Goal: Task Accomplishment & Management: Manage account settings

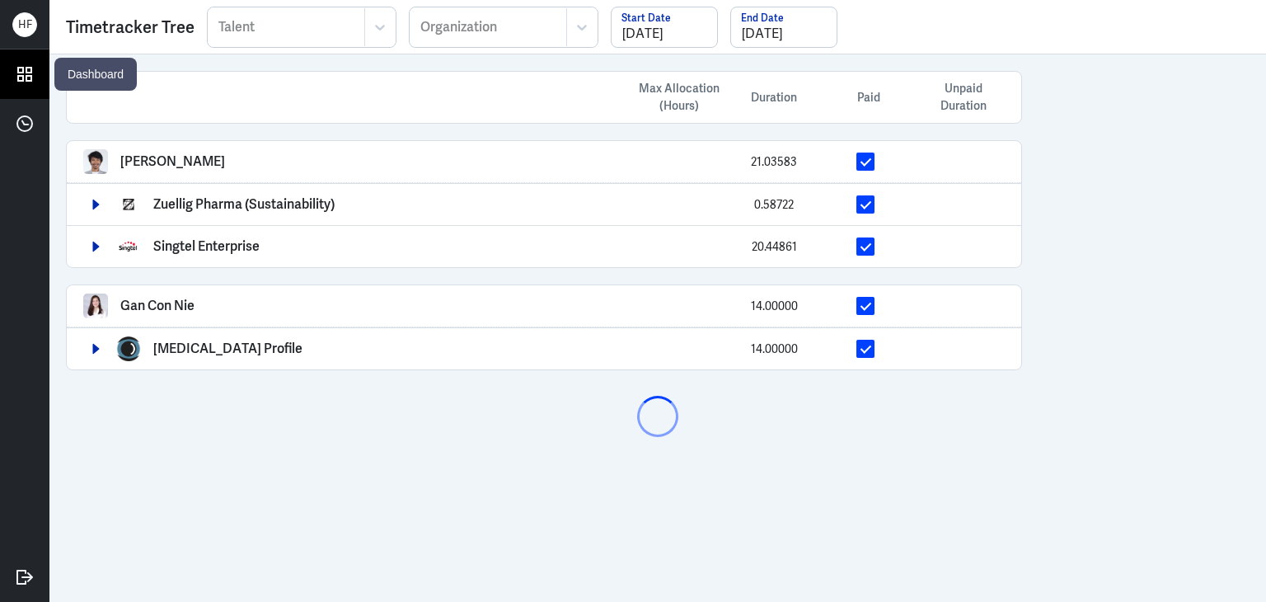
click at [23, 77] on icon at bounding box center [24, 74] width 13 height 13
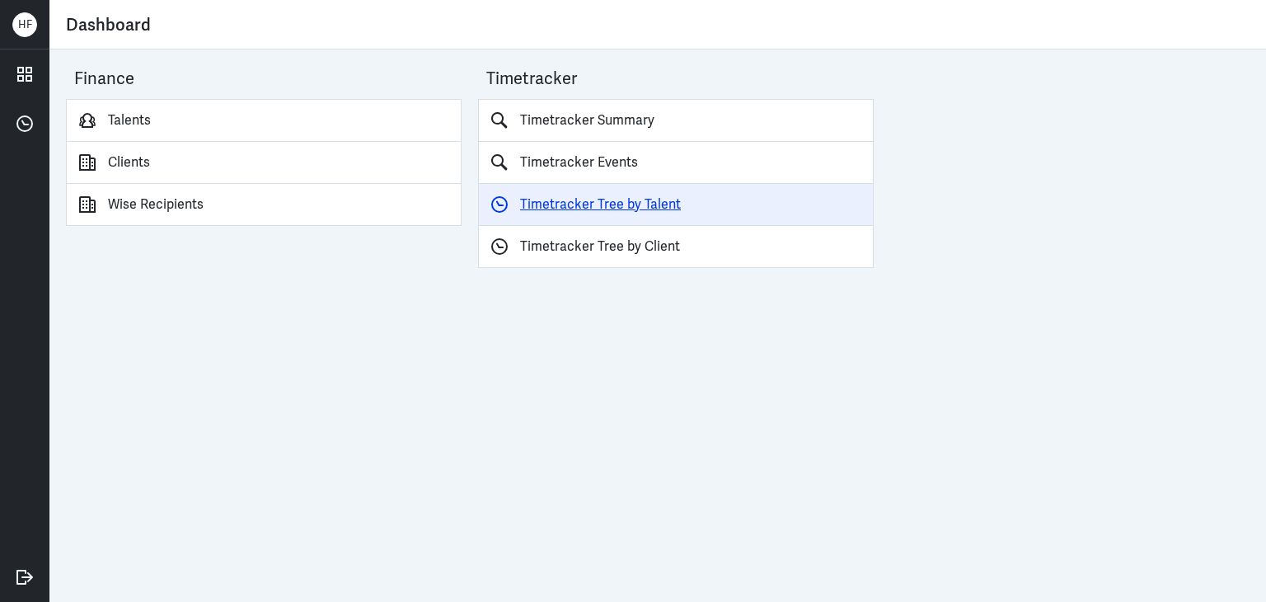
click at [589, 204] on link "Timetracker Tree by Talent" at bounding box center [676, 205] width 396 height 42
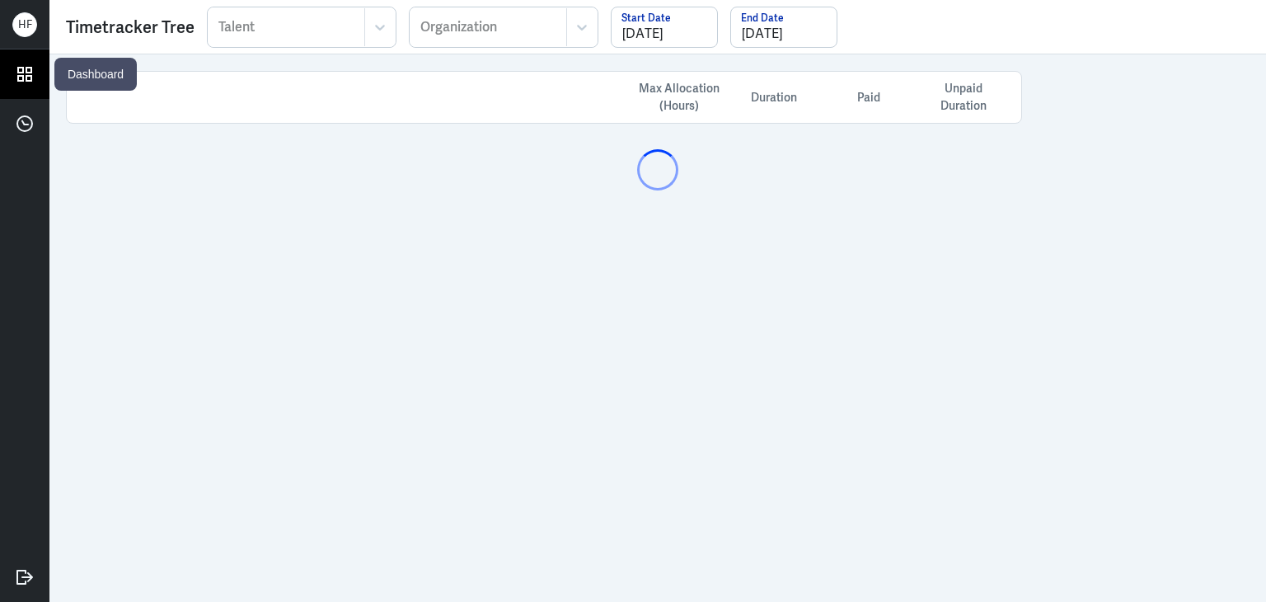
click at [21, 79] on icon at bounding box center [24, 74] width 25 height 25
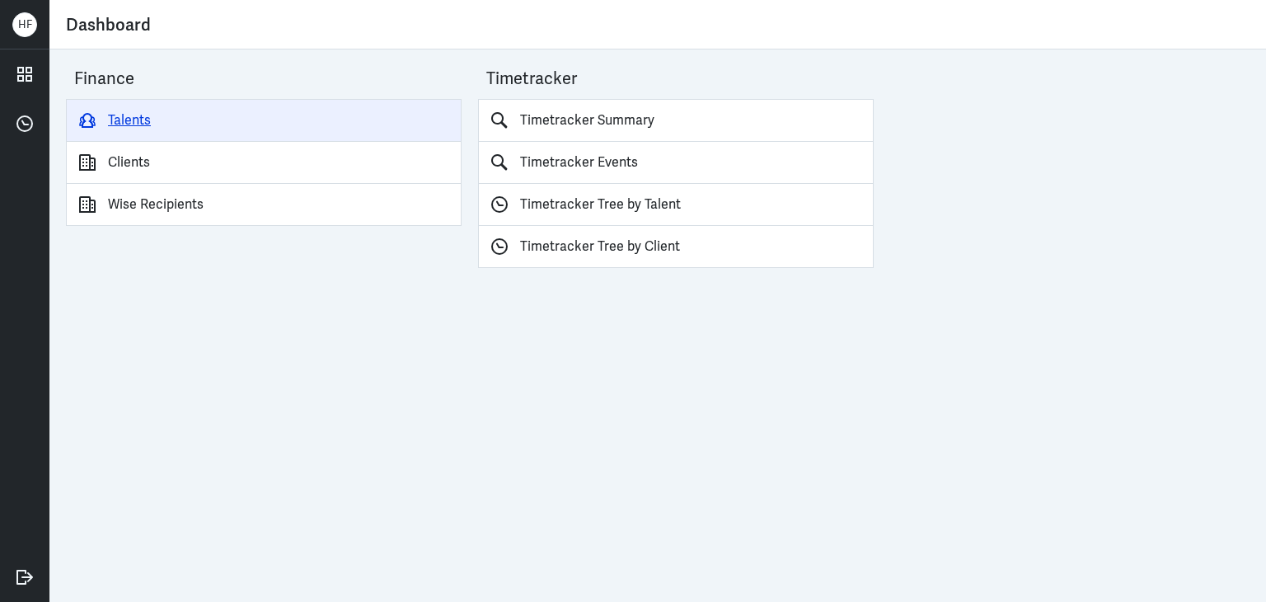
click at [112, 115] on link "Talents" at bounding box center [264, 120] width 396 height 43
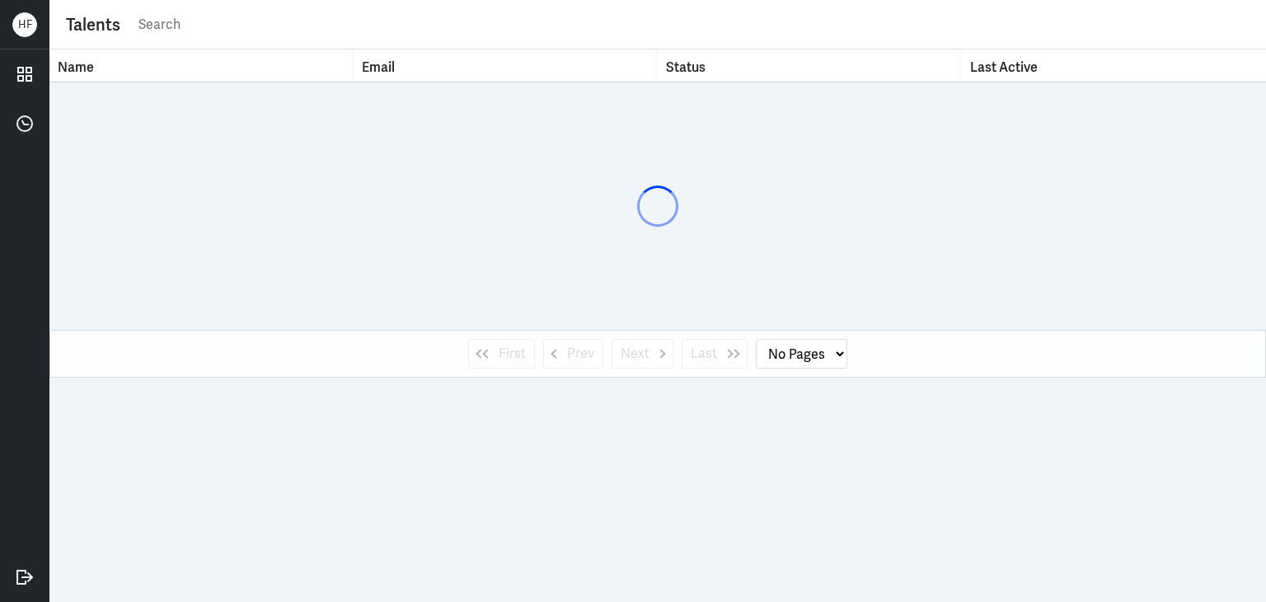
click at [185, 20] on input "text" at bounding box center [693, 24] width 1113 height 25
type input "tyrine"
select select "1"
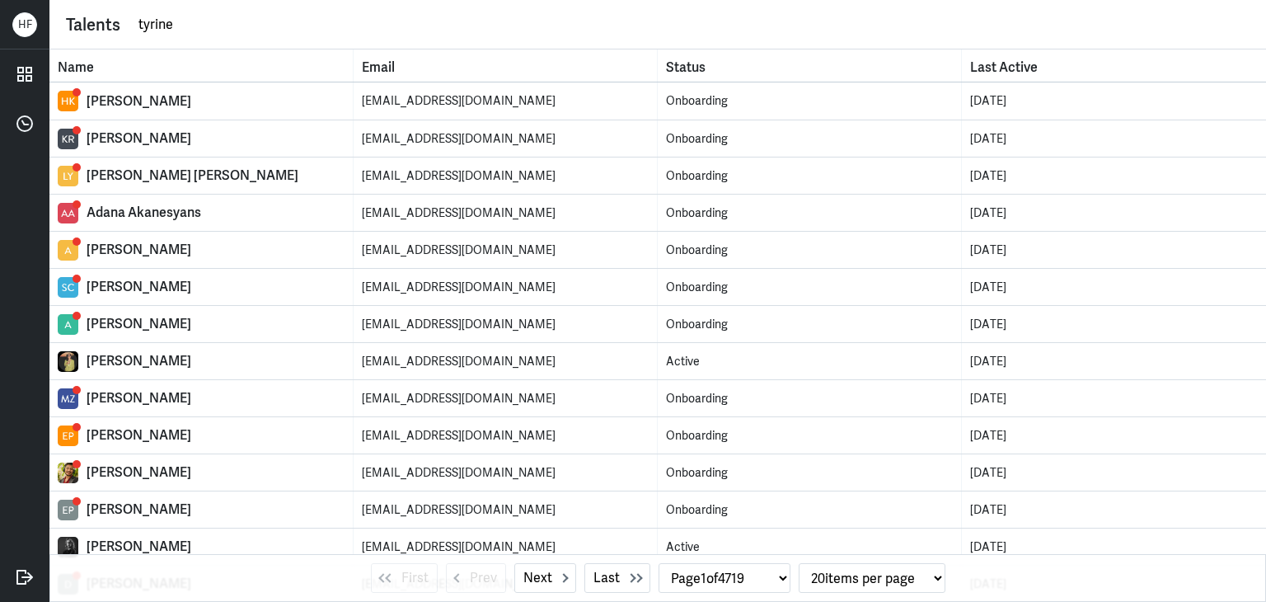
type input "[PERSON_NAME]"
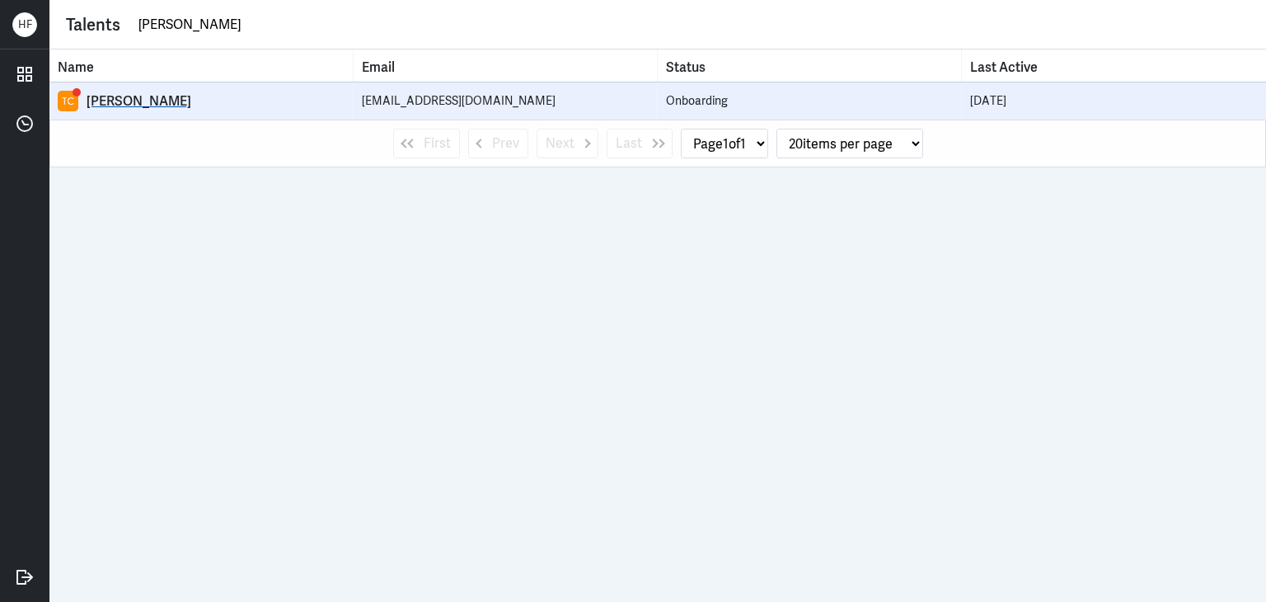
click at [181, 104] on div "[PERSON_NAME]" at bounding box center [216, 101] width 258 height 16
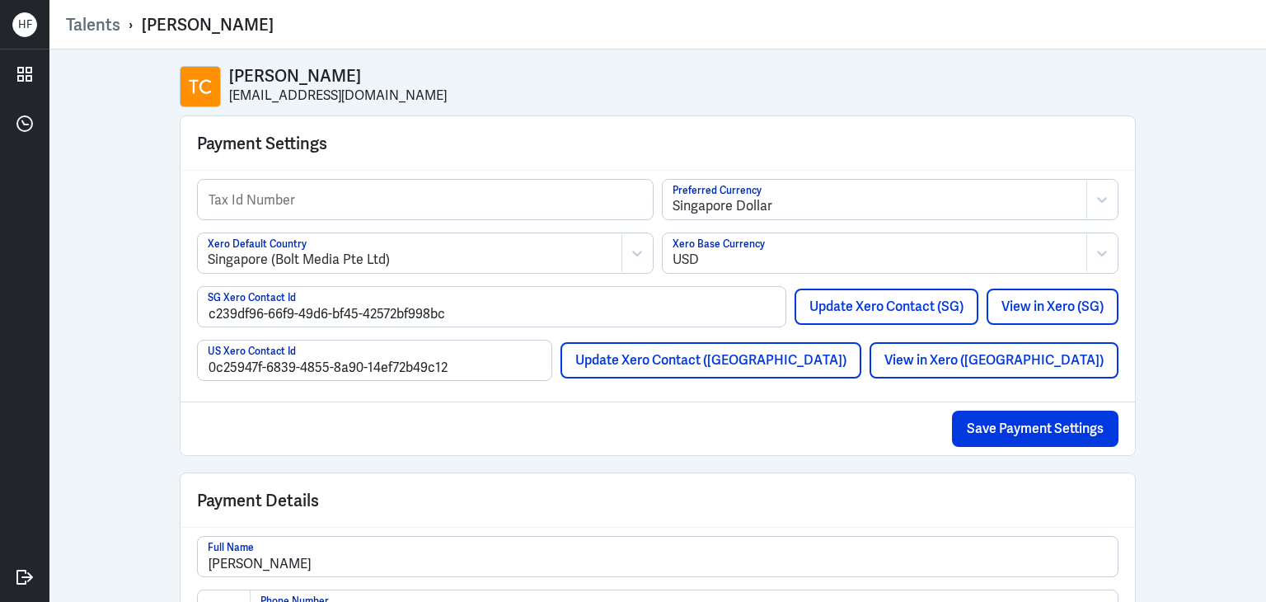
select select "1"
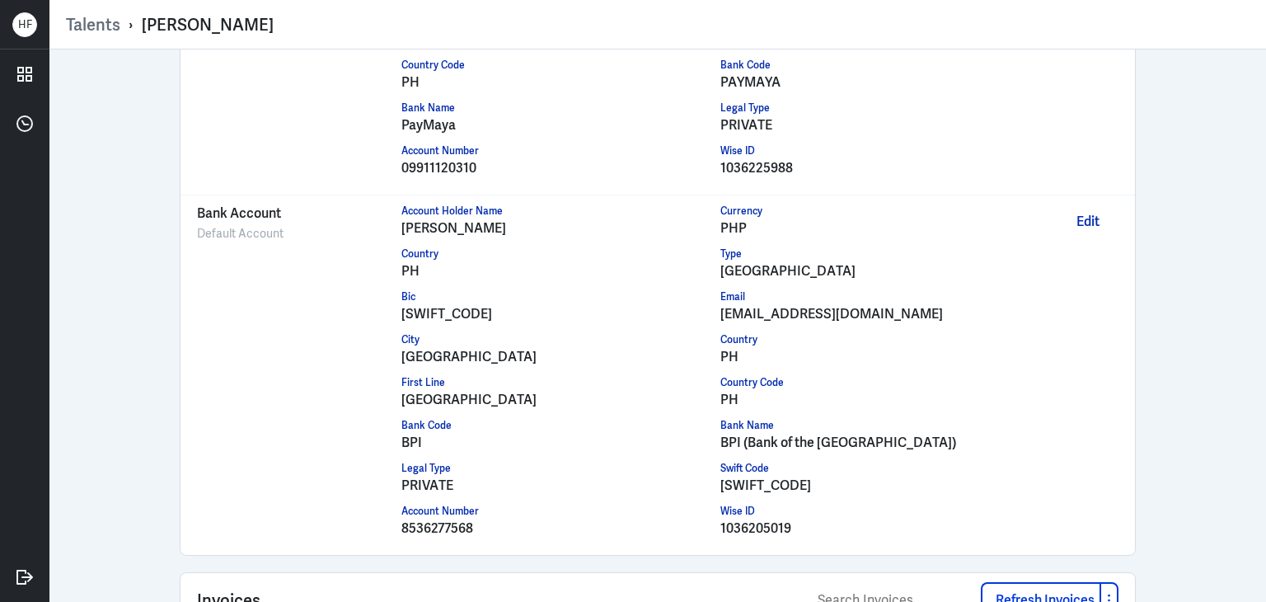
scroll to position [1736, 0]
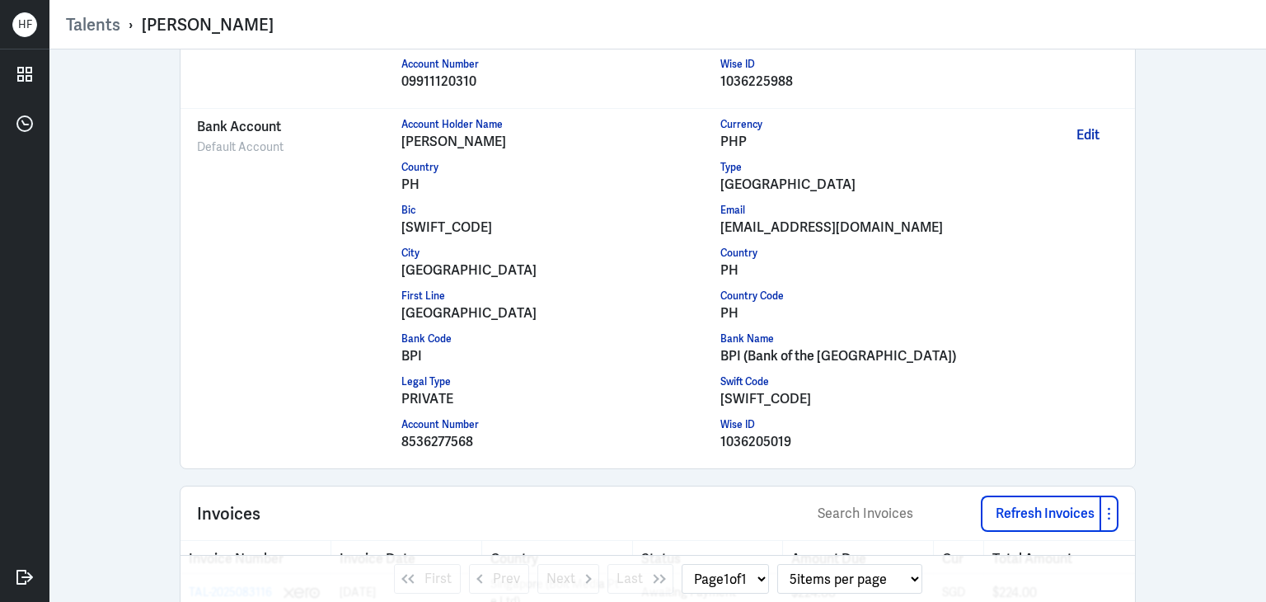
click at [171, 21] on div "[PERSON_NAME]" at bounding box center [208, 24] width 132 height 21
click at [281, 24] on div "Talents › [PERSON_NAME]" at bounding box center [658, 24] width 1184 height 21
click at [95, 27] on link "Talents" at bounding box center [93, 24] width 54 height 21
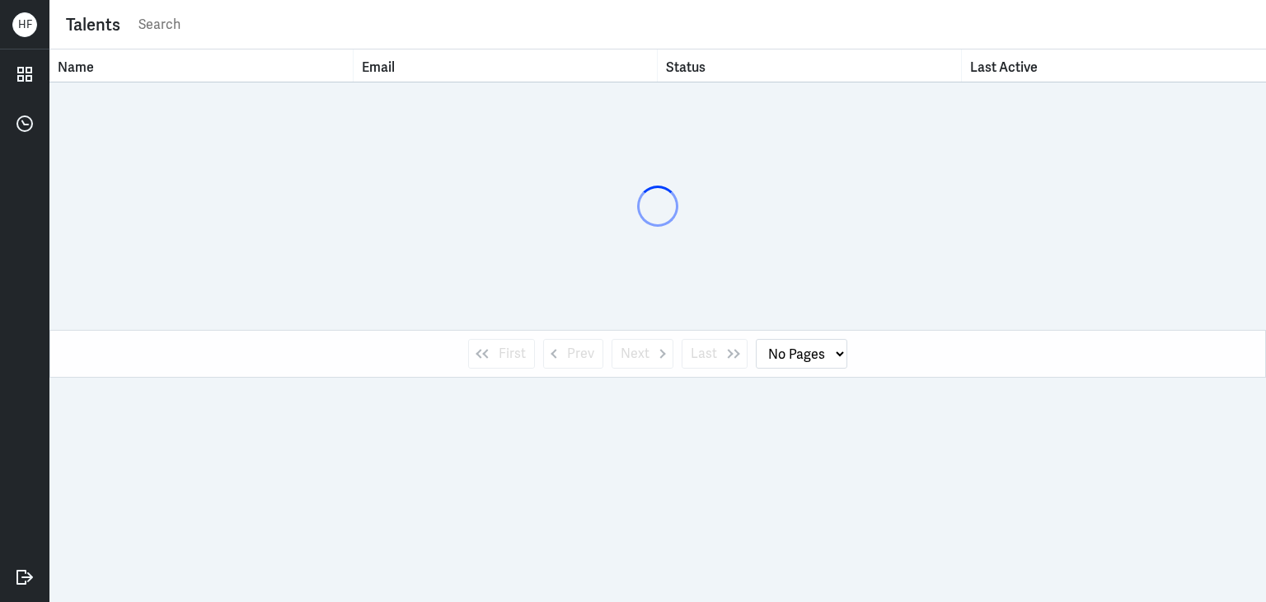
click at [203, 31] on input "text" at bounding box center [693, 24] width 1113 height 25
type input "[PERSON_NAME]"
select select "1"
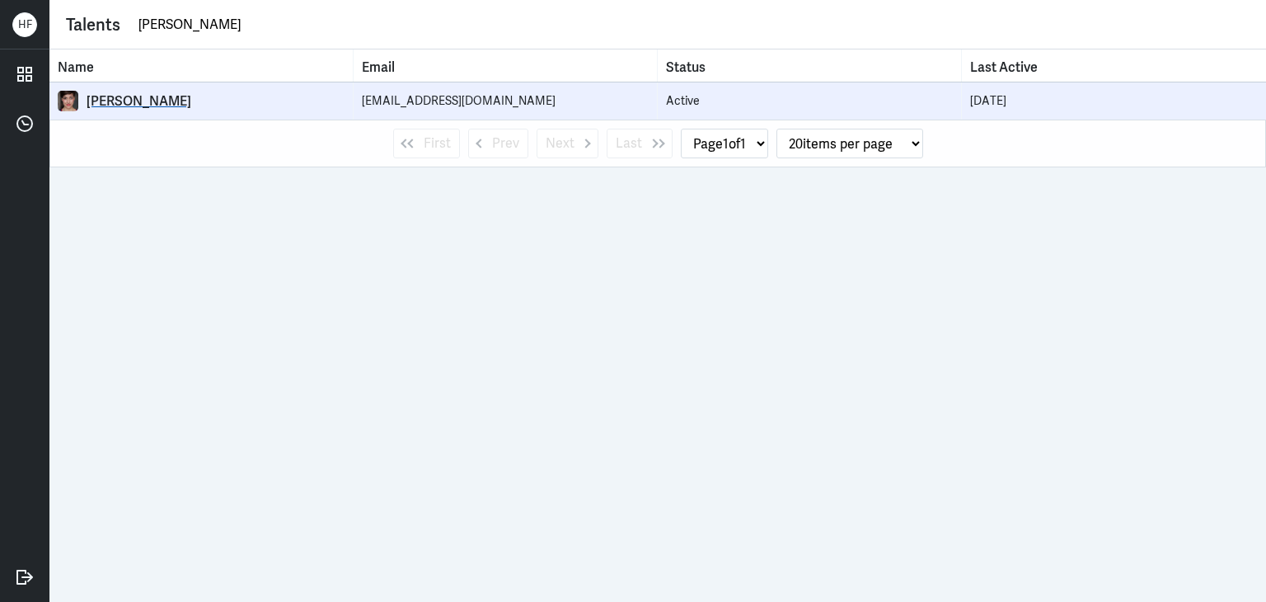
type input "[PERSON_NAME]"
click at [124, 96] on div "[PERSON_NAME]" at bounding box center [216, 101] width 258 height 16
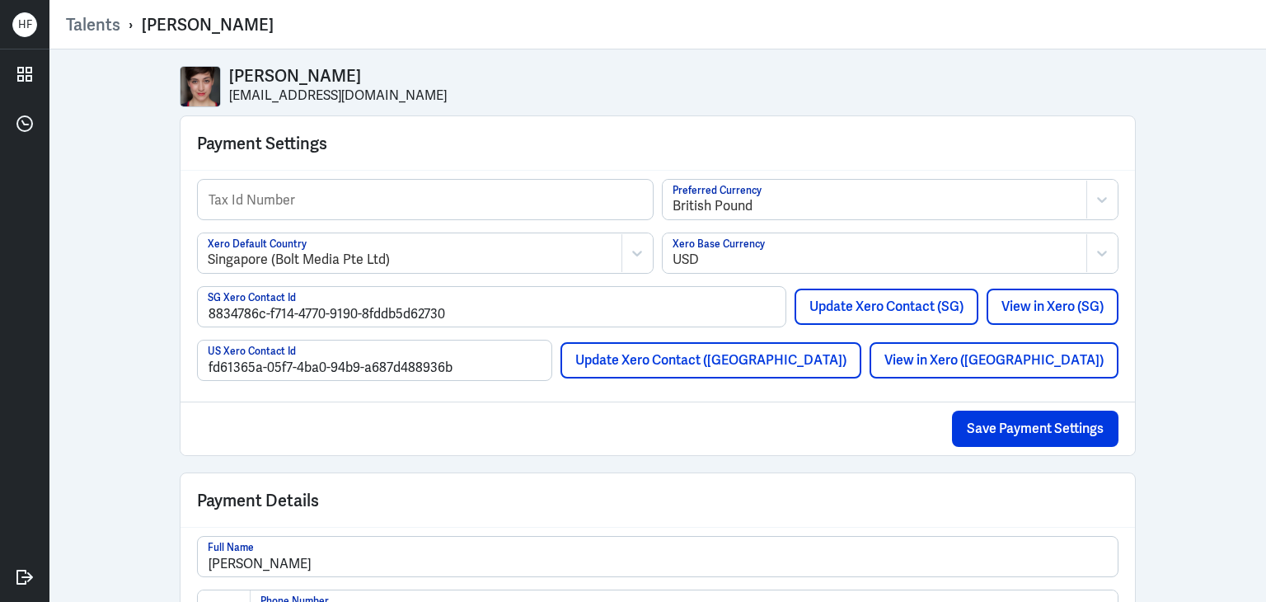
select select "1"
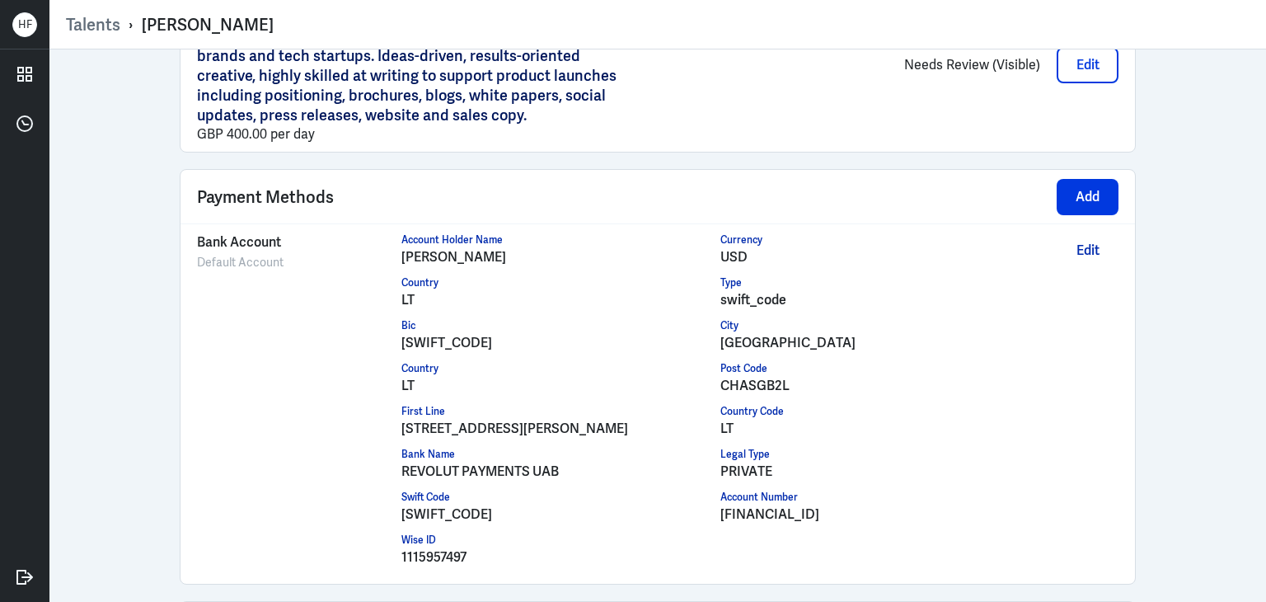
scroll to position [1578, 0]
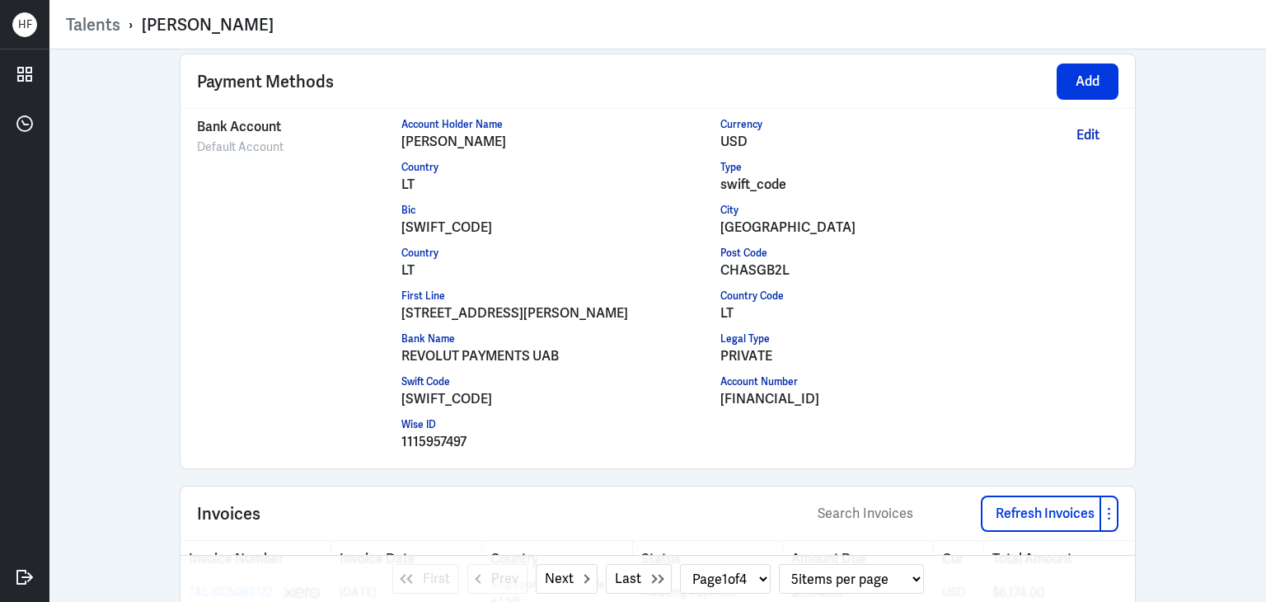
drag, startPoint x: 394, startPoint y: 136, endPoint x: 504, endPoint y: 137, distance: 109.6
click at [504, 137] on div "[PERSON_NAME]" at bounding box center [561, 142] width 320 height 20
copy div "[PERSON_NAME]"
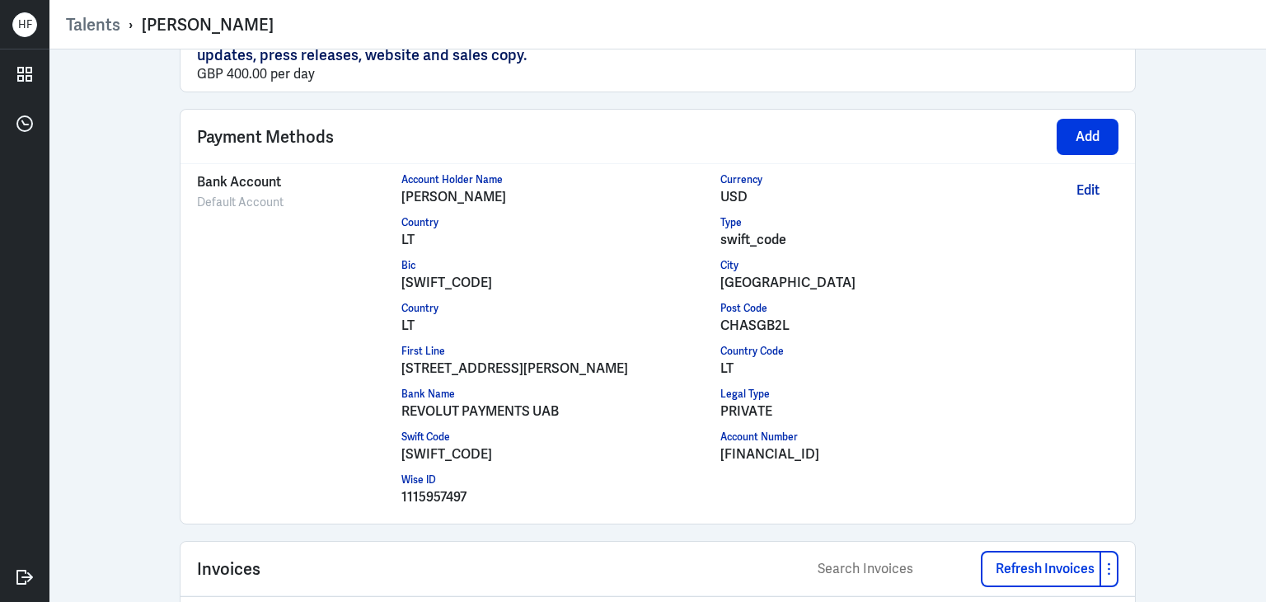
scroll to position [1526, 0]
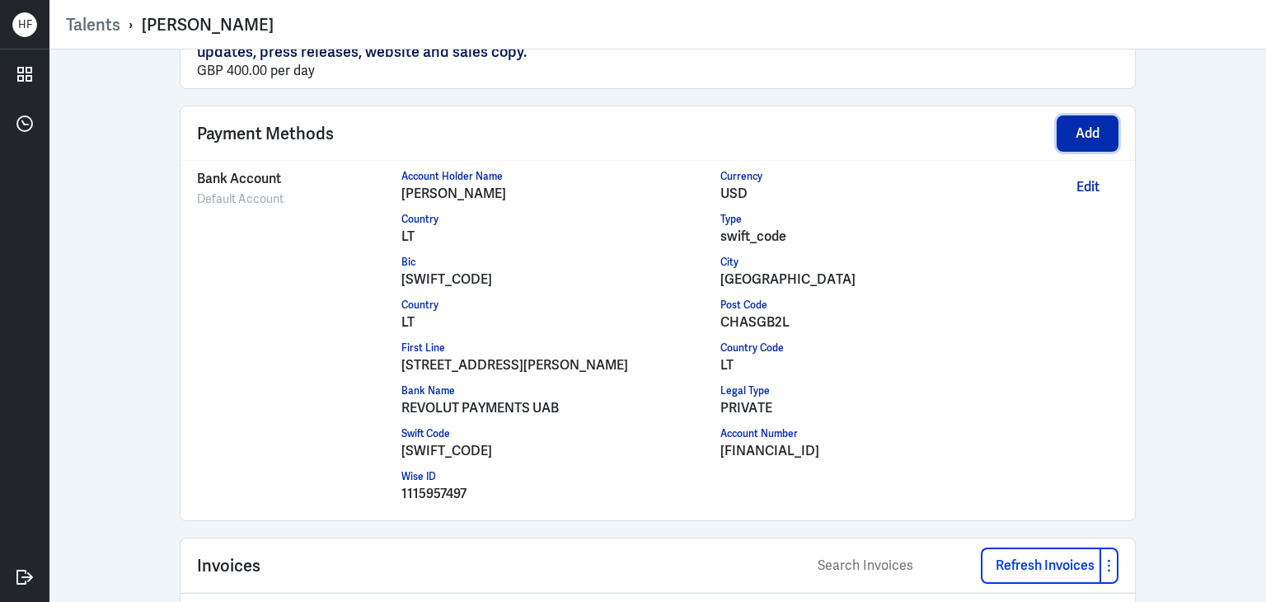
click at [1084, 126] on button "Add" at bounding box center [1088, 133] width 62 height 36
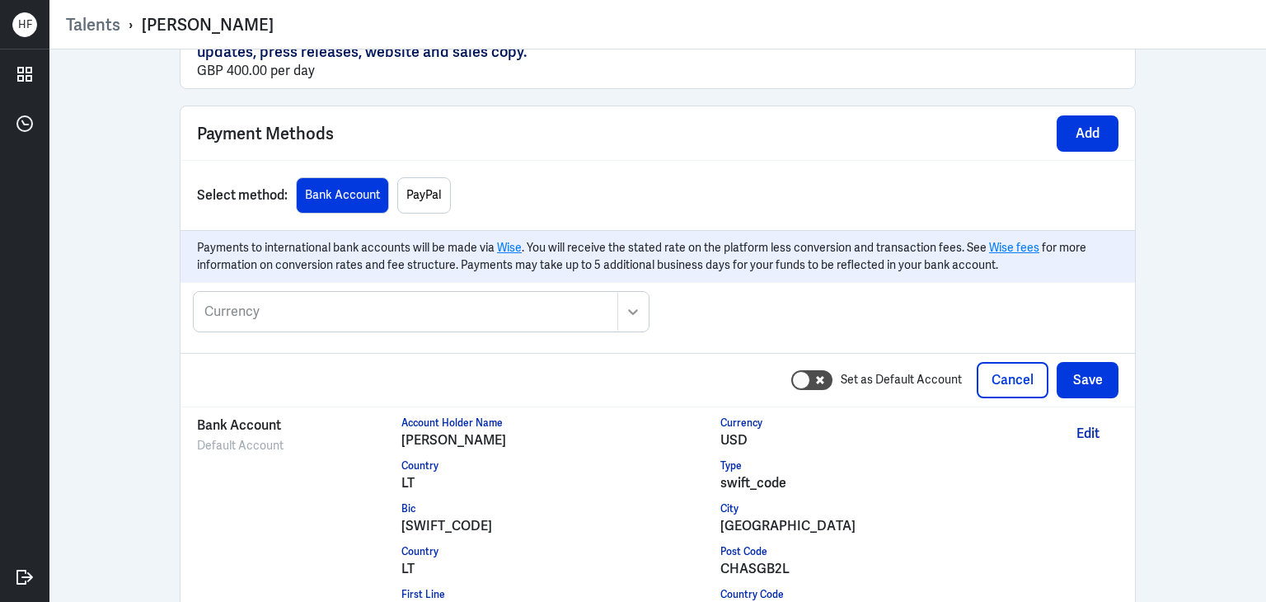
click at [636, 304] on div at bounding box center [632, 312] width 30 height 38
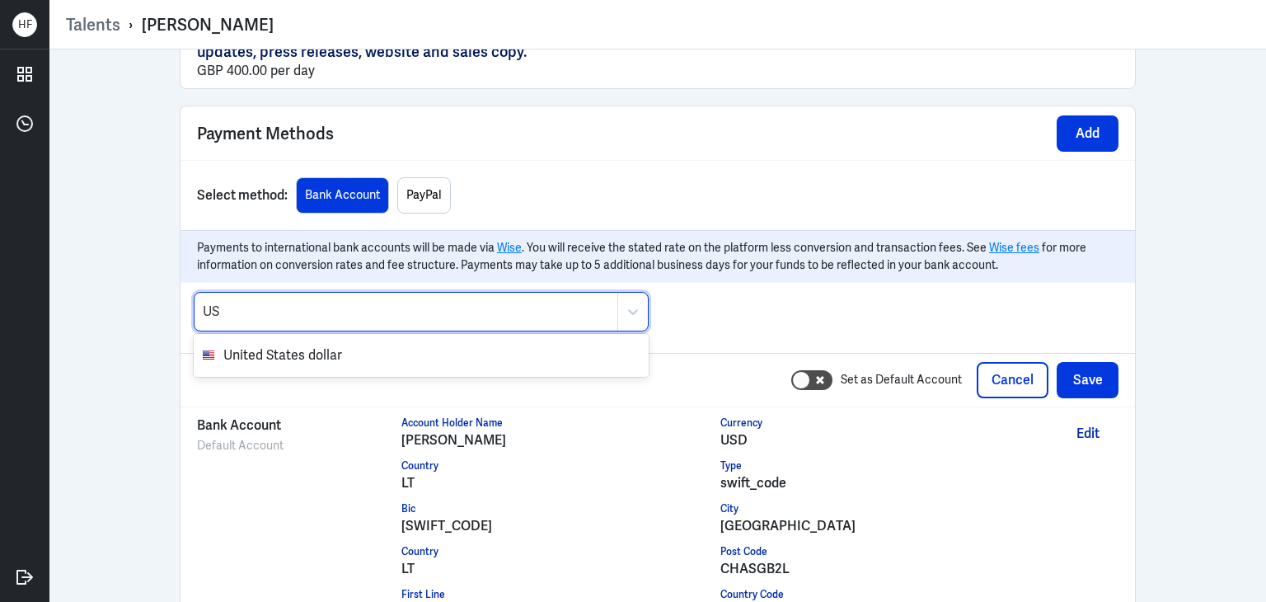
type input "USD"
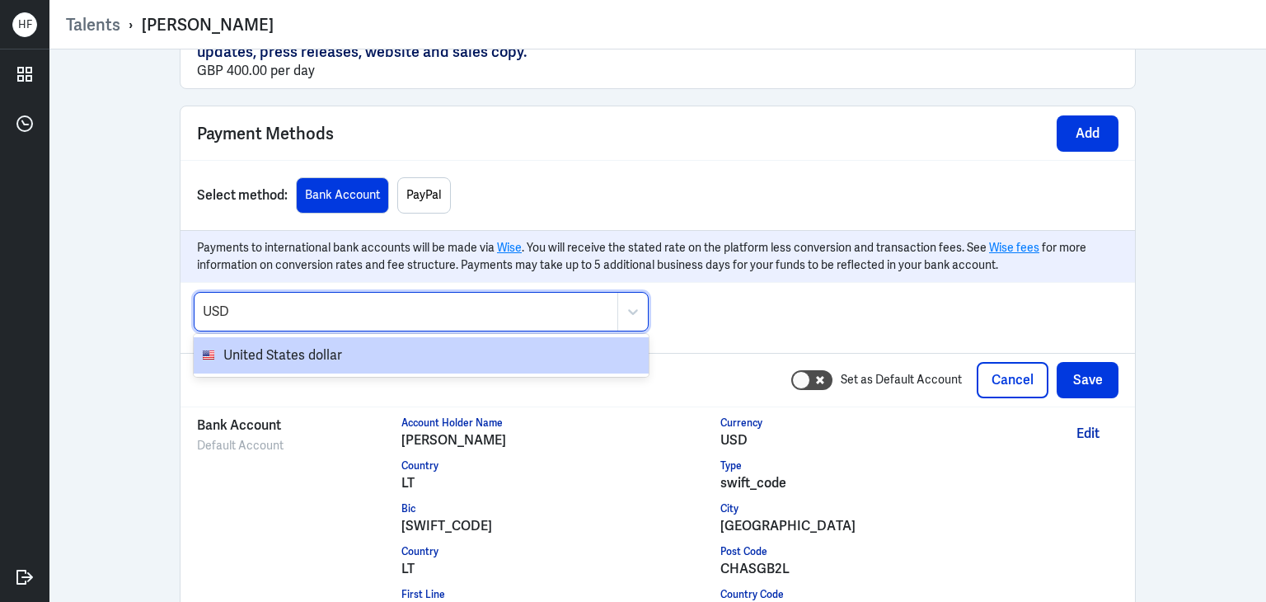
click at [466, 345] on span "United States dollar" at bounding box center [431, 355] width 417 height 20
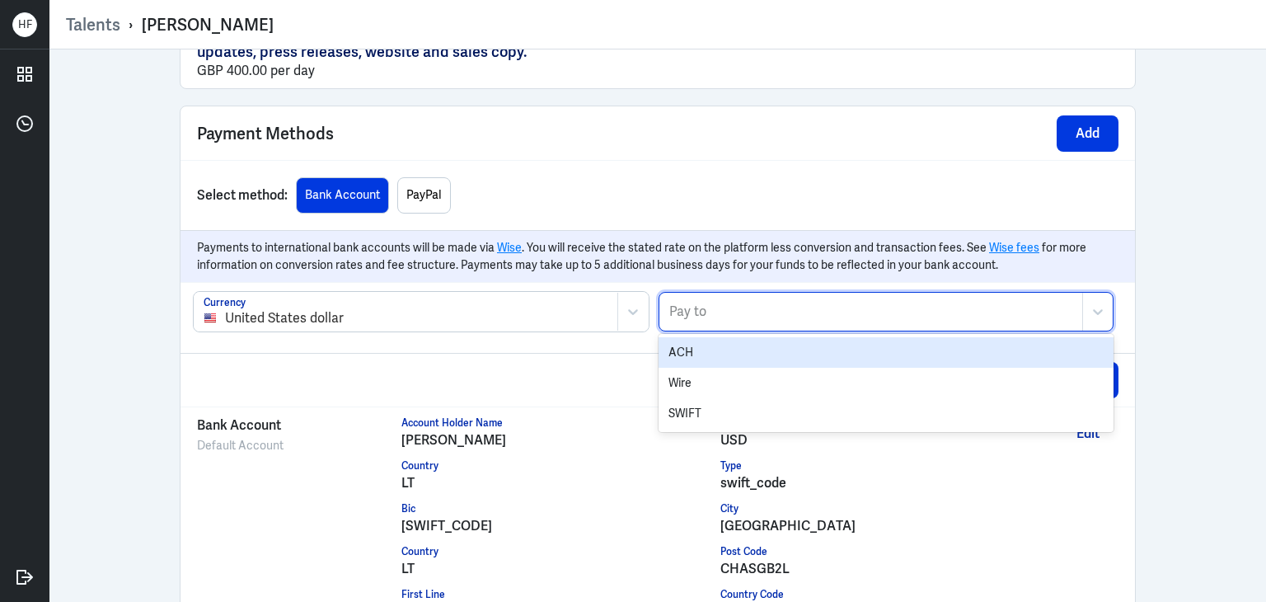
click at [789, 304] on div at bounding box center [871, 312] width 406 height 20
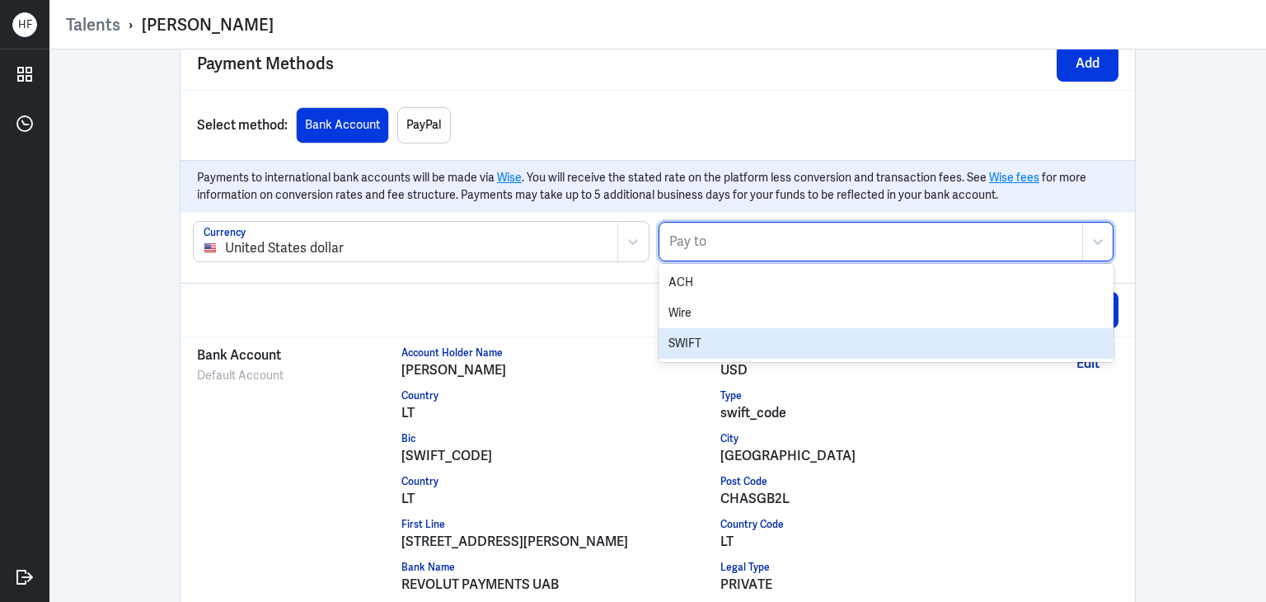
scroll to position [1572, 0]
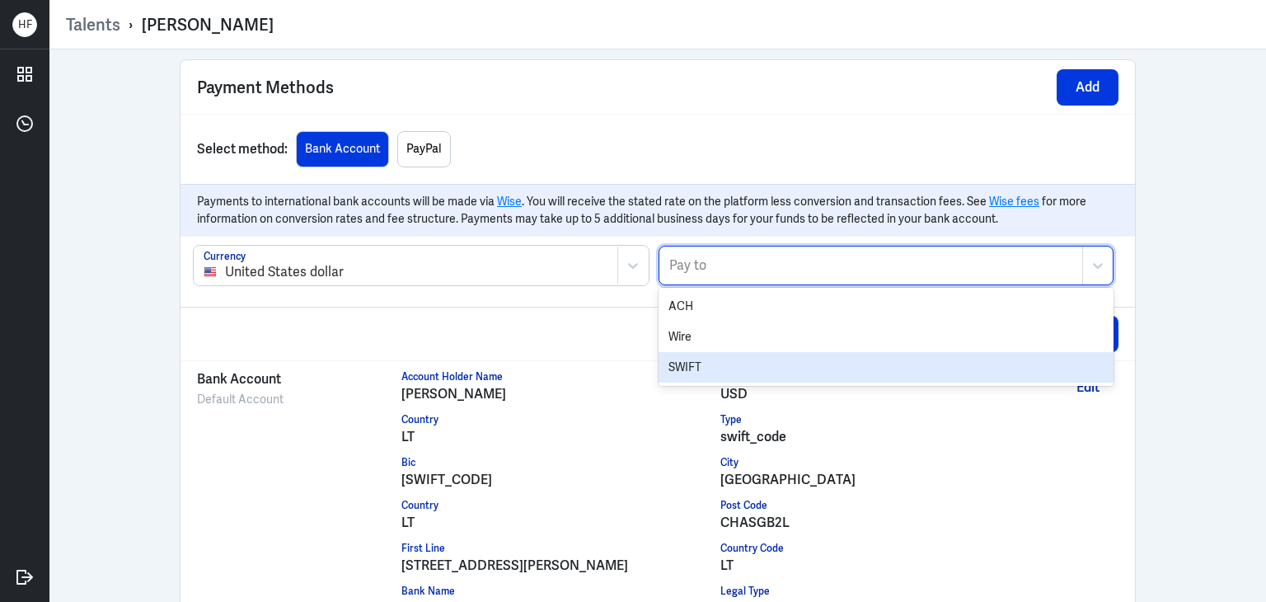
click at [735, 367] on div "SWIFT" at bounding box center [886, 367] width 455 height 30
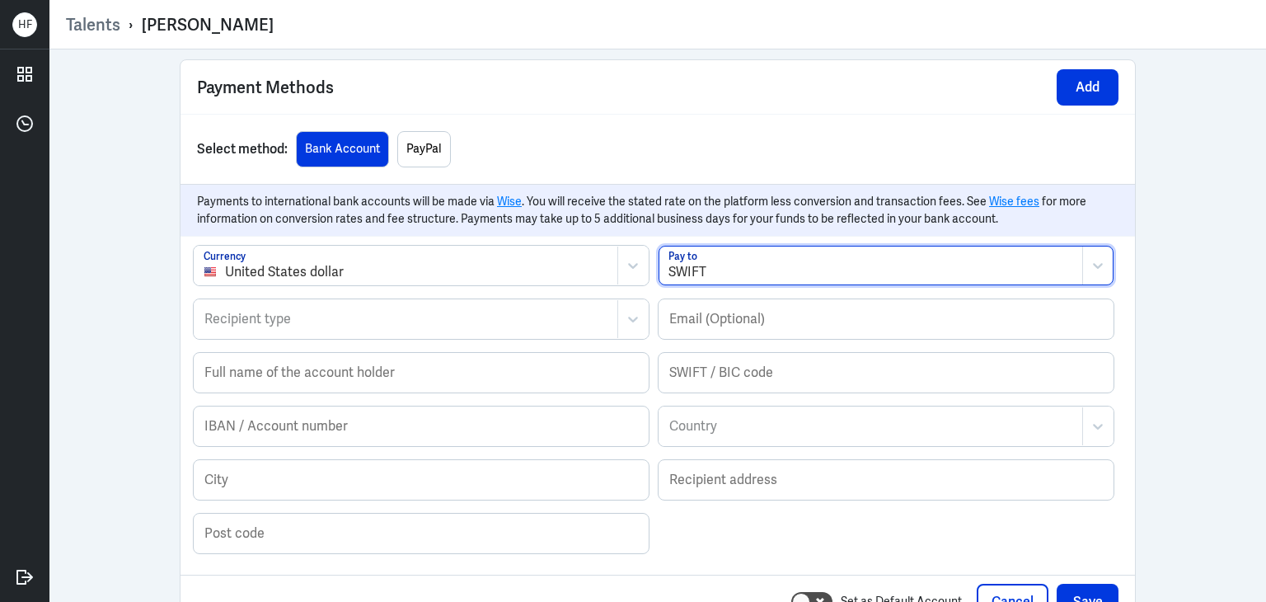
click at [303, 322] on div "Recipient type" at bounding box center [406, 319] width 423 height 38
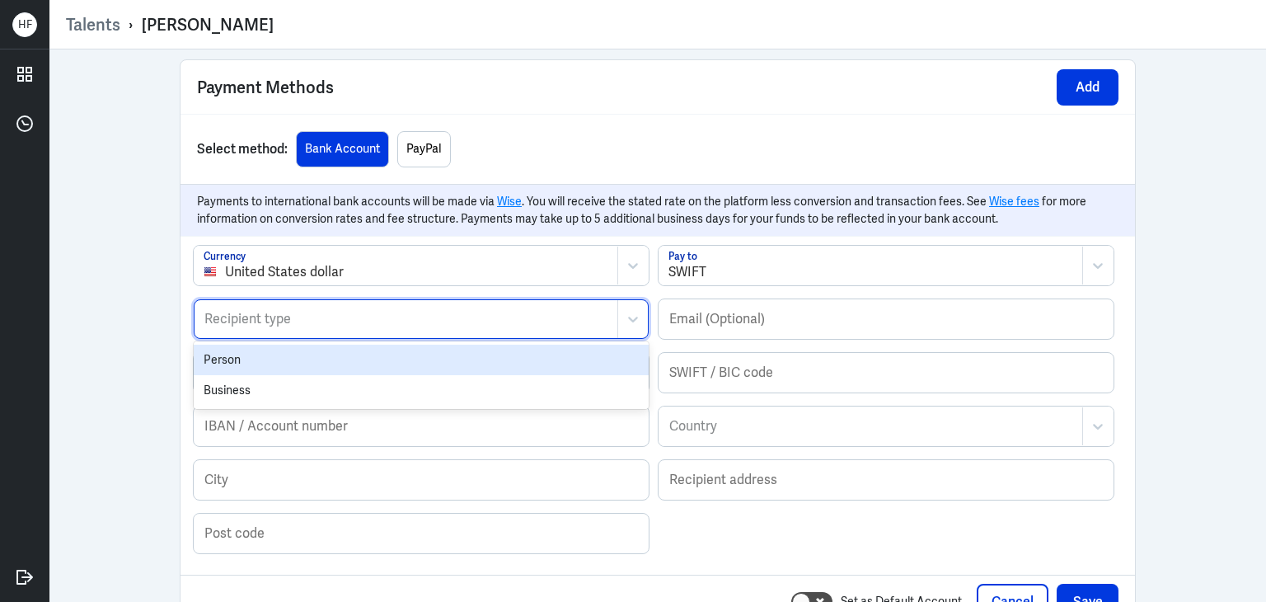
click at [331, 359] on div "Person" at bounding box center [421, 360] width 455 height 30
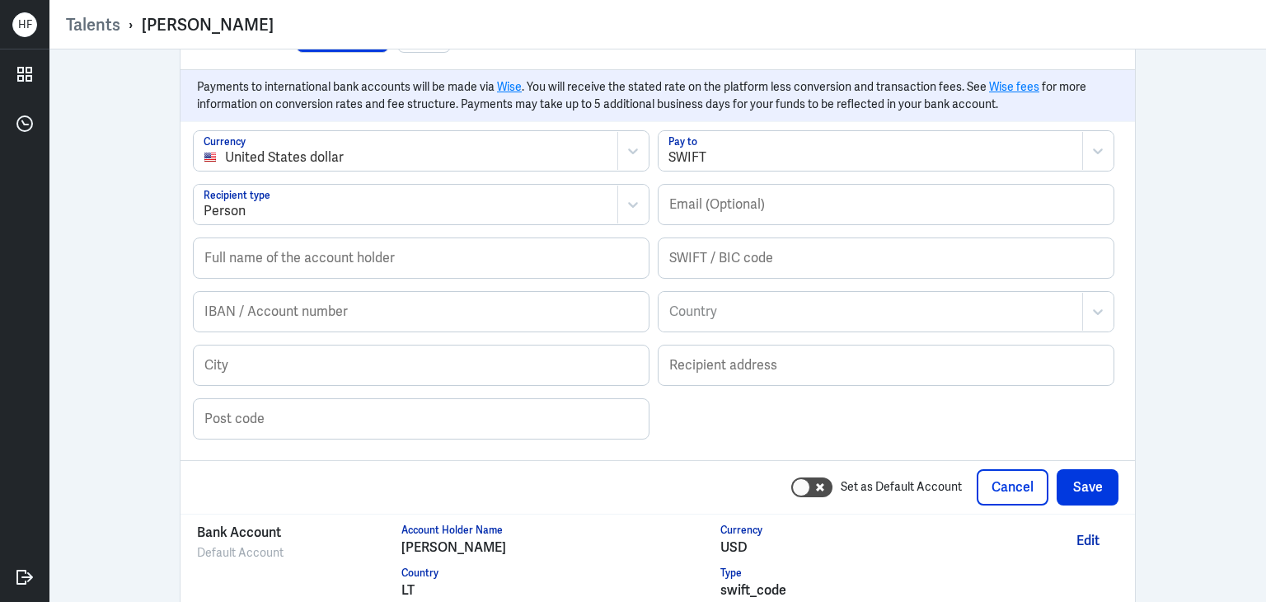
scroll to position [1737, 0]
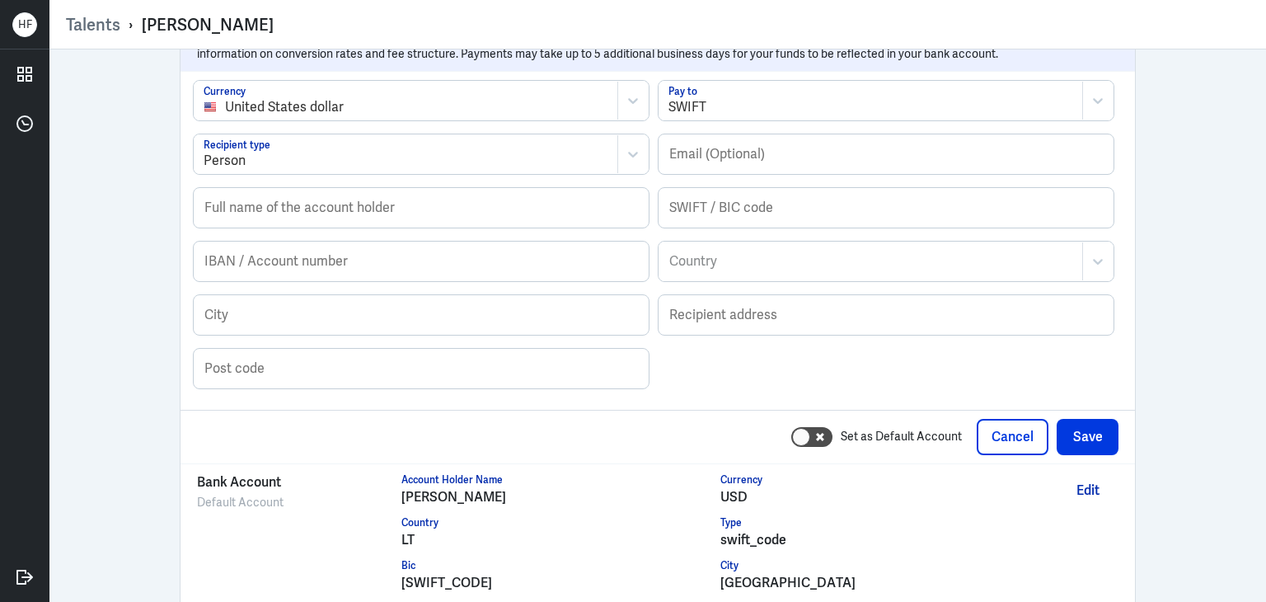
drag, startPoint x: 395, startPoint y: 486, endPoint x: 495, endPoint y: 486, distance: 99.7
click at [495, 487] on div "[PERSON_NAME]" at bounding box center [561, 497] width 320 height 20
copy div "[PERSON_NAME]"
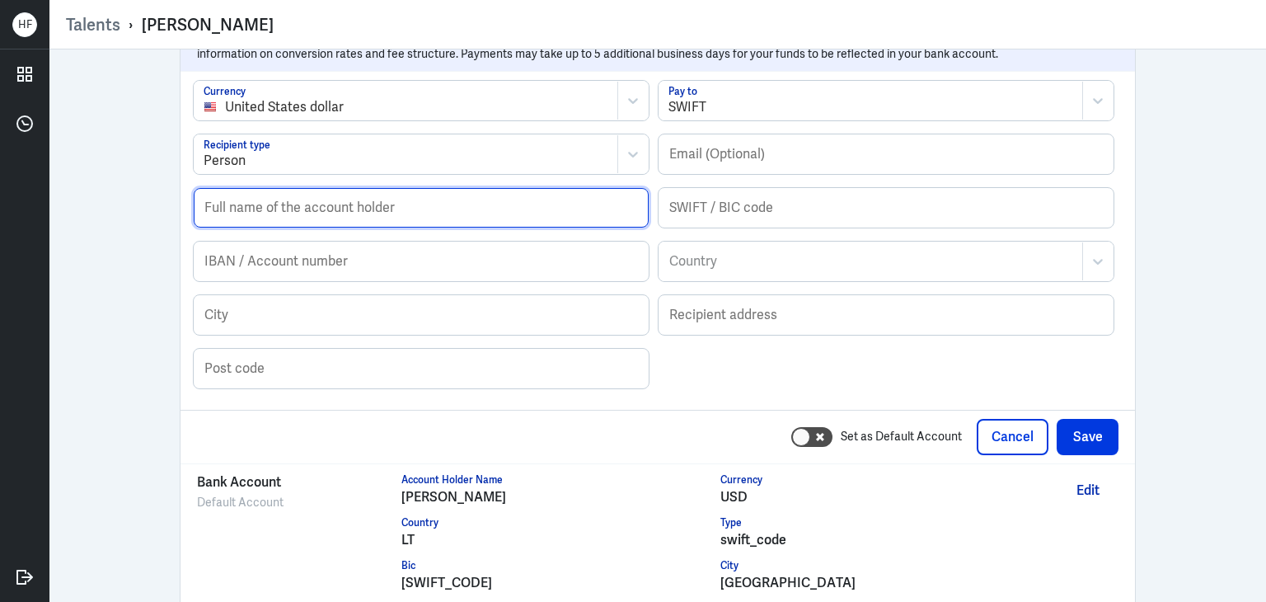
drag, startPoint x: 212, startPoint y: 205, endPoint x: 229, endPoint y: 205, distance: 17.3
click at [213, 205] on input "text" at bounding box center [421, 208] width 455 height 40
paste input "[PERSON_NAME]"
click at [199, 212] on input "[PERSON_NAME]" at bounding box center [421, 208] width 455 height 40
type input "[PERSON_NAME]"
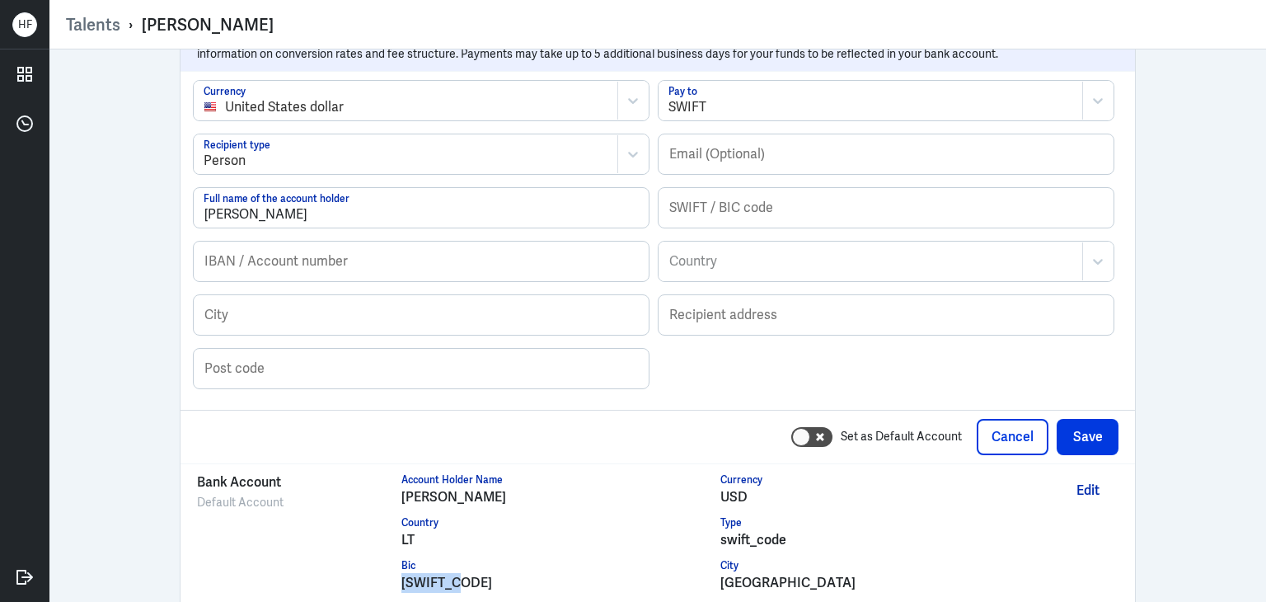
drag, startPoint x: 392, startPoint y: 575, endPoint x: 462, endPoint y: 575, distance: 70.1
copy div "[SWIFT_CODE]"
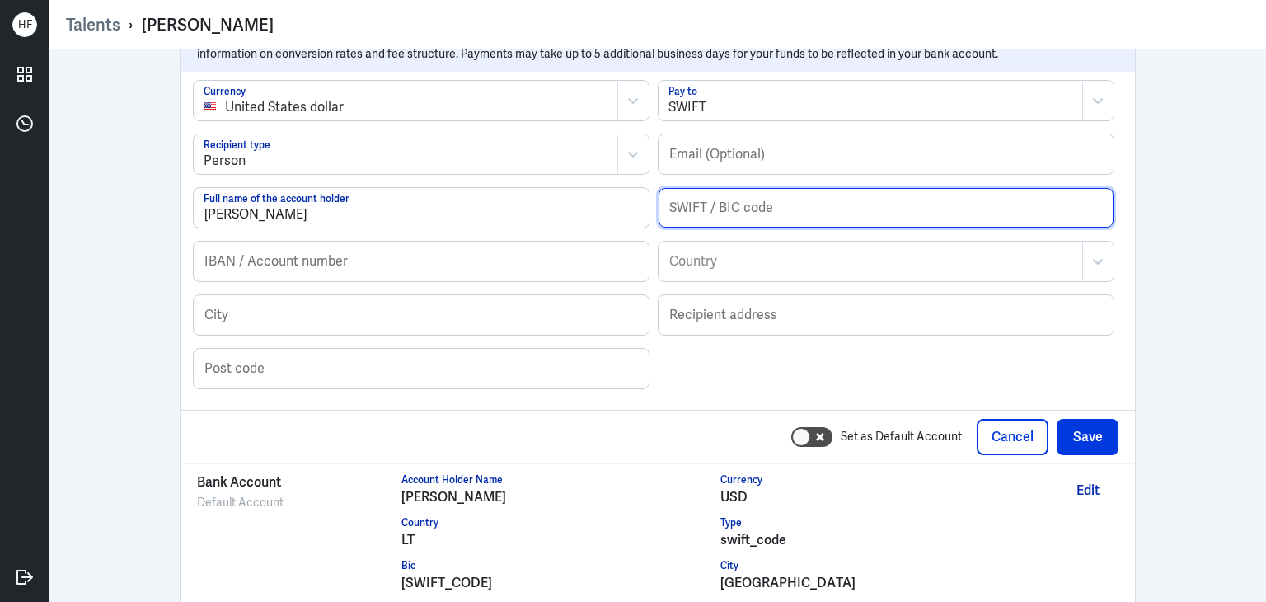
click at [732, 197] on input "text" at bounding box center [886, 208] width 455 height 40
paste input "[SWIFT_CODE]"
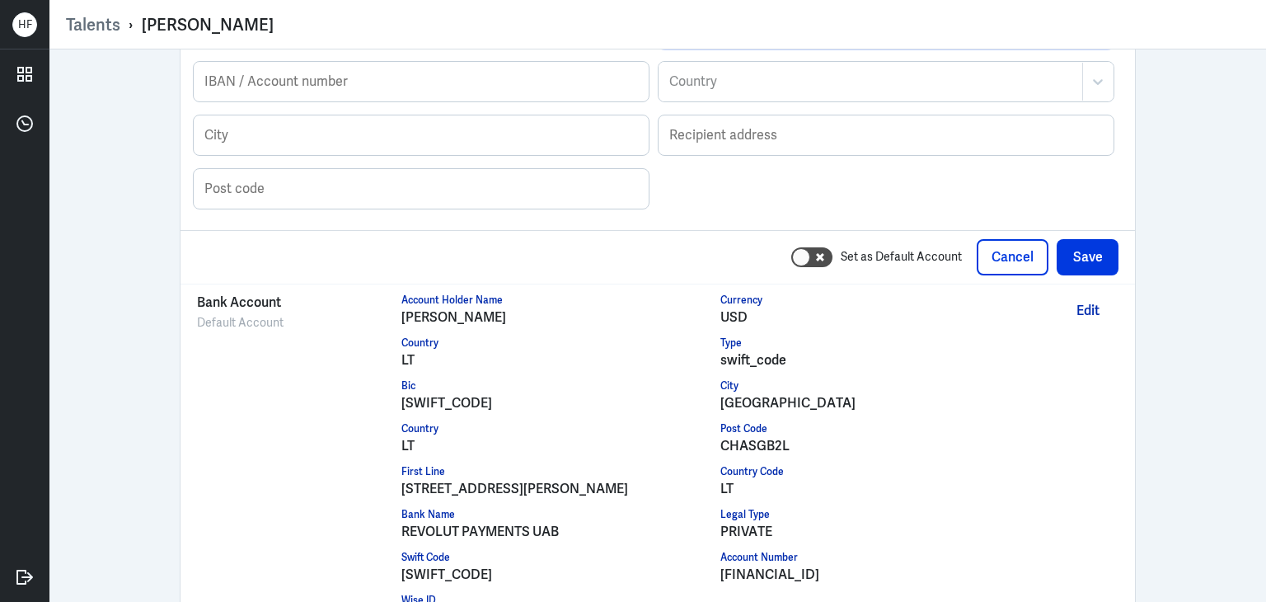
scroll to position [1902, 0]
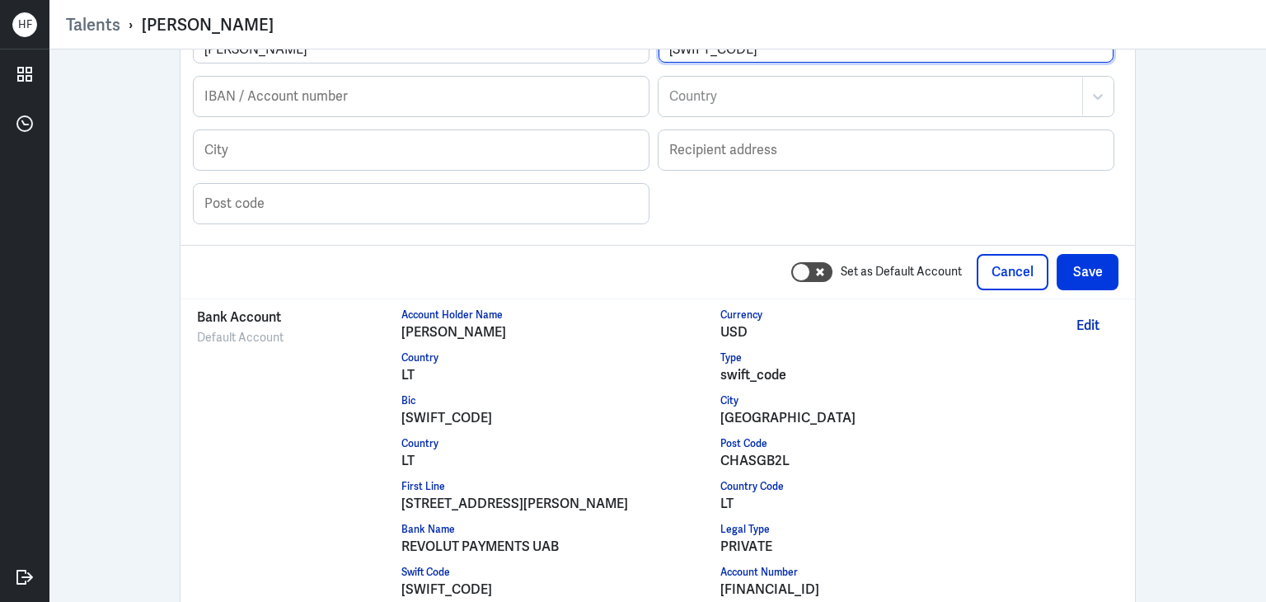
type input "[SWIFT_CODE]"
drag, startPoint x: 711, startPoint y: 581, endPoint x: 823, endPoint y: 581, distance: 112.1
click at [823, 581] on div "Account Holder Name [PERSON_NAME] Currency USD Country LT Type swift_code Bic […" at bounding box center [720, 478] width 639 height 343
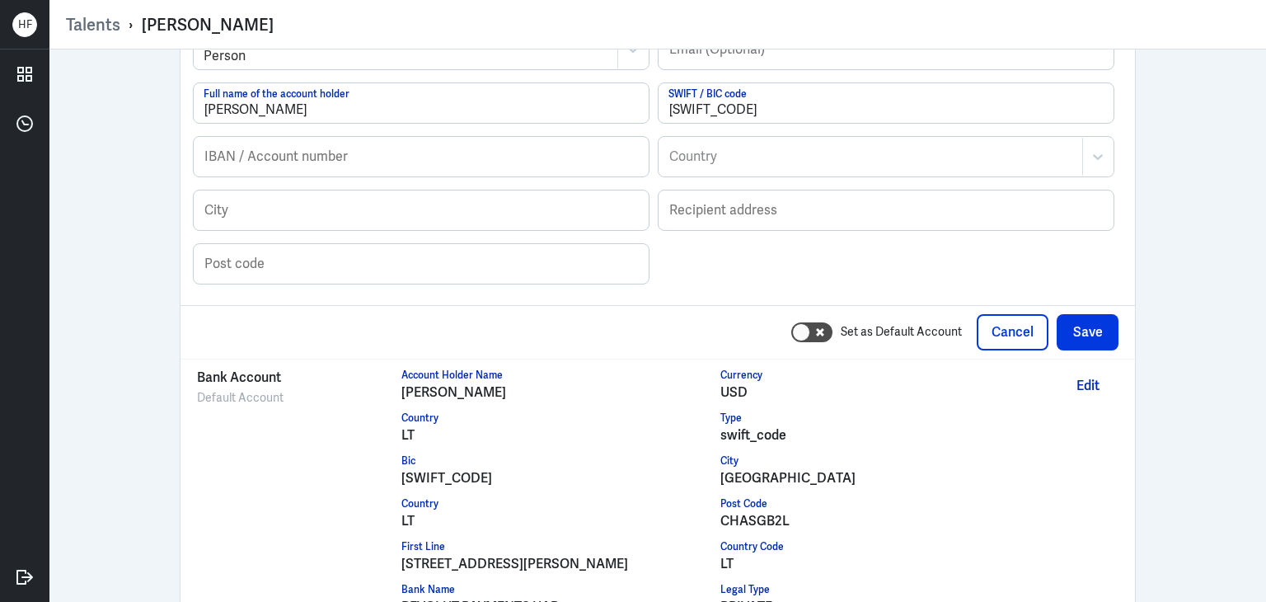
scroll to position [2066, 0]
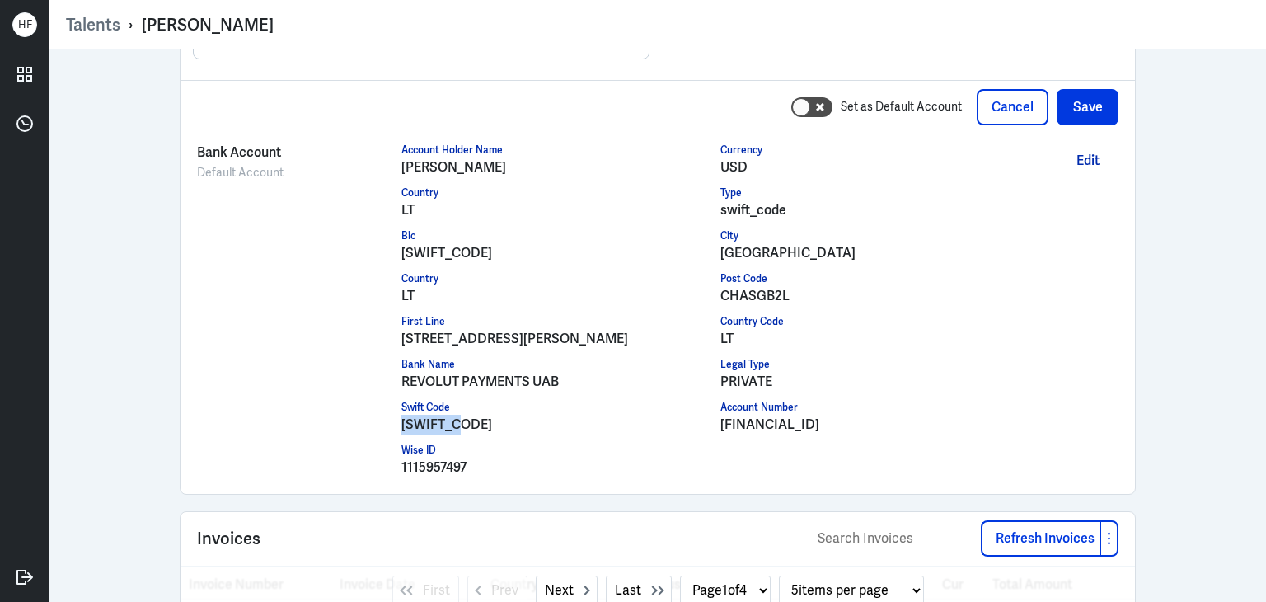
drag, startPoint x: 394, startPoint y: 421, endPoint x: 453, endPoint y: 418, distance: 59.4
click at [453, 418] on div "[SWIFT_CODE]" at bounding box center [561, 425] width 320 height 20
copy div "[SWIFT_CODE]"
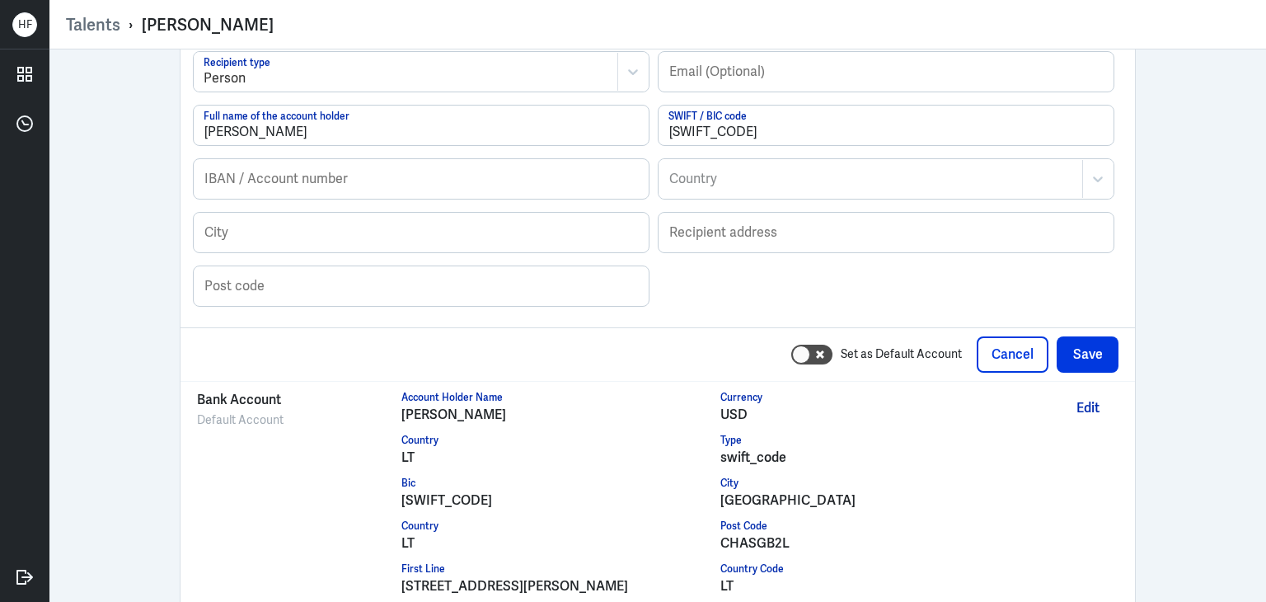
scroll to position [1654, 0]
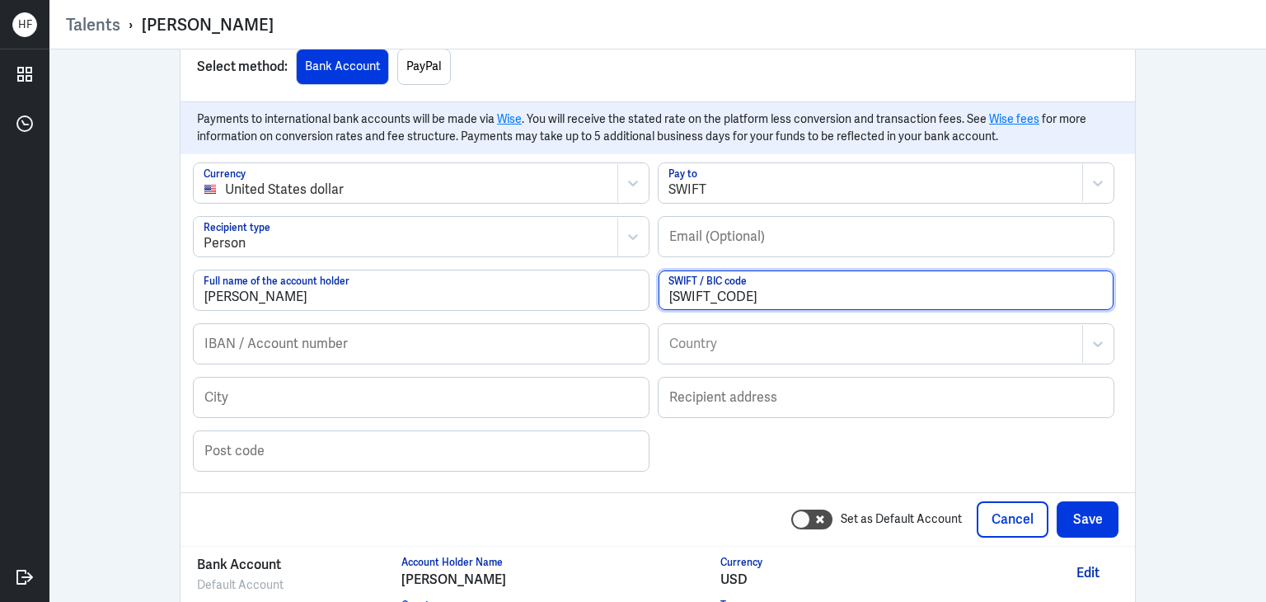
drag, startPoint x: 735, startPoint y: 282, endPoint x: 528, endPoint y: 291, distance: 207.9
click at [528, 291] on div "United States dollar Currency SWIFT Pay to Person Recipient type Email (Optiona…" at bounding box center [658, 322] width 930 height 321
paste input "[SWIFT_CODE]"
type input "[SWIFT_CODE]"
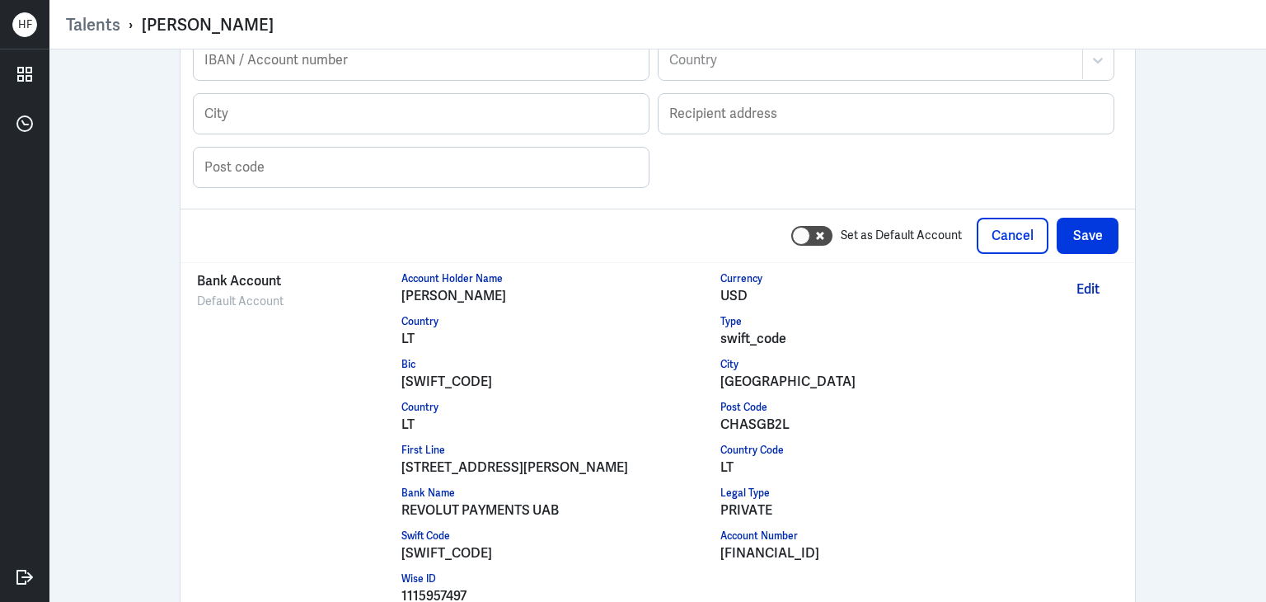
scroll to position [2066, 0]
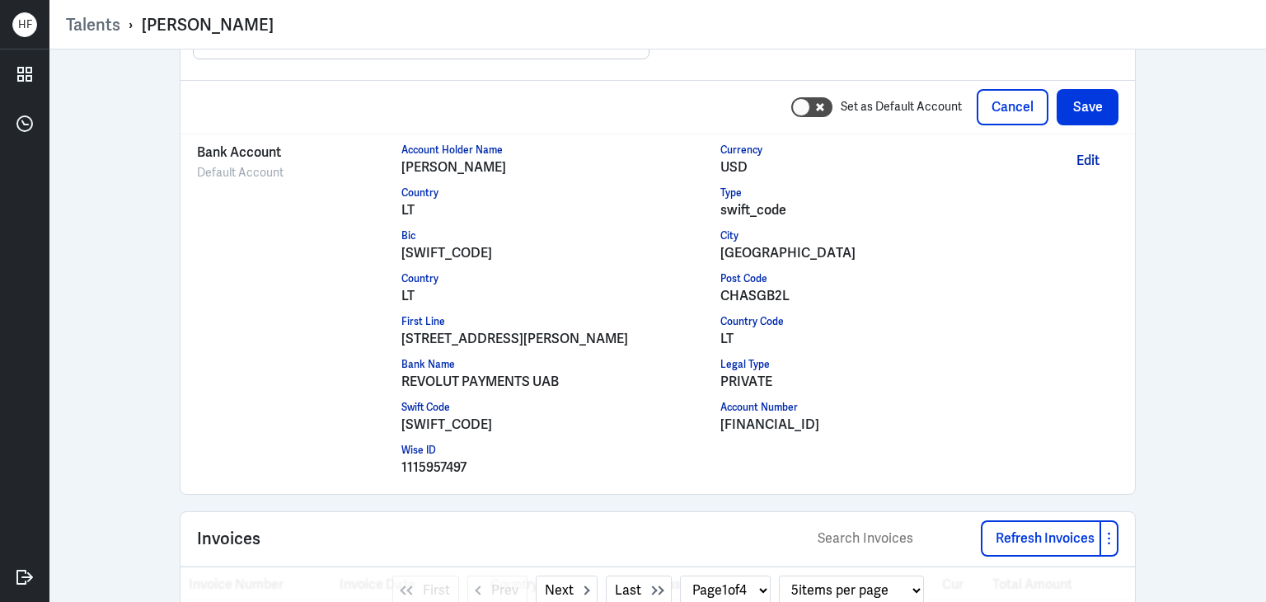
drag, startPoint x: 403, startPoint y: 331, endPoint x: 615, endPoint y: 332, distance: 211.8
click at [615, 332] on div "Bank Account Default Account Account Holder Name [PERSON_NAME] Currency USD Cou…" at bounding box center [658, 314] width 922 height 343
copy div "[STREET_ADDRESS][PERSON_NAME]"
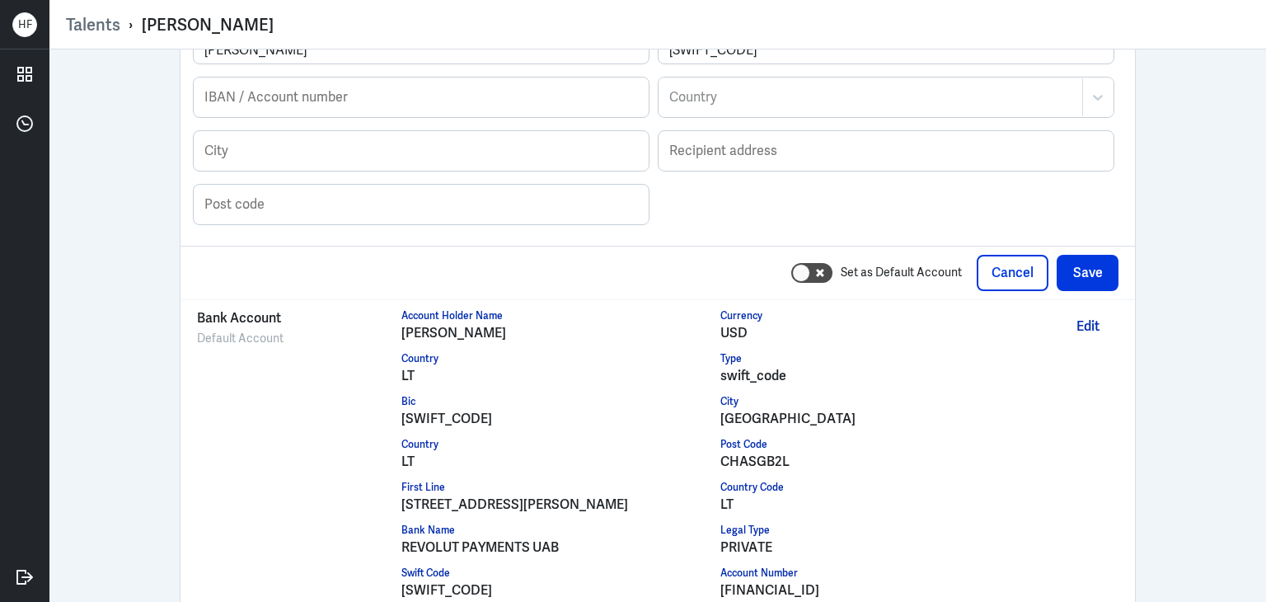
scroll to position [1902, 0]
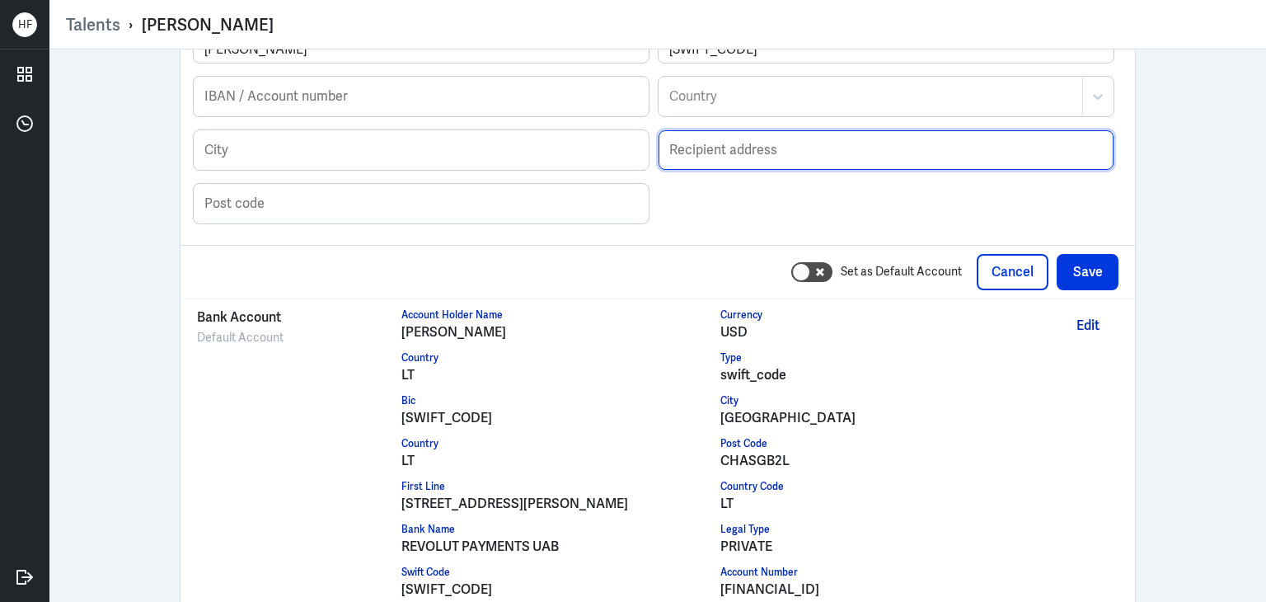
click at [703, 136] on input "text" at bounding box center [886, 150] width 455 height 40
paste input "[STREET_ADDRESS][PERSON_NAME]"
type input "[STREET_ADDRESS][PERSON_NAME]"
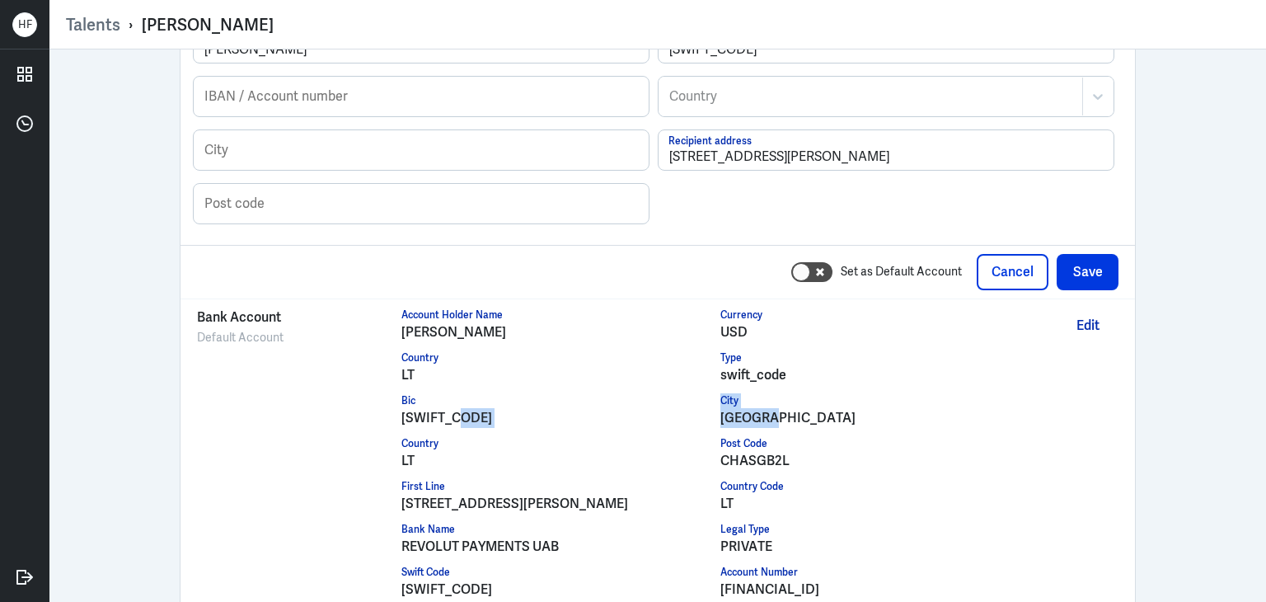
drag, startPoint x: 712, startPoint y: 409, endPoint x: 753, endPoint y: 403, distance: 40.8
click at [753, 403] on div "Account Holder Name [PERSON_NAME] Currency USD Country LT Type swift_code Bic […" at bounding box center [720, 478] width 639 height 343
click at [722, 408] on div "[GEOGRAPHIC_DATA]" at bounding box center [880, 418] width 320 height 20
drag, startPoint x: 716, startPoint y: 410, endPoint x: 762, endPoint y: 410, distance: 45.3
click at [766, 410] on div "[GEOGRAPHIC_DATA]" at bounding box center [880, 418] width 320 height 20
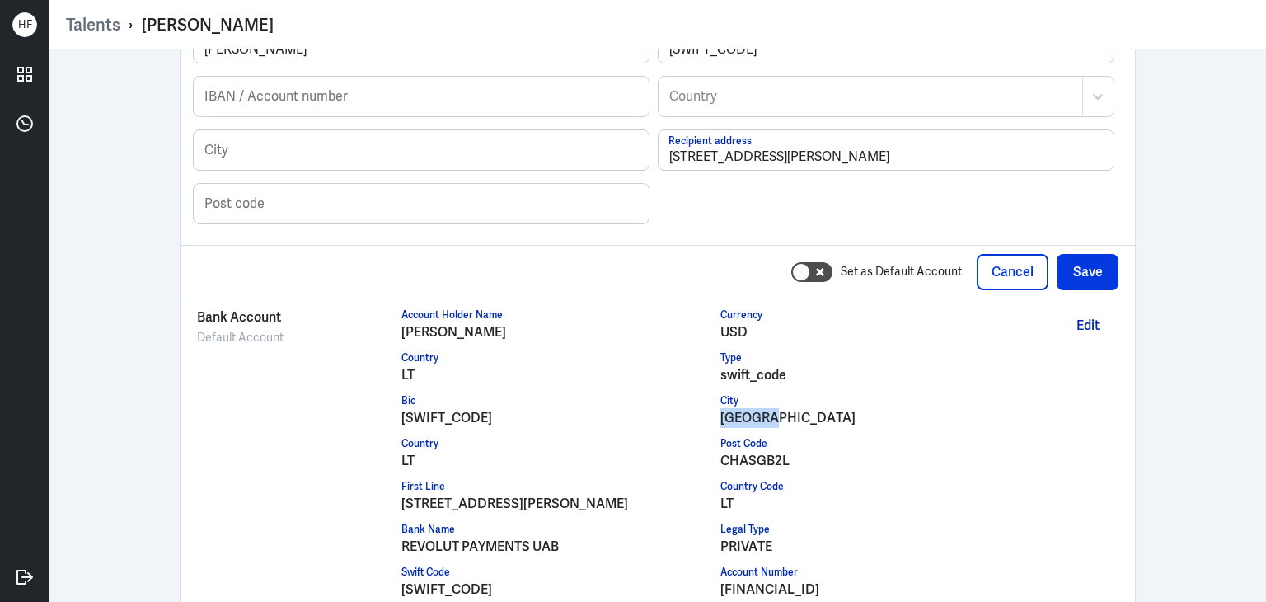
copy div "[GEOGRAPHIC_DATA]"
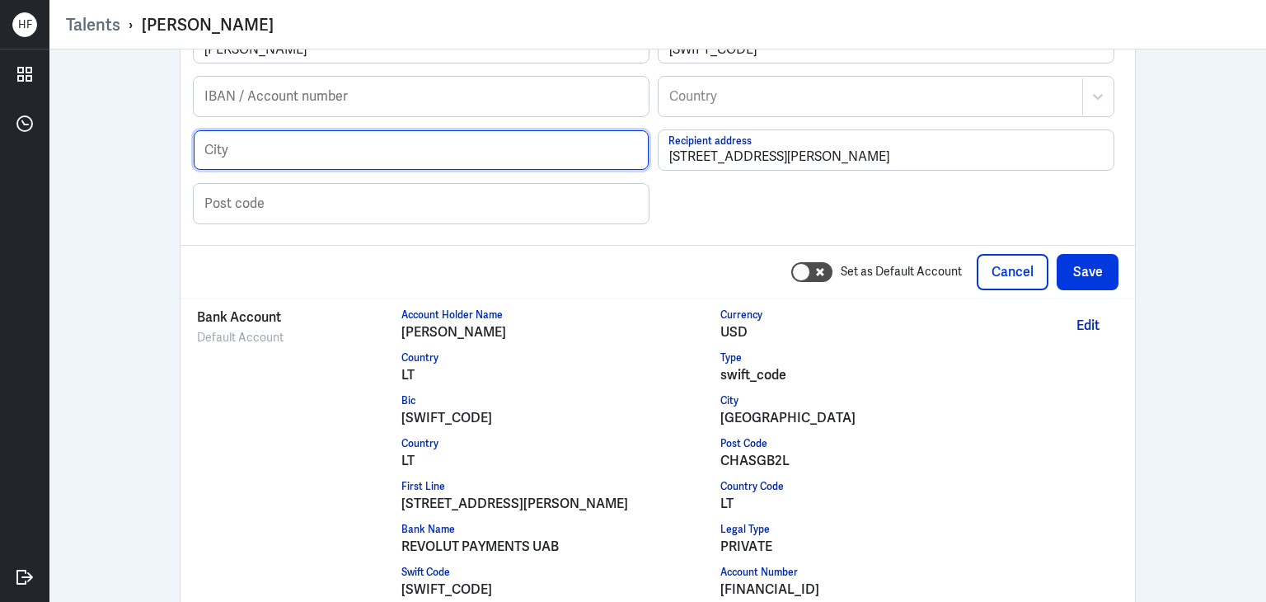
click at [206, 143] on input "text" at bounding box center [421, 150] width 455 height 40
paste input "[GEOGRAPHIC_DATA]"
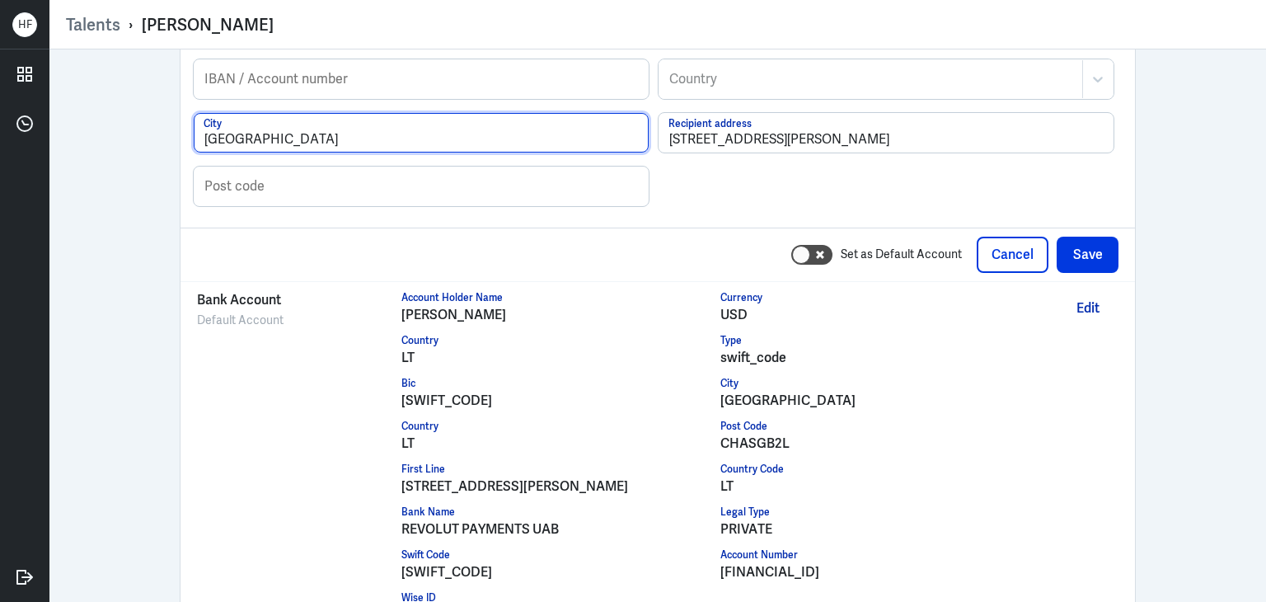
scroll to position [1984, 0]
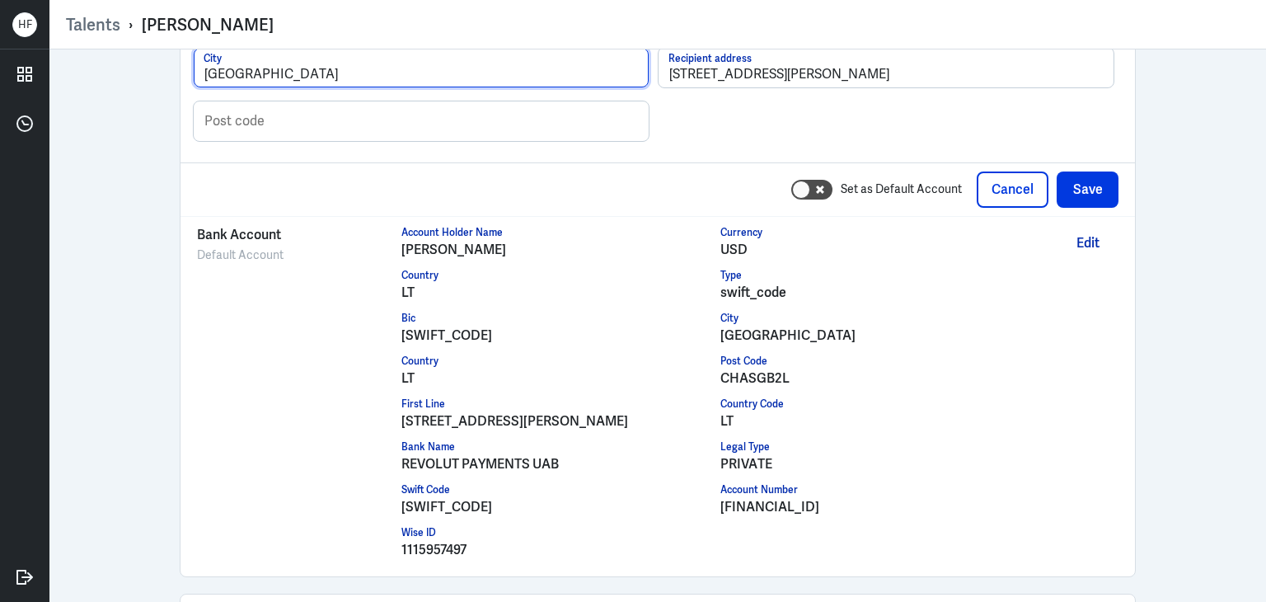
type input "[GEOGRAPHIC_DATA]"
drag, startPoint x: 709, startPoint y: 368, endPoint x: 781, endPoint y: 374, distance: 72.8
click at [767, 373] on div "Account Holder Name [PERSON_NAME] Currency USD Country LT Type swift_code Bic […" at bounding box center [720, 396] width 639 height 343
click at [804, 373] on div "CHASGB2L" at bounding box center [880, 378] width 320 height 20
drag, startPoint x: 715, startPoint y: 373, endPoint x: 781, endPoint y: 373, distance: 65.9
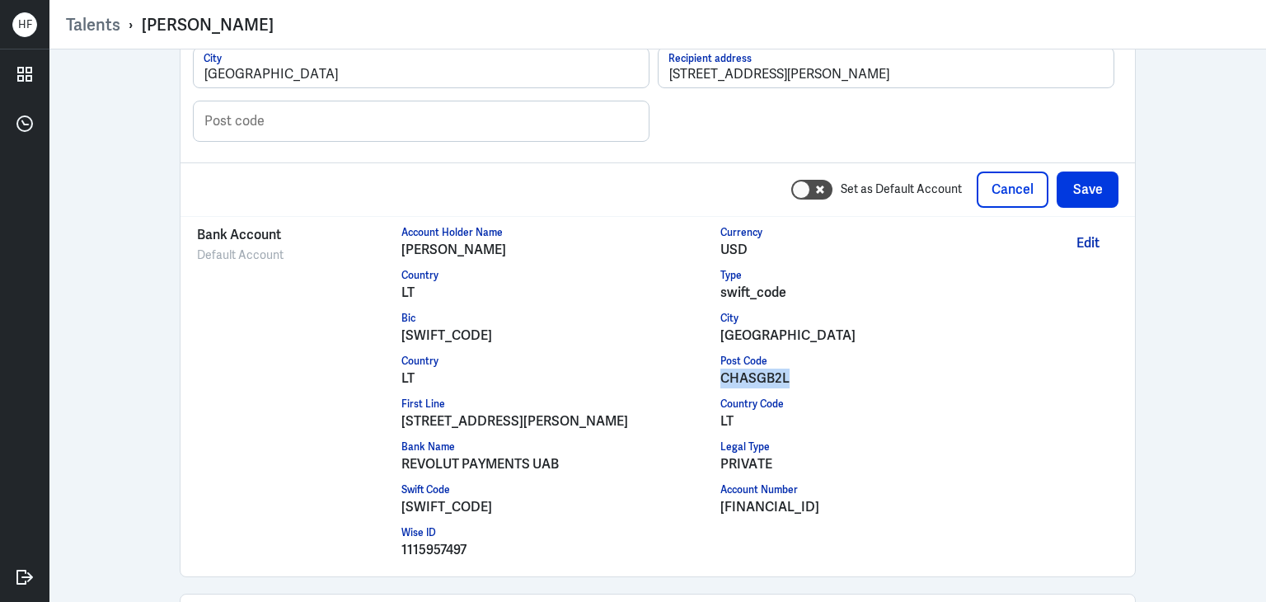
click at [781, 373] on div "CHASGB2L" at bounding box center [880, 378] width 320 height 20
copy div "CHASGB2L"
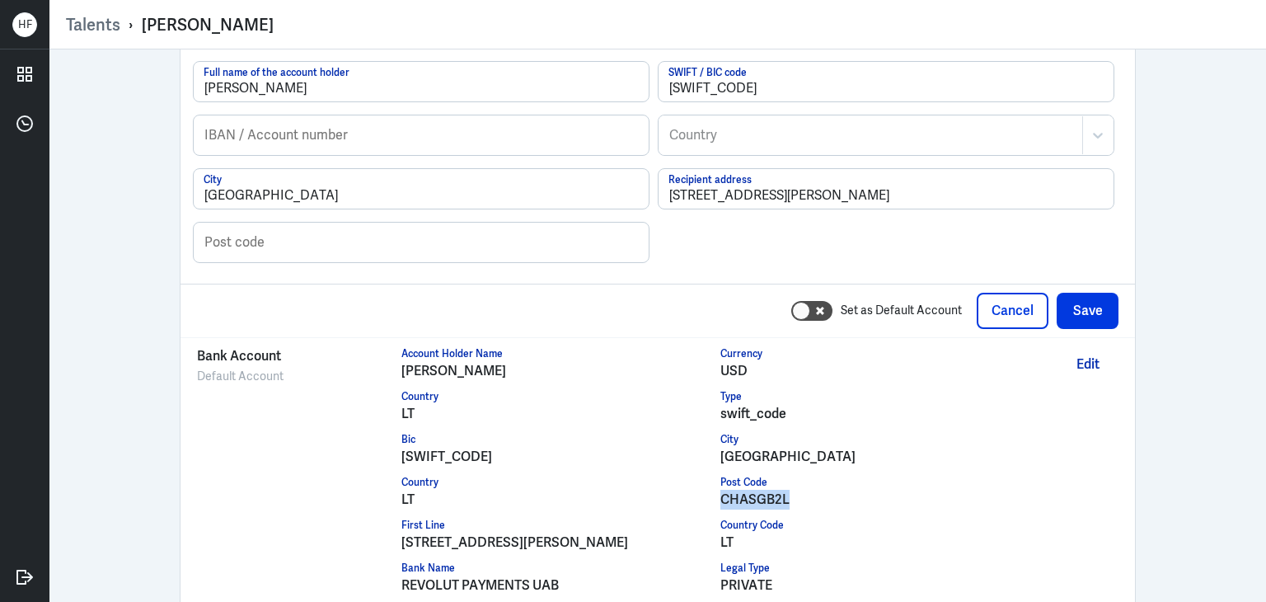
scroll to position [1819, 0]
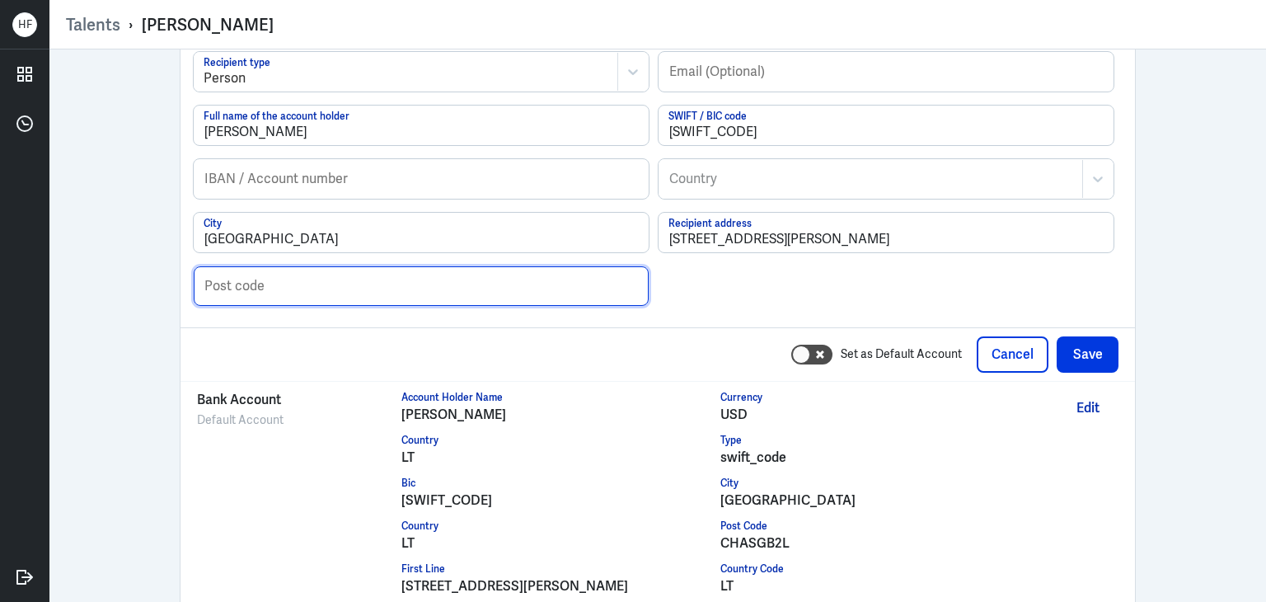
click at [323, 288] on input "text" at bounding box center [421, 286] width 455 height 40
paste input "CHASGB2L"
type input "CHASGB2L"
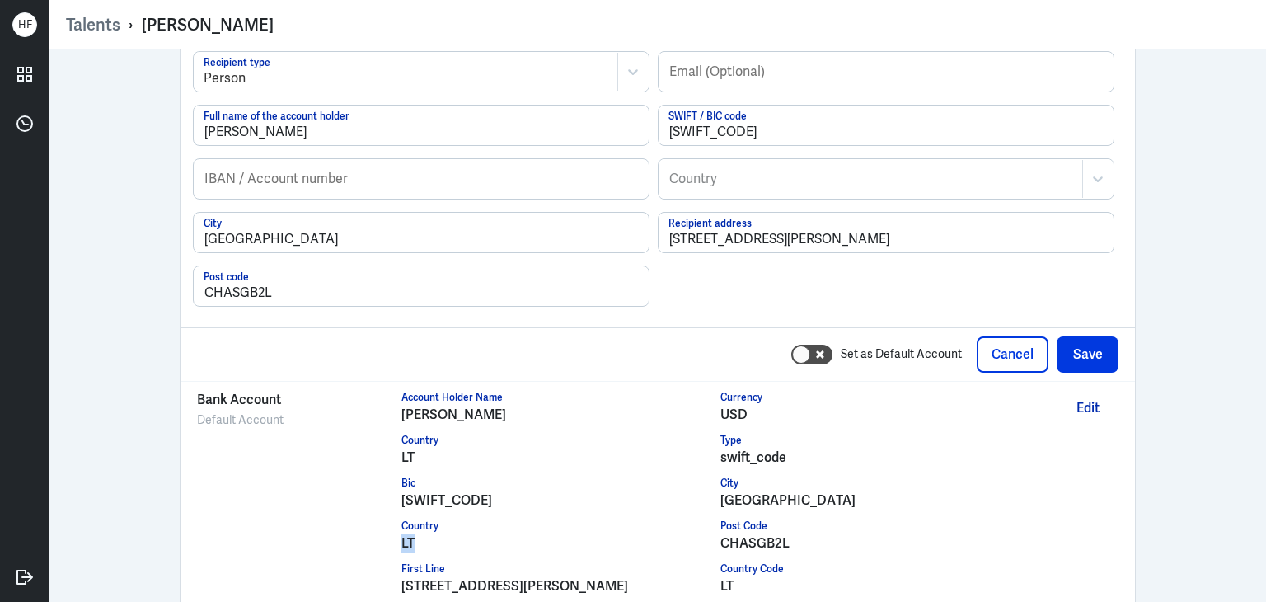
drag, startPoint x: 392, startPoint y: 532, endPoint x: 410, endPoint y: 532, distance: 18.1
click at [410, 532] on div "Bank Account Default Account Account Holder Name [PERSON_NAME] Currency USD Cou…" at bounding box center [658, 561] width 922 height 343
copy div "LT"
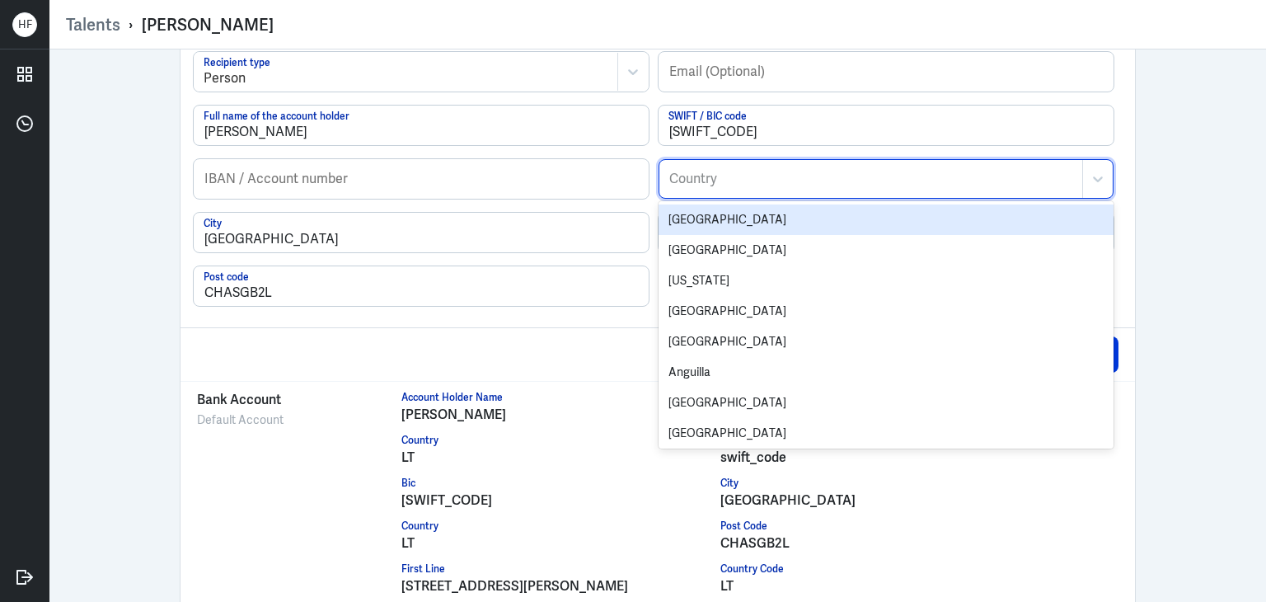
click at [752, 169] on div at bounding box center [871, 179] width 406 height 20
paste input "LT"
type input "LT"
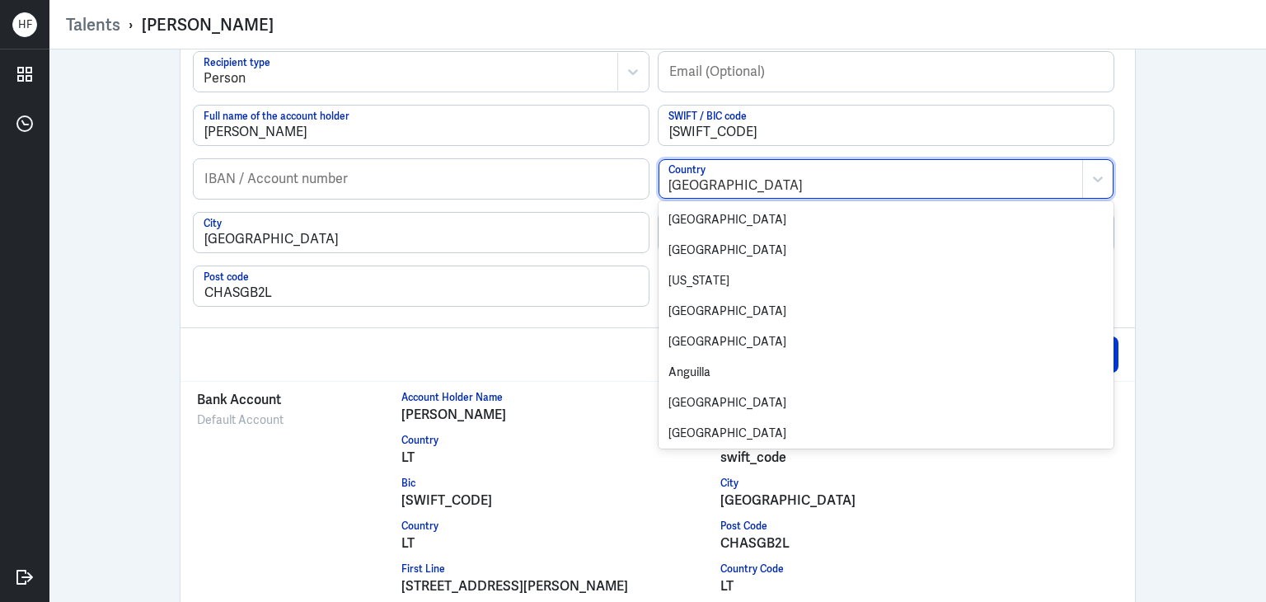
click at [724, 176] on div at bounding box center [870, 186] width 405 height 20
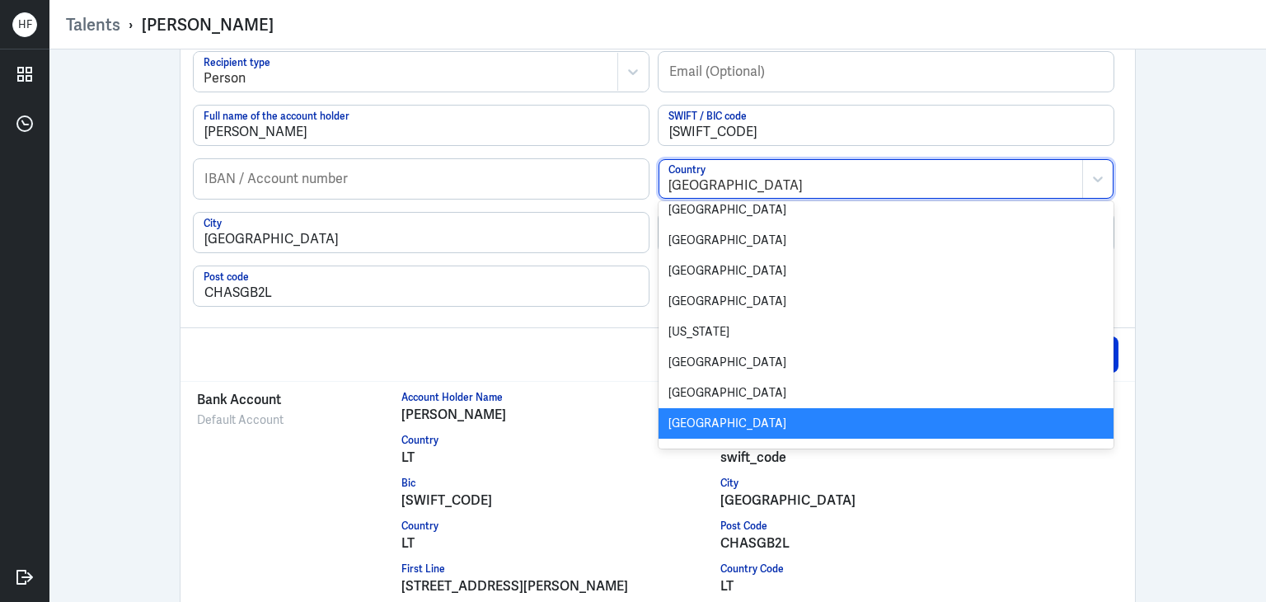
click at [722, 179] on div at bounding box center [870, 186] width 405 height 20
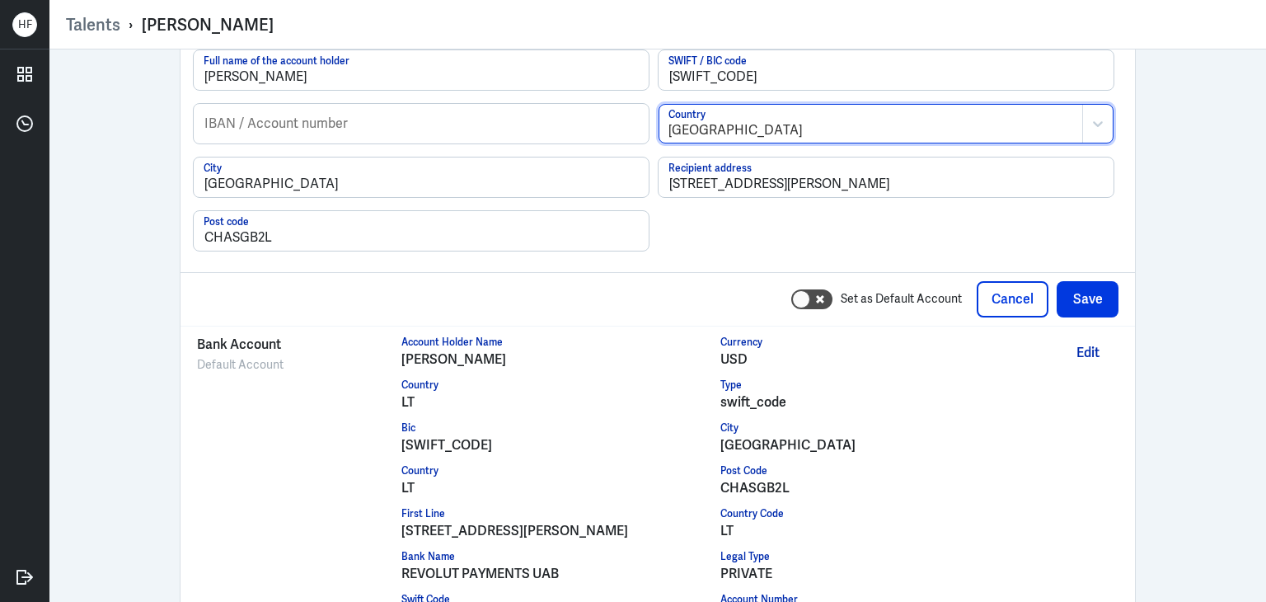
scroll to position [1902, 0]
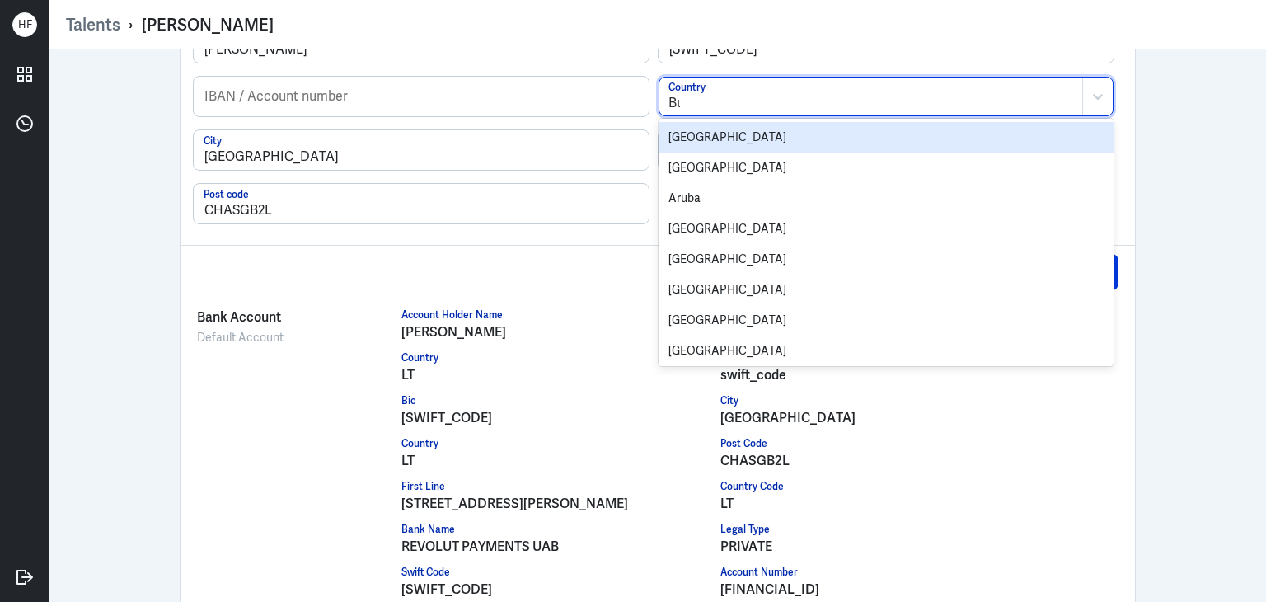
type input "Bul"
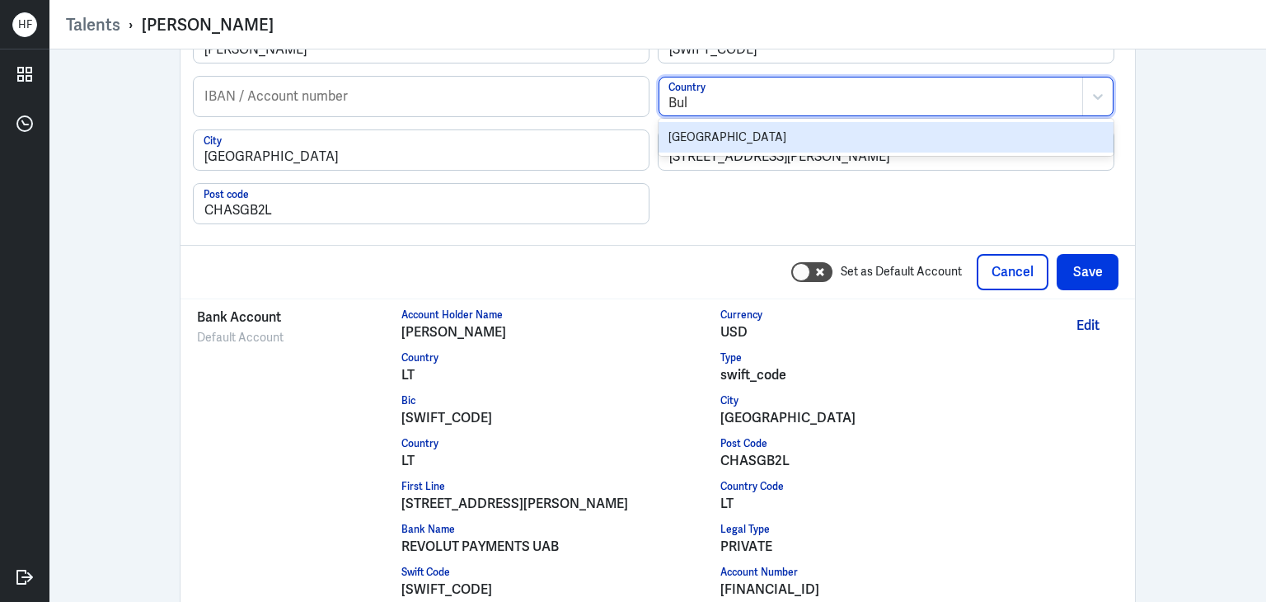
click at [734, 129] on div "[GEOGRAPHIC_DATA]" at bounding box center [886, 137] width 455 height 30
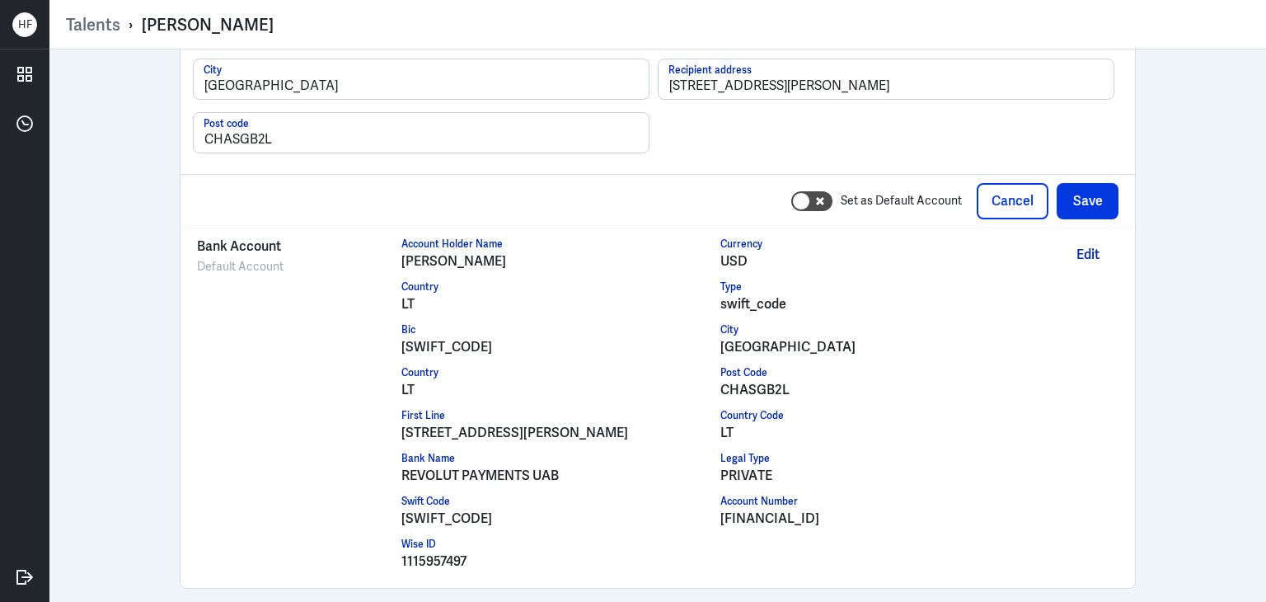
scroll to position [2149, 0]
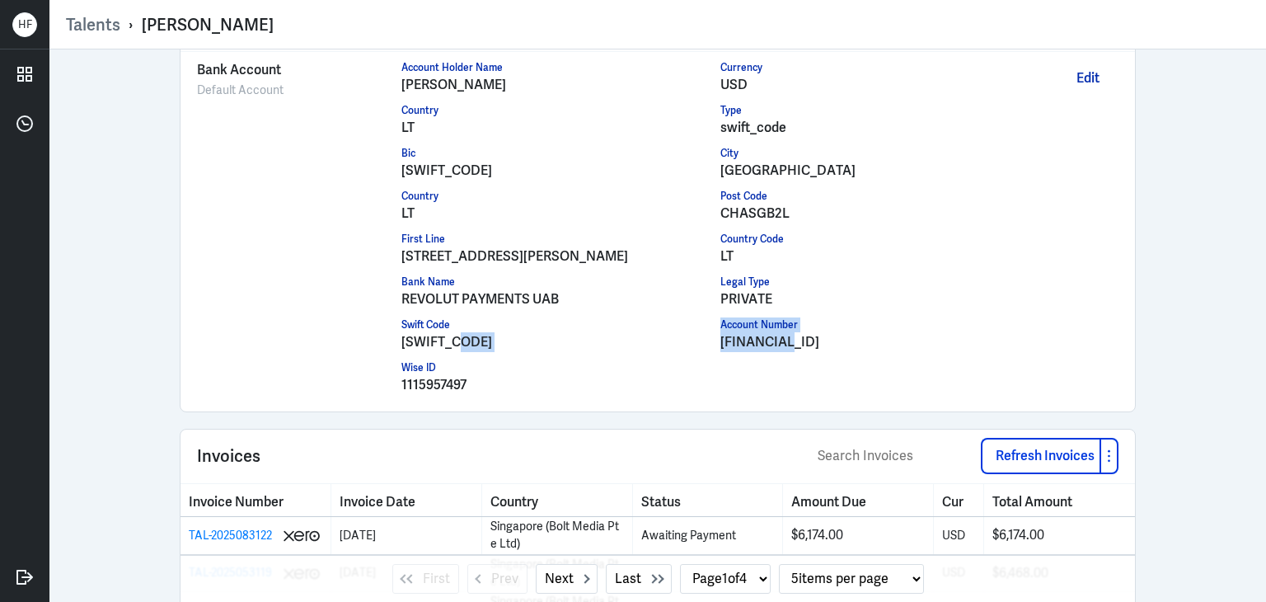
drag, startPoint x: 712, startPoint y: 333, endPoint x: 785, endPoint y: 378, distance: 85.1
click at [785, 378] on div "Account Holder Name [PERSON_NAME] Currency USD Country LT Type swift_code Bic […" at bounding box center [720, 231] width 639 height 343
click at [720, 341] on div "[FINANCIAL_ID]" at bounding box center [880, 342] width 320 height 20
click at [709, 338] on div "[SWIFT_CODE]" at bounding box center [561, 342] width 320 height 20
drag, startPoint x: 713, startPoint y: 336, endPoint x: 851, endPoint y: 337, distance: 138.5
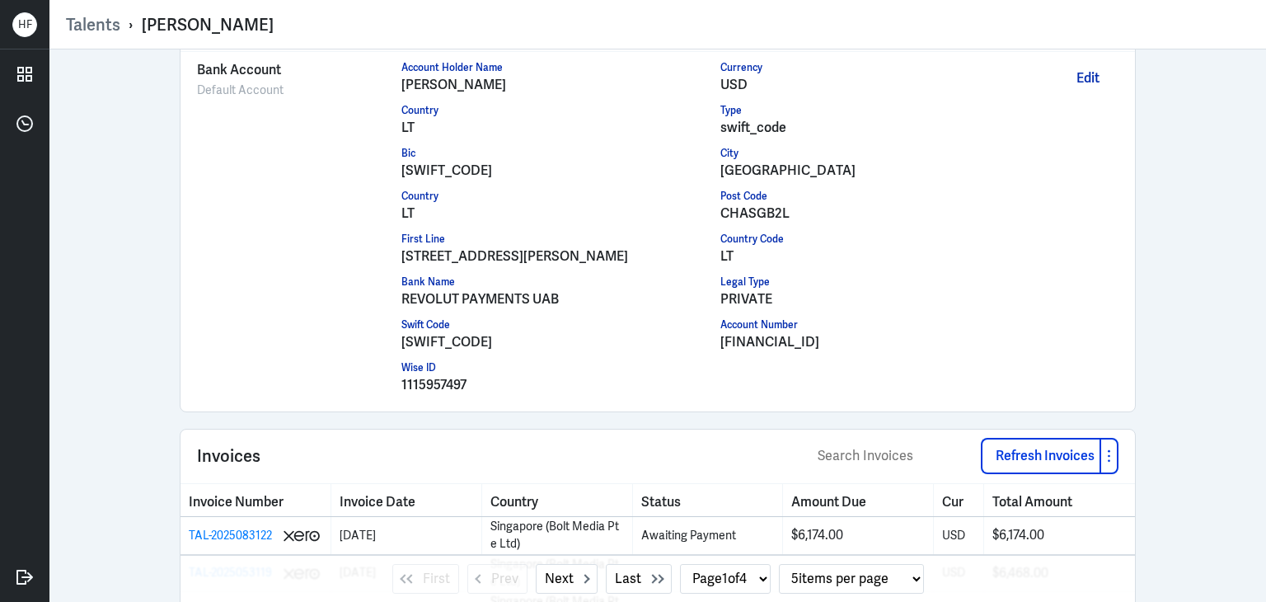
click at [866, 335] on div "[FINANCIAL_ID]" at bounding box center [880, 342] width 320 height 20
copy div "[FINANCIAL_ID]"
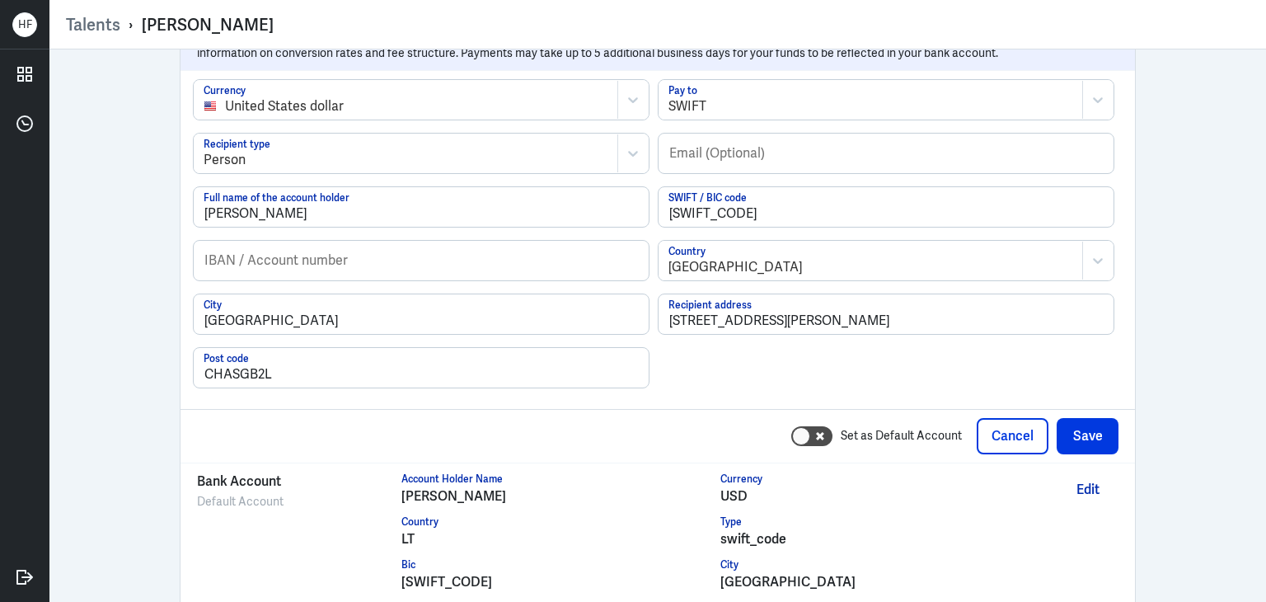
scroll to position [1737, 0]
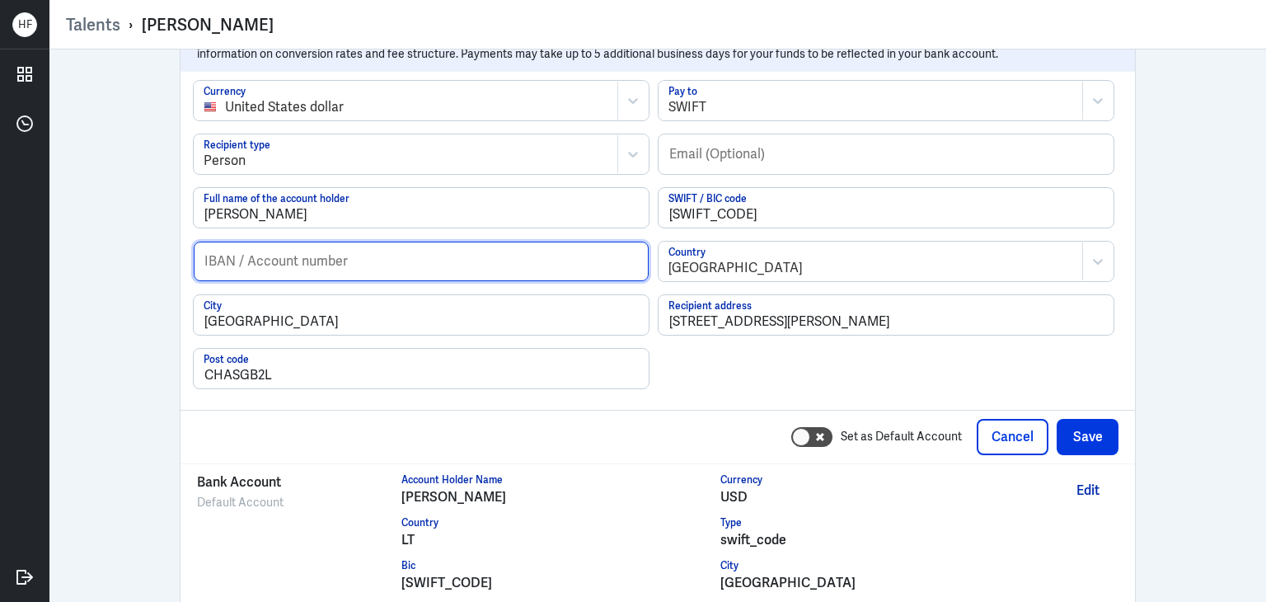
click at [310, 245] on input "text" at bounding box center [421, 262] width 455 height 40
paste input "[FINANCIAL_ID]"
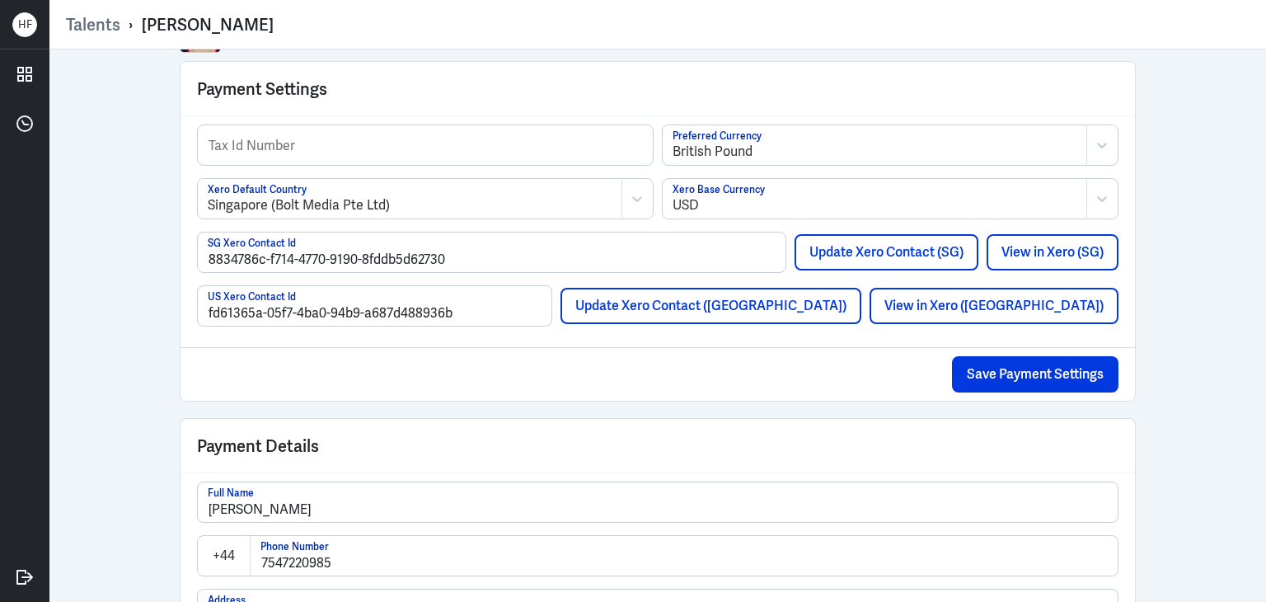
scroll to position [0, 0]
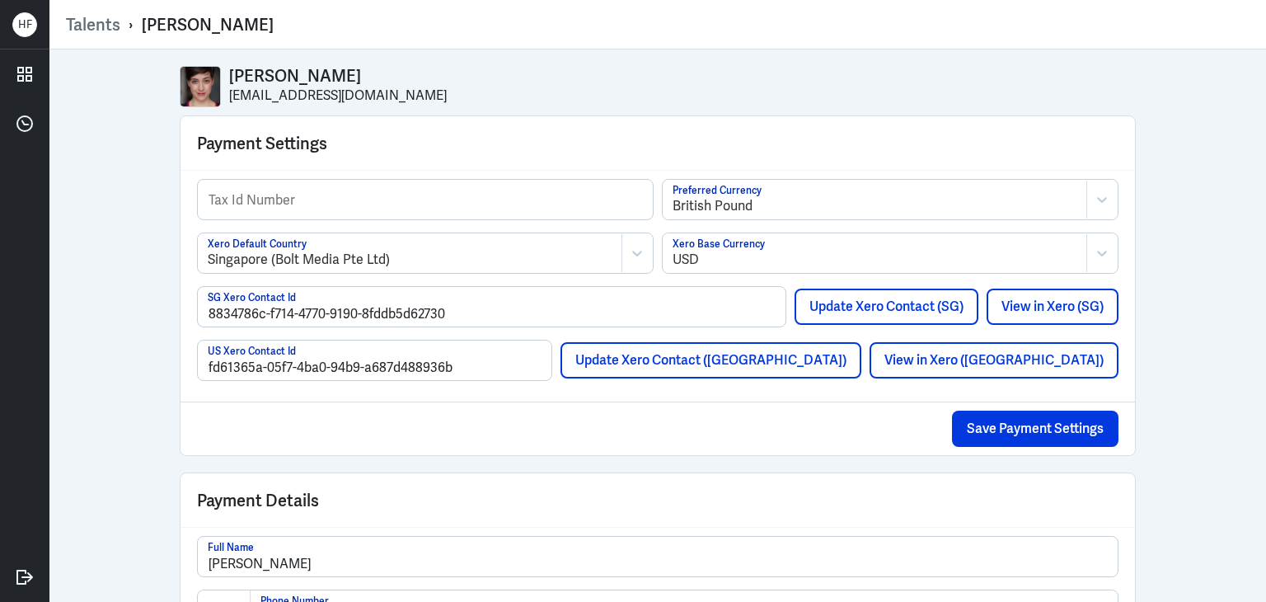
type input "[FINANCIAL_ID]"
drag, startPoint x: 221, startPoint y: 101, endPoint x: 362, endPoint y: 103, distance: 141.0
click at [362, 103] on div "[PERSON_NAME] [EMAIL_ADDRESS][DOMAIN_NAME]" at bounding box center [658, 86] width 956 height 41
copy p "[EMAIL_ADDRESS][DOMAIN_NAME]"
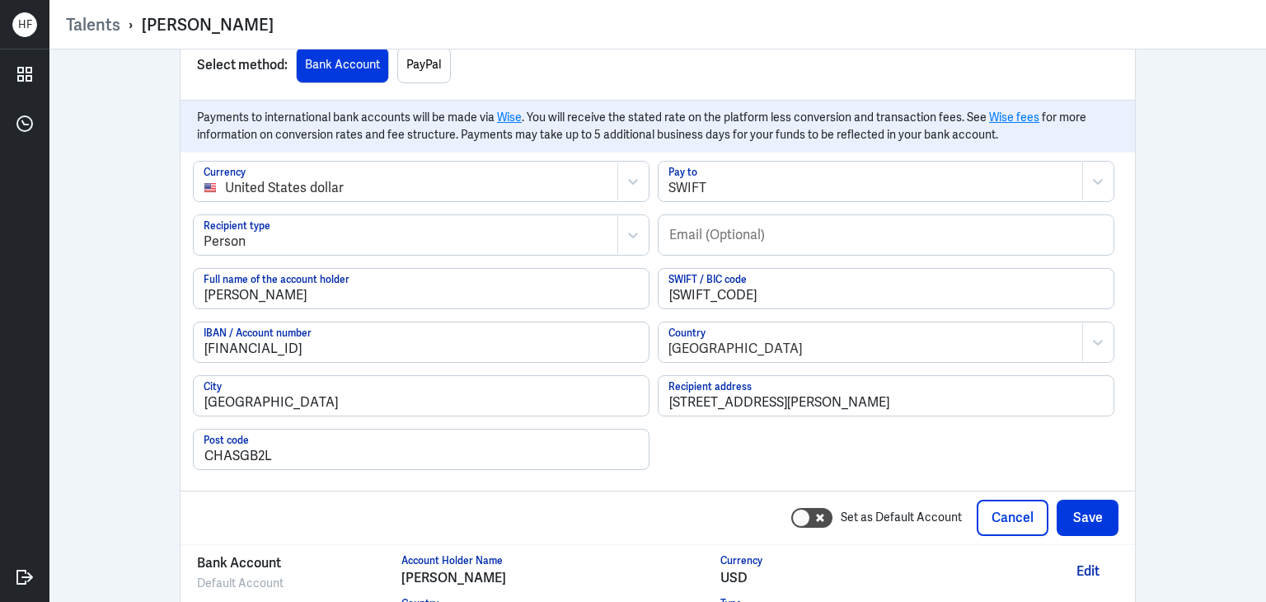
scroll to position [1672, 0]
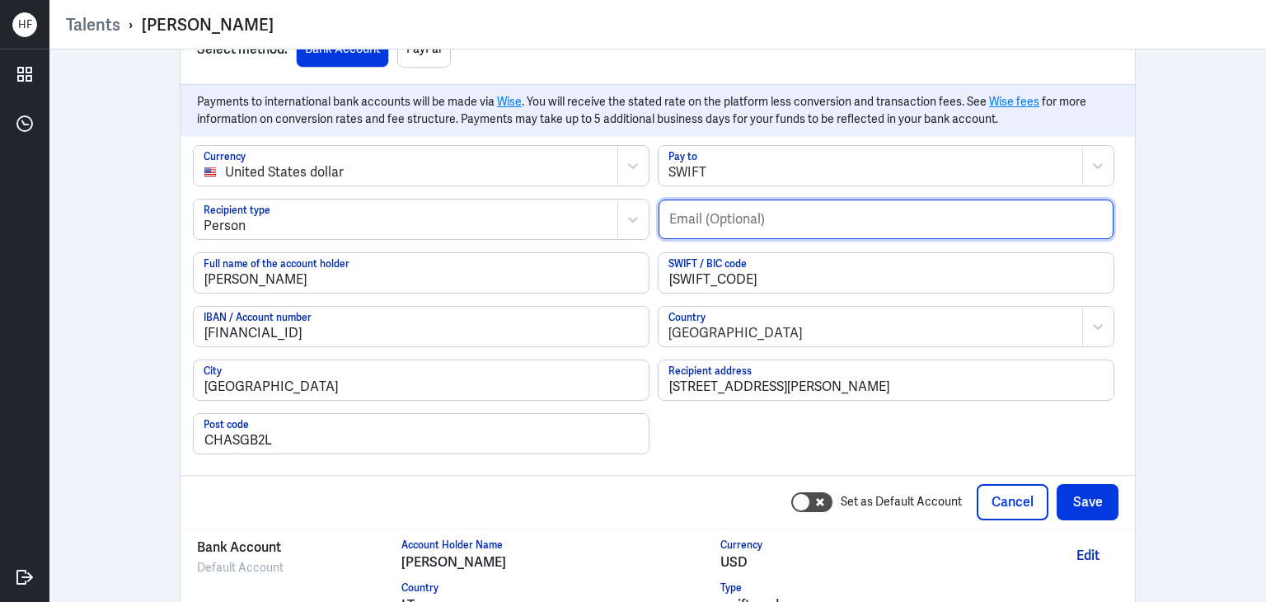
click at [693, 218] on input "text" at bounding box center [886, 219] width 455 height 40
paste input "[EMAIL_ADDRESS][DOMAIN_NAME]"
type input "[EMAIL_ADDRESS][DOMAIN_NAME]"
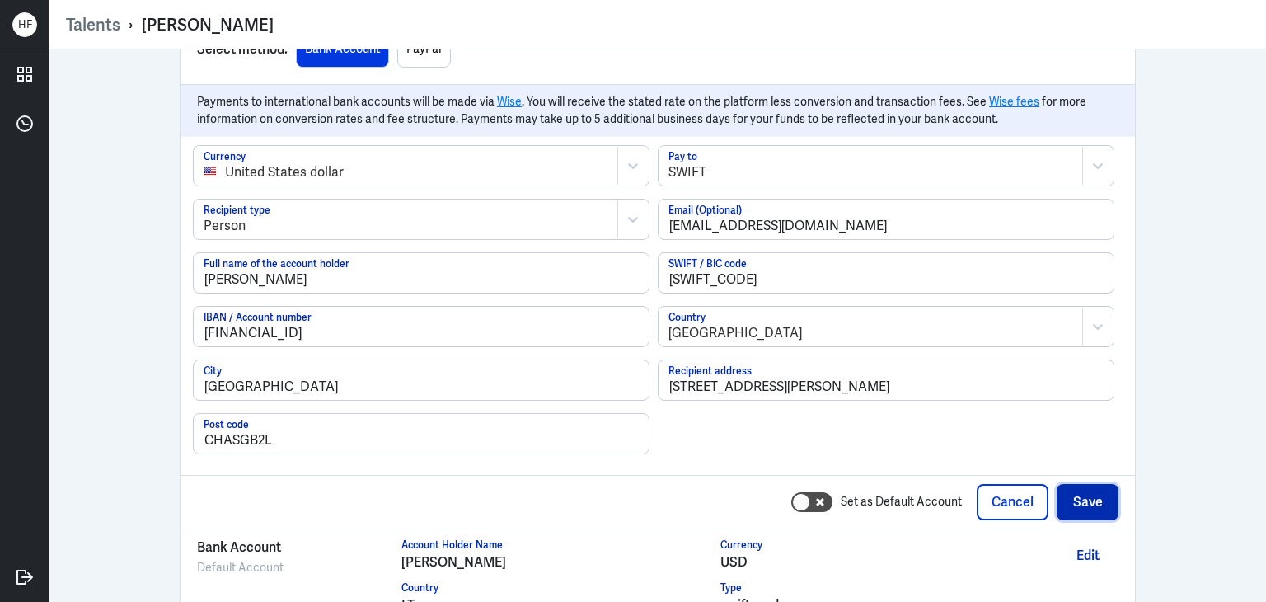
click at [1107, 490] on button "Save" at bounding box center [1088, 502] width 62 height 36
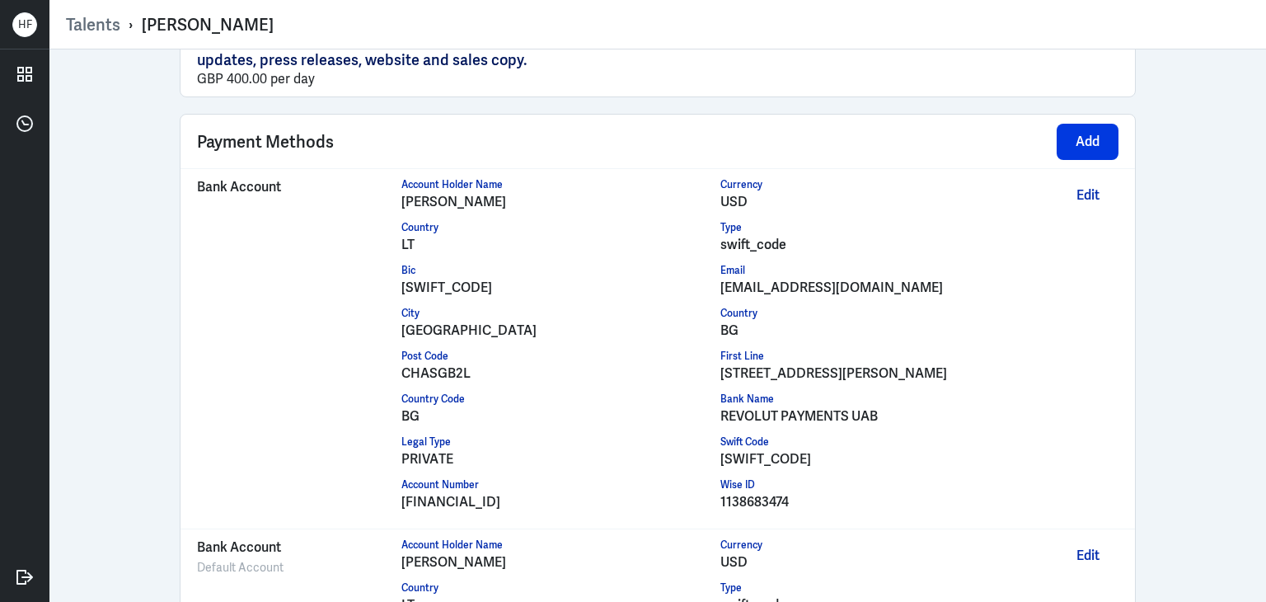
scroll to position [1342, 0]
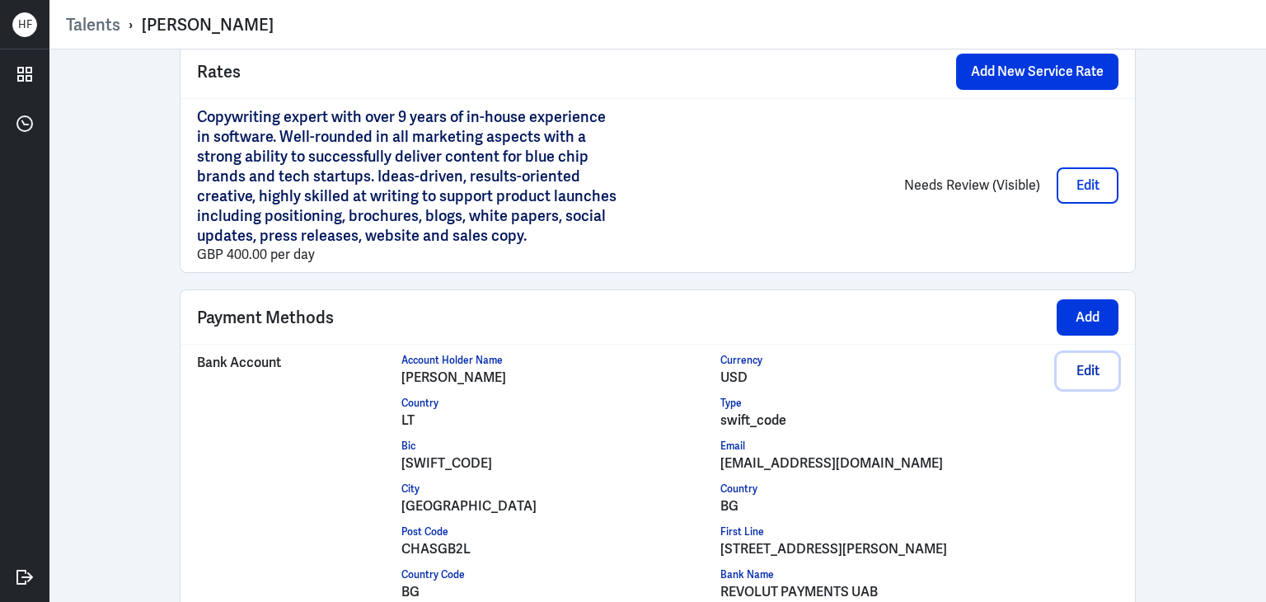
click at [1077, 359] on button "Edit" at bounding box center [1088, 371] width 62 height 36
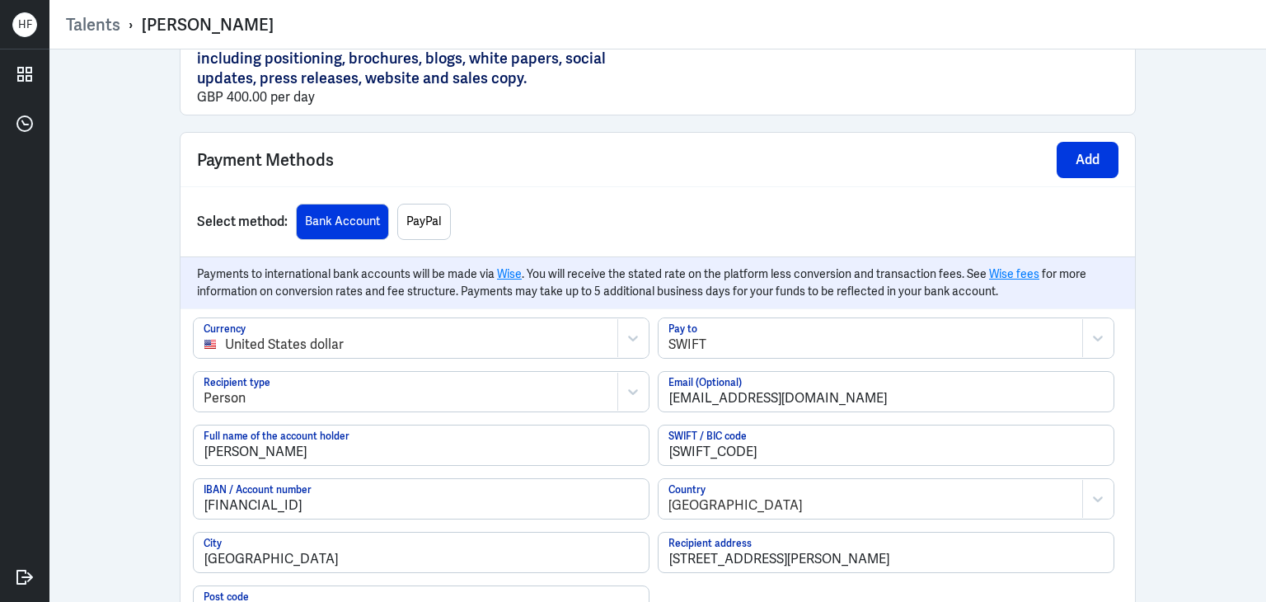
scroll to position [1589, 0]
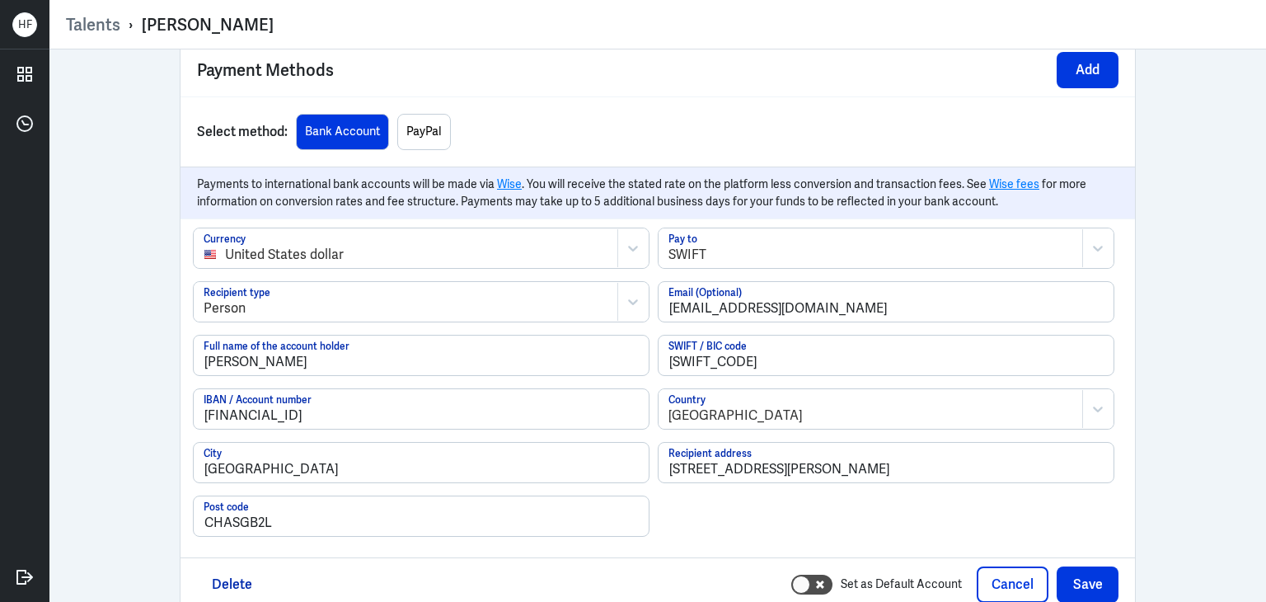
click at [778, 410] on div at bounding box center [870, 416] width 405 height 20
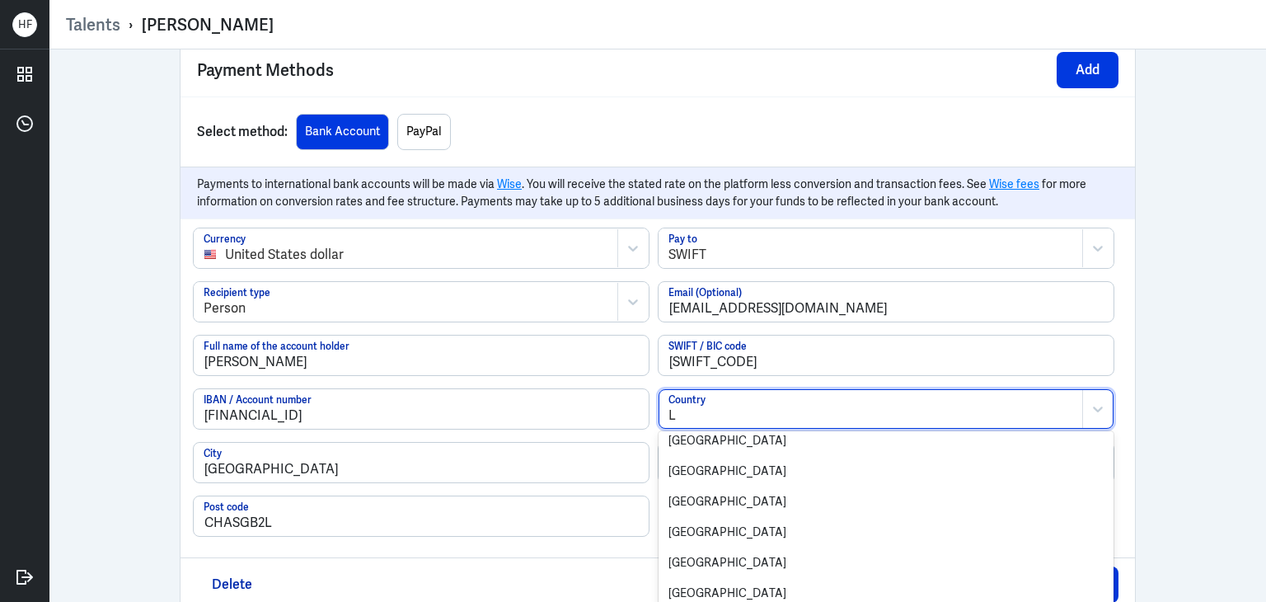
scroll to position [223, 0]
type input "LT"
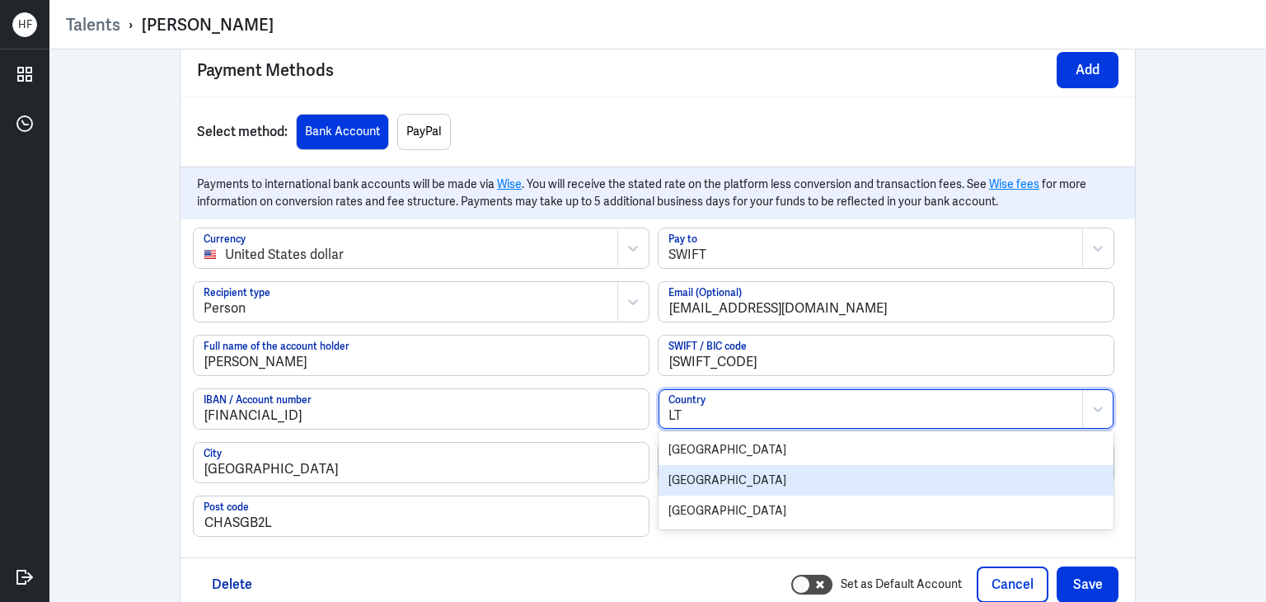
click at [788, 478] on div "[GEOGRAPHIC_DATA]" at bounding box center [886, 480] width 455 height 30
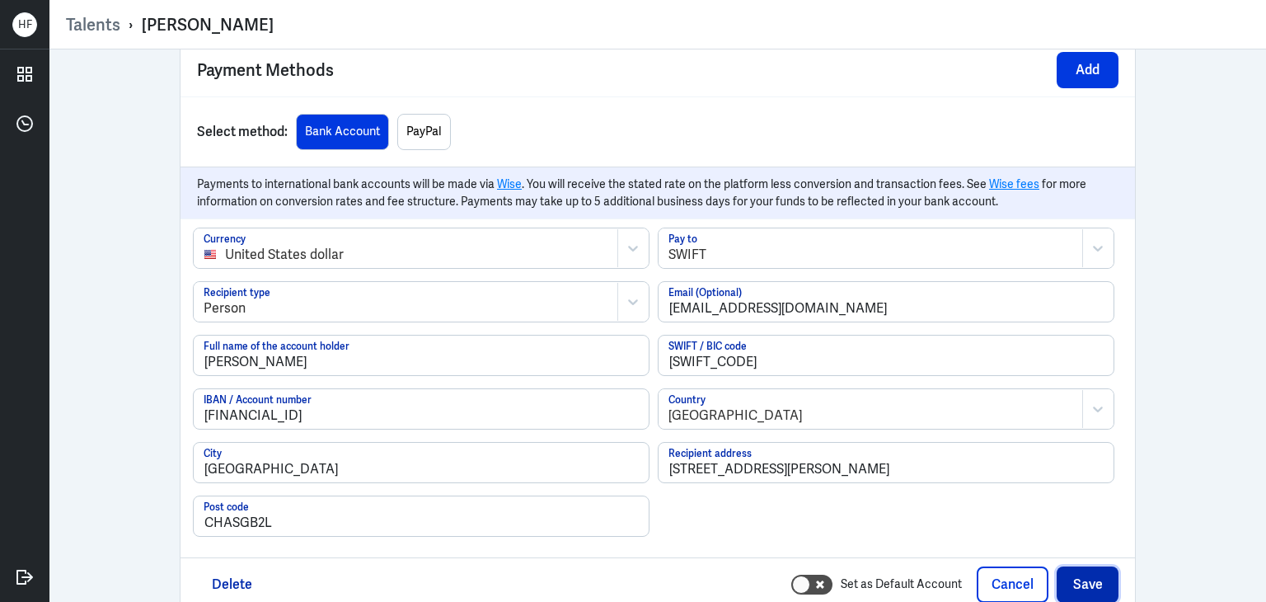
click at [1071, 575] on button "Save" at bounding box center [1088, 584] width 62 height 36
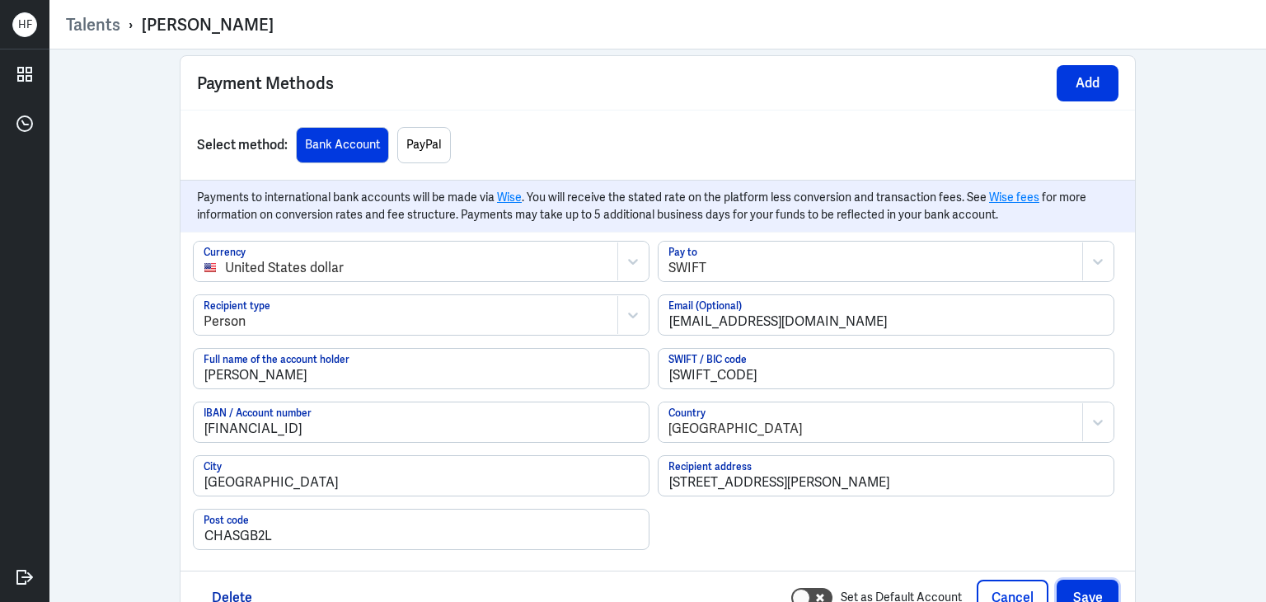
scroll to position [1589, 0]
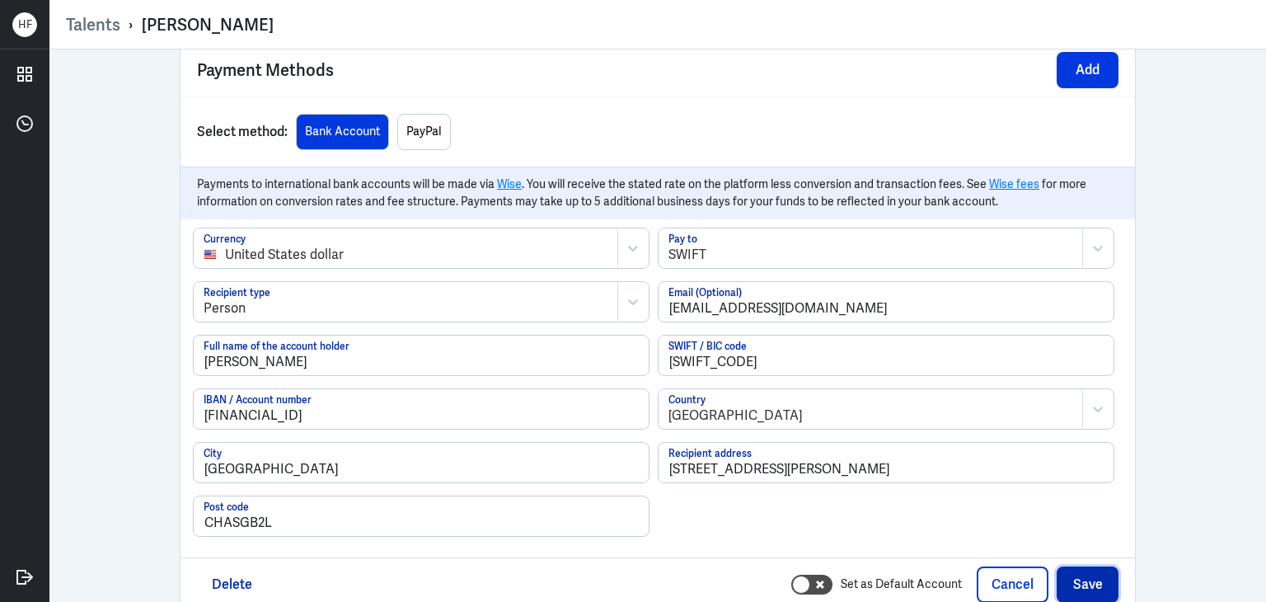
click at [1100, 572] on button "Save" at bounding box center [1088, 584] width 62 height 36
click at [994, 584] on button "Cancel" at bounding box center [1013, 584] width 72 height 36
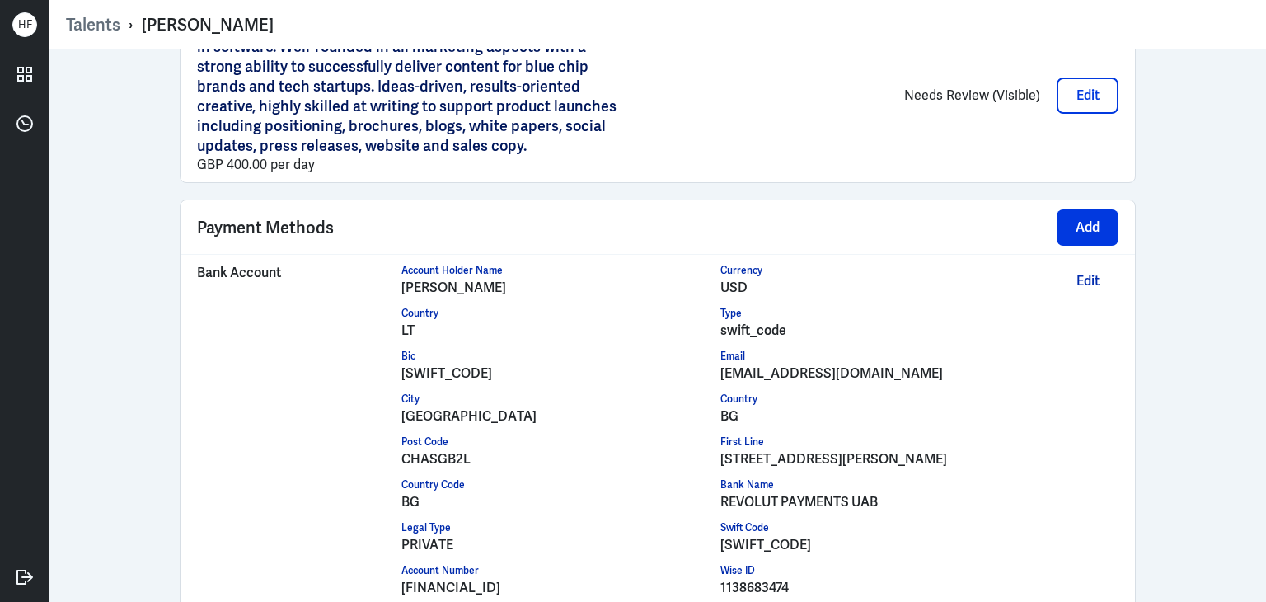
scroll to position [1342, 0]
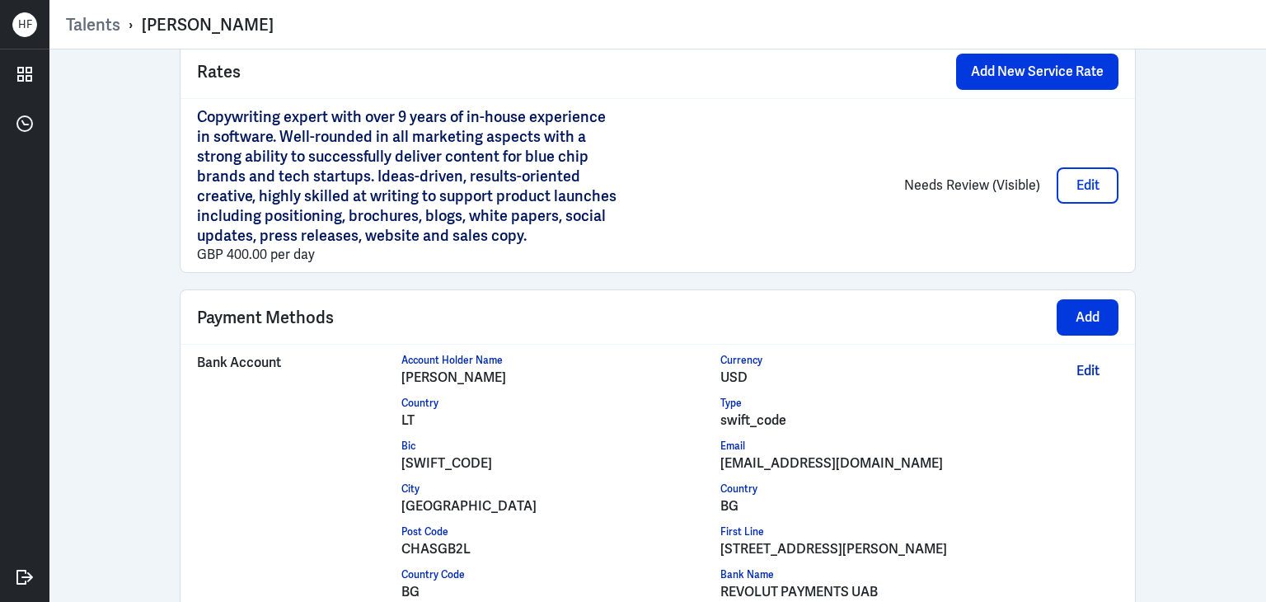
drag, startPoint x: 398, startPoint y: 373, endPoint x: 480, endPoint y: 366, distance: 81.9
click at [500, 368] on div "[PERSON_NAME]" at bounding box center [561, 378] width 320 height 20
drag, startPoint x: 392, startPoint y: 366, endPoint x: 494, endPoint y: 369, distance: 101.4
click at [494, 369] on div "Bank Account Account Holder Name [PERSON_NAME] Currency USD Country LT Type swi…" at bounding box center [658, 524] width 922 height 343
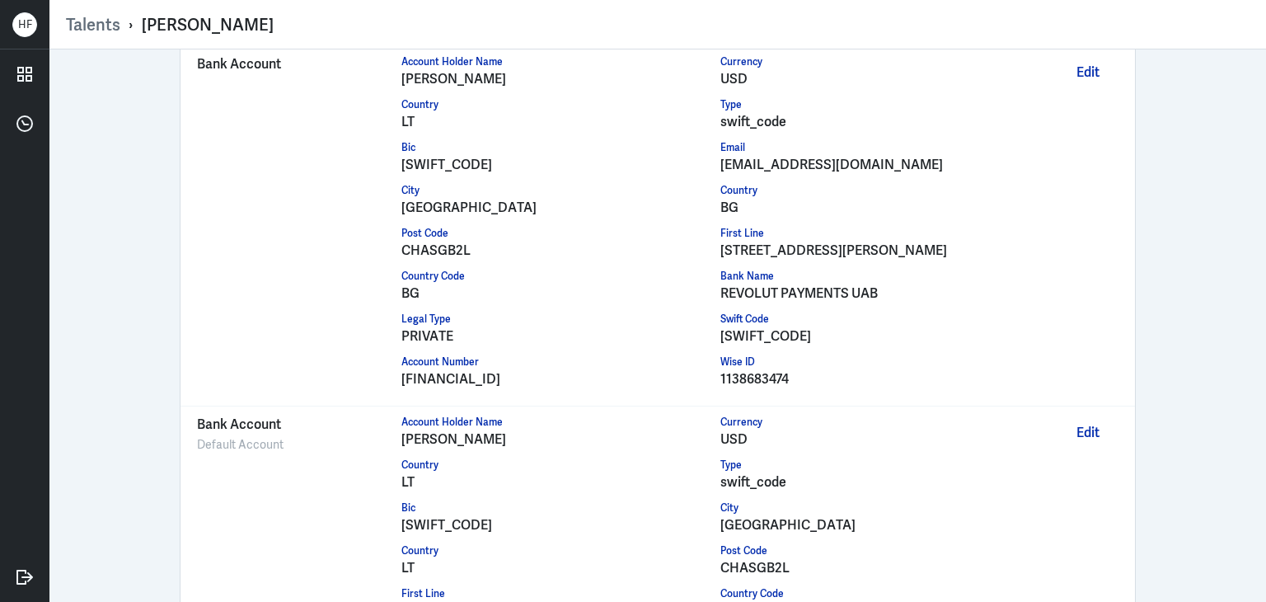
scroll to position [1608, 0]
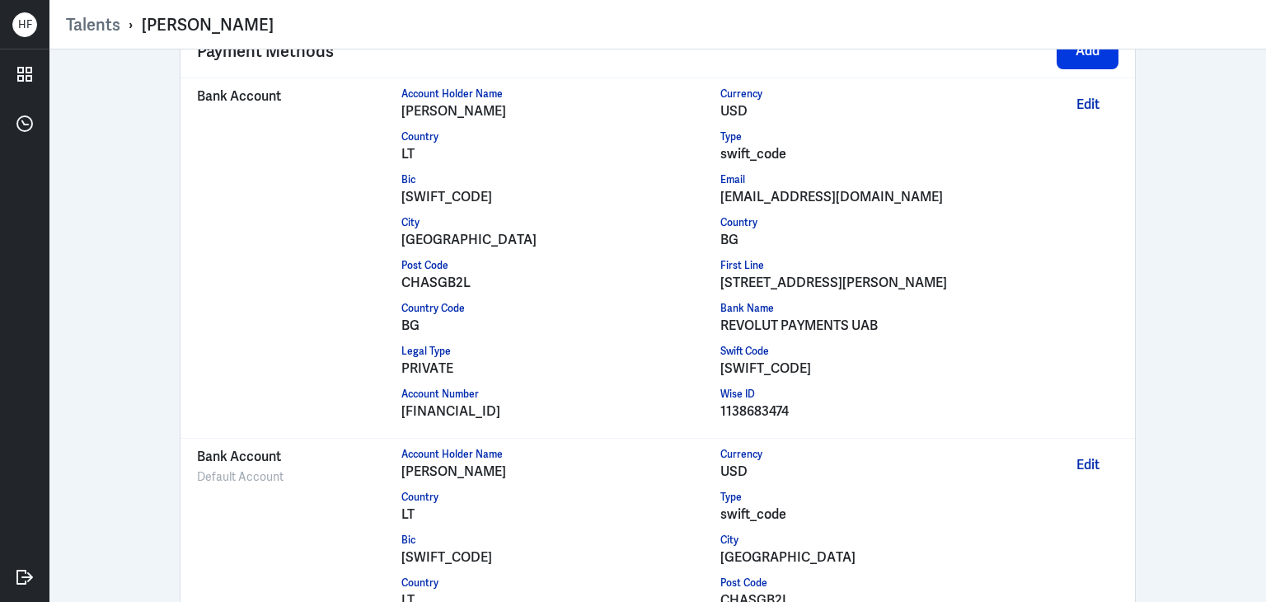
click at [80, 38] on div "Talents › [PERSON_NAME]" at bounding box center [658, 24] width 1184 height 32
click at [79, 33] on link "Talents" at bounding box center [93, 24] width 54 height 21
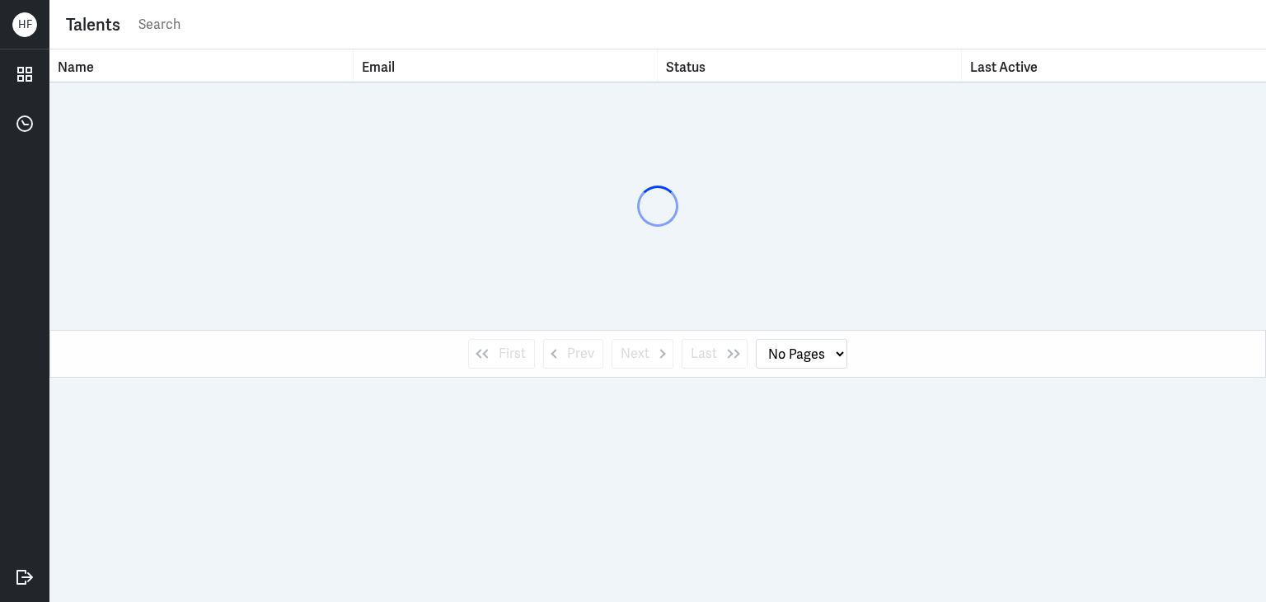
drag, startPoint x: 154, startPoint y: 26, endPoint x: 195, endPoint y: 27, distance: 41.2
click at [154, 26] on input "text" at bounding box center [693, 24] width 1113 height 25
paste input "5f902bb9-551a-43e6-4e5c-cb6cf63c86c9 A [PERSON_NAME] (via Hnry) [EMAIL_ADDRESS]…"
type input "5f902bb9-551a-43e6-4e5c-cb6cf63c86c9 A [PERSON_NAME] (via Hnry) [EMAIL_ADDRESS]…"
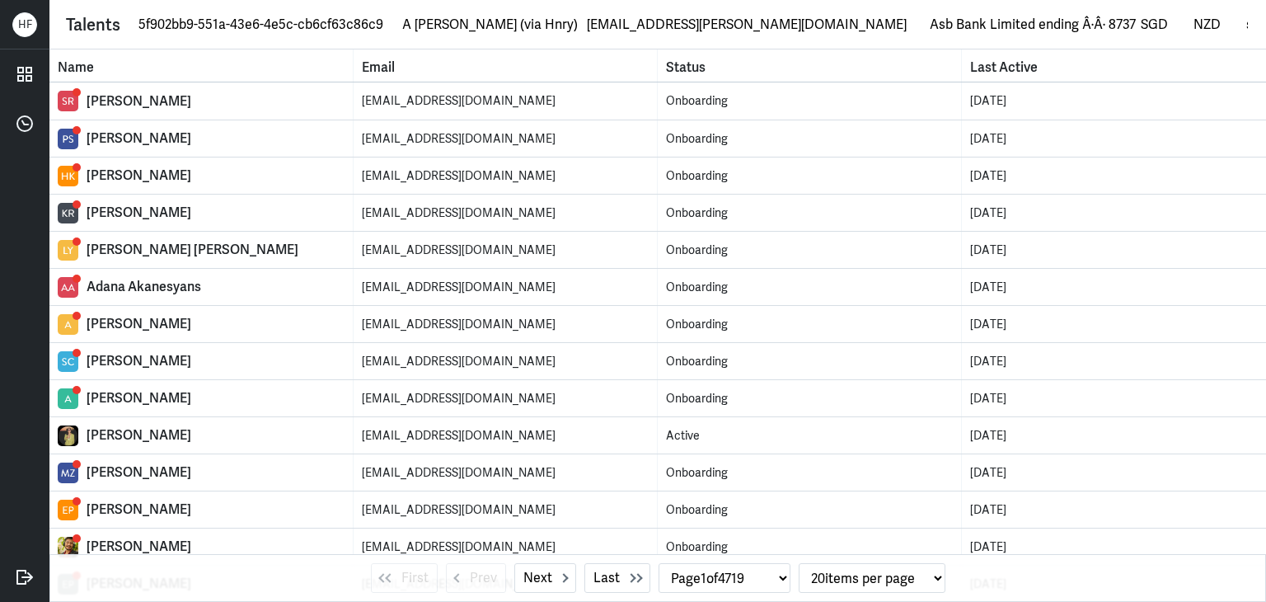
select select "0"
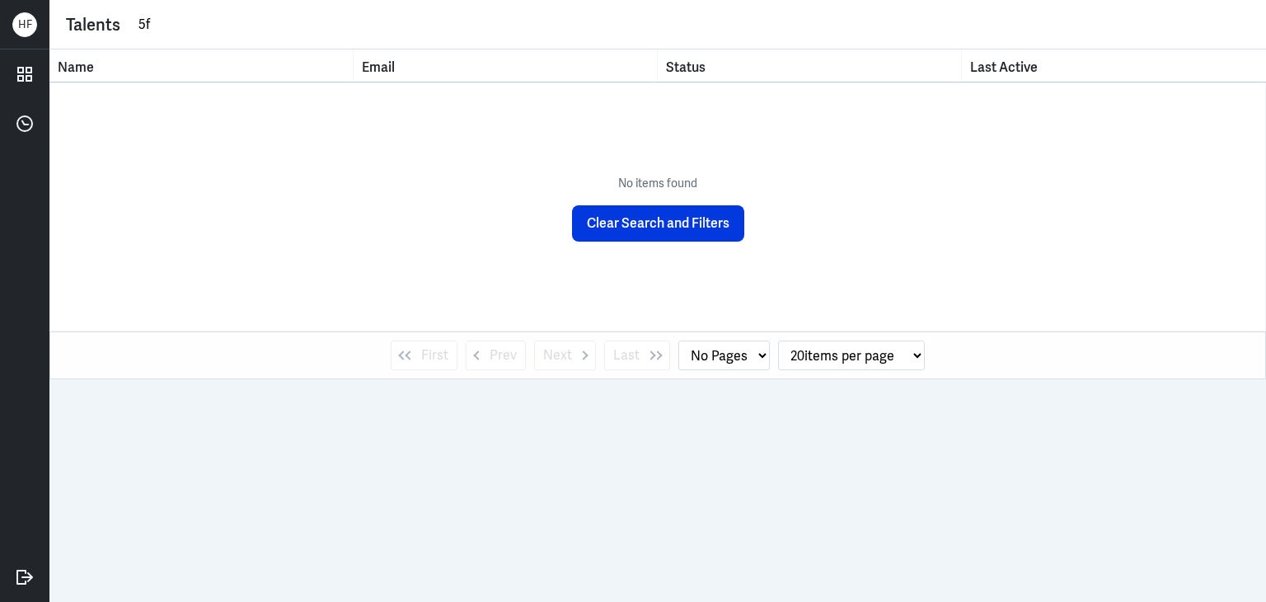
type input "5"
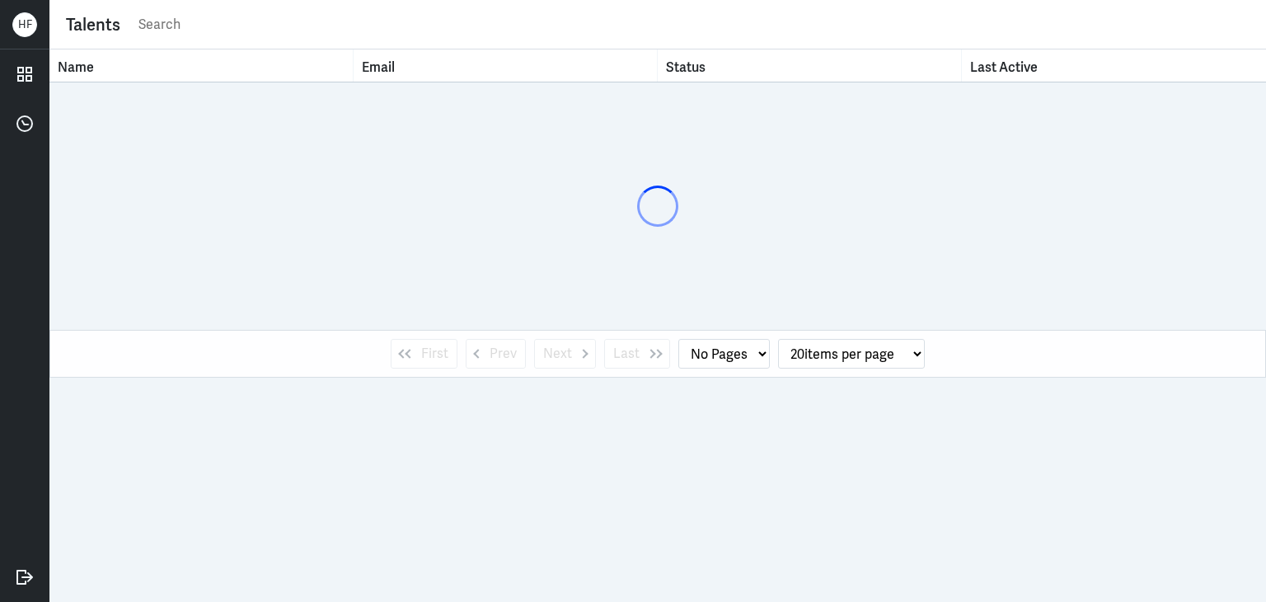
select select "1"
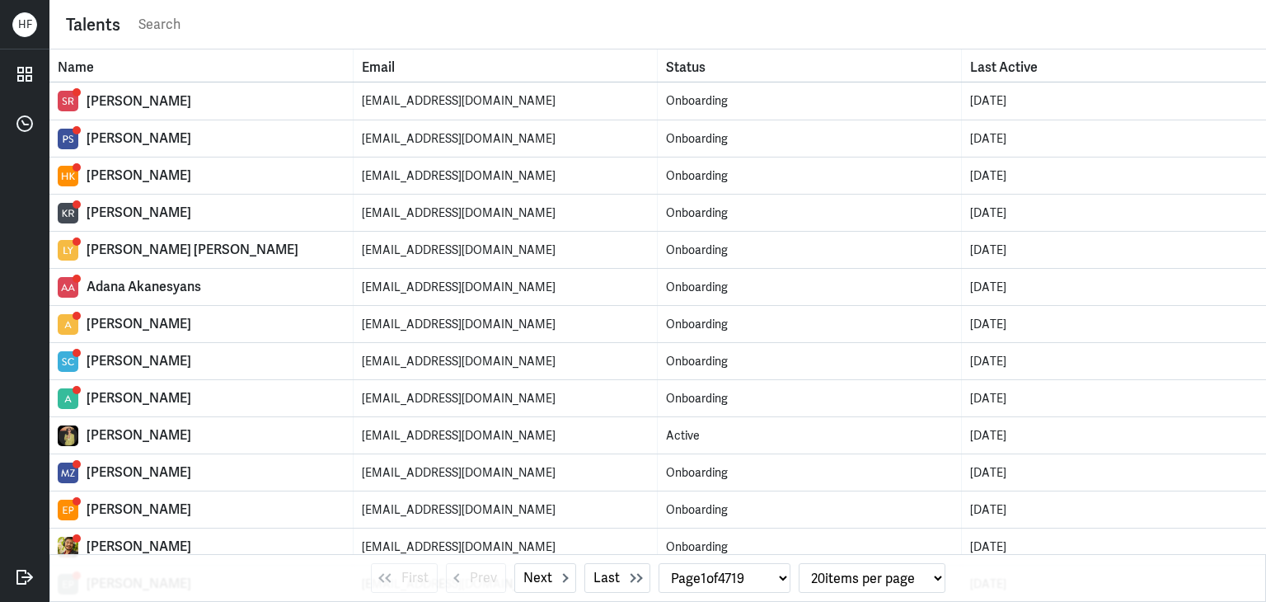
paste input "[PERSON_NAME]"
type input "[PERSON_NAME]"
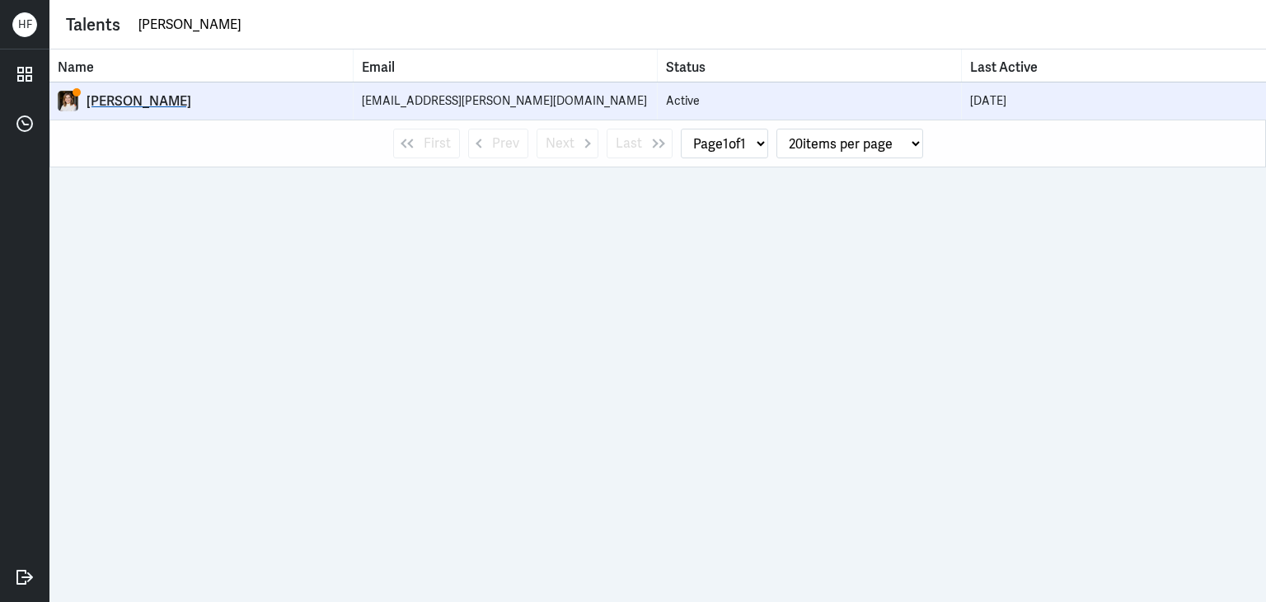
click at [116, 91] on link "[PERSON_NAME]" at bounding box center [201, 101] width 287 height 21
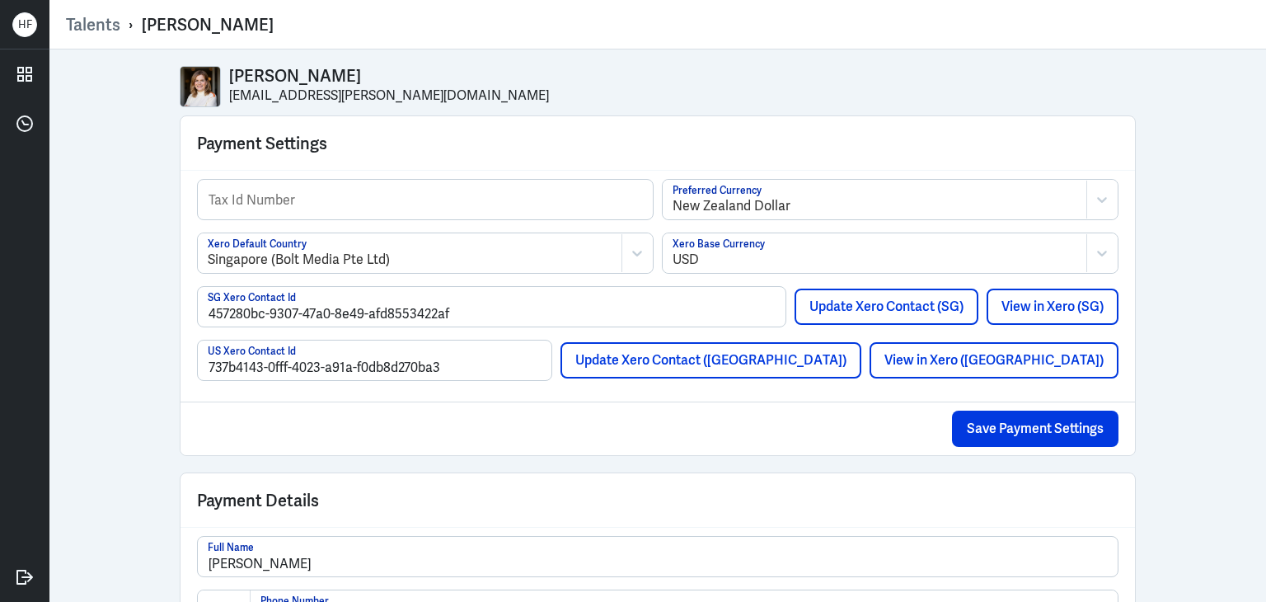
select select "1"
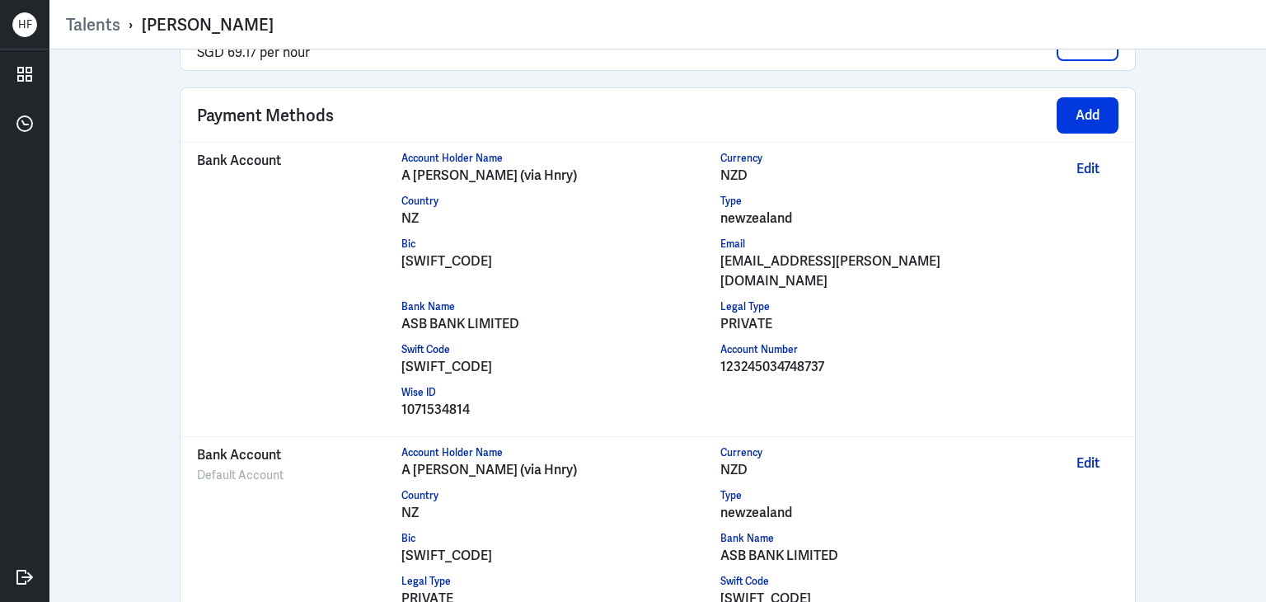
scroll to position [1593, 0]
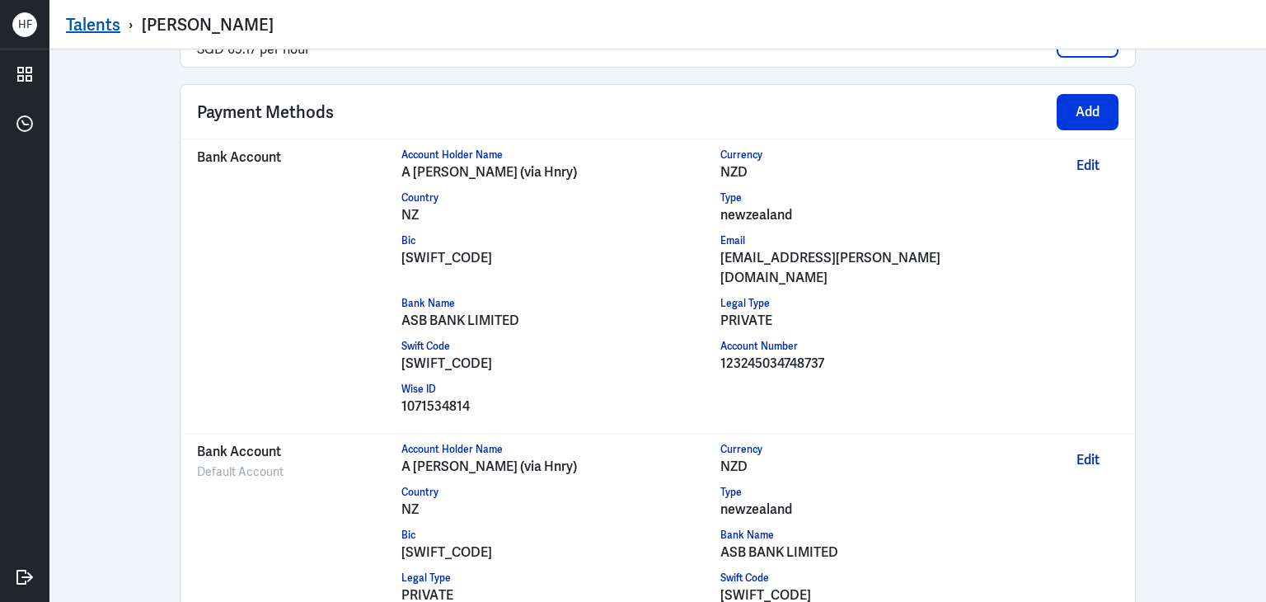
click at [95, 19] on link "Talents" at bounding box center [93, 24] width 54 height 21
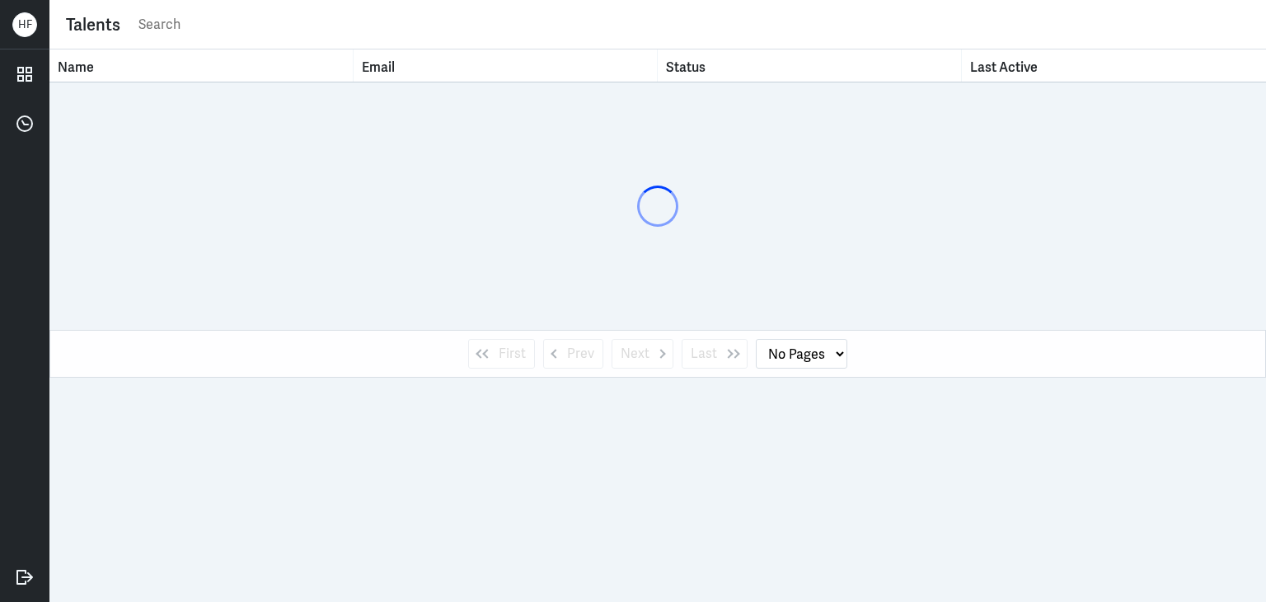
click at [267, 20] on input "text" at bounding box center [693, 24] width 1113 height 25
paste input "j"
click at [162, 17] on input "text" at bounding box center [693, 24] width 1113 height 25
type input "[PERSON_NAME]"
select select "1"
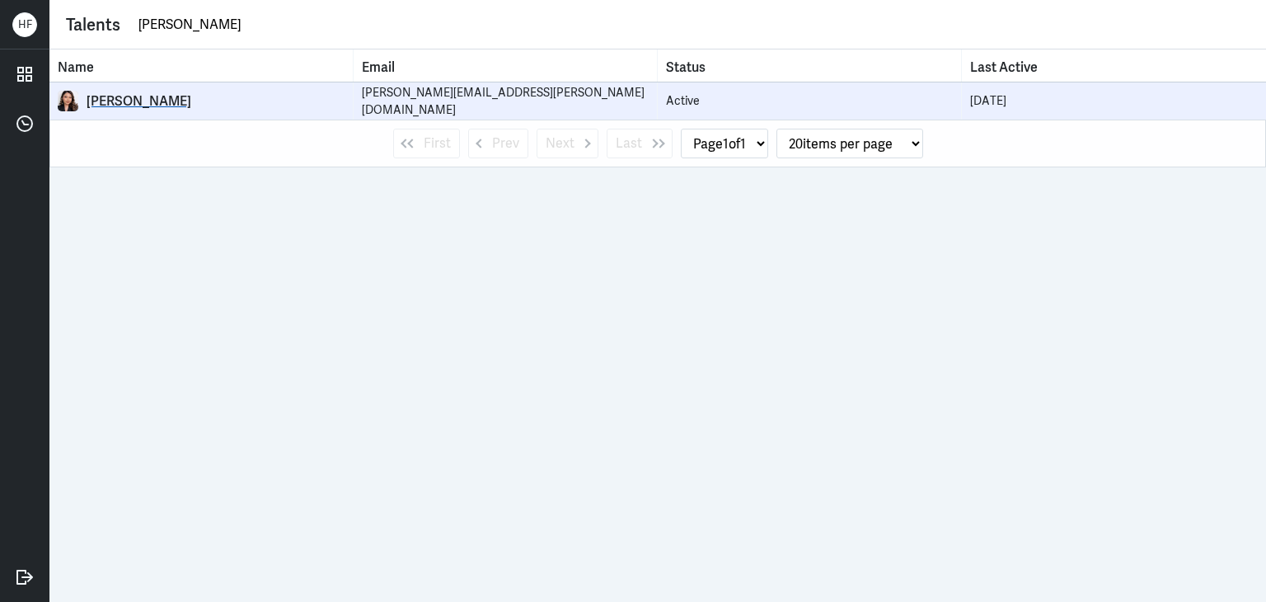
type input "[PERSON_NAME]"
click at [138, 96] on div "[PERSON_NAME]" at bounding box center [216, 101] width 258 height 16
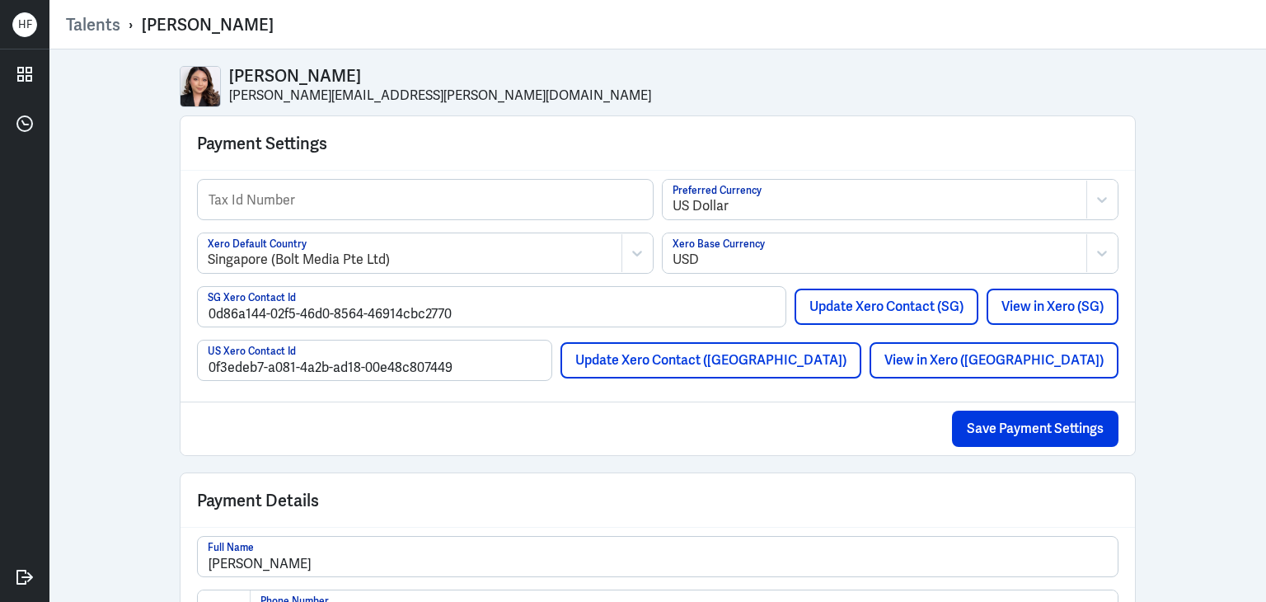
select select "1"
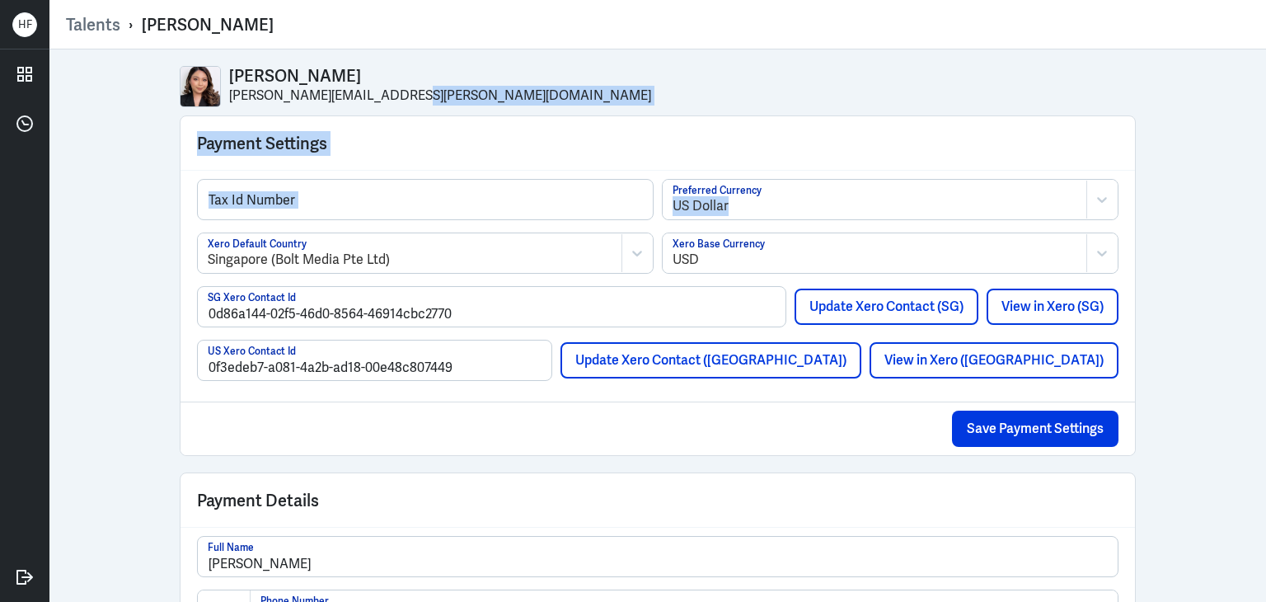
drag, startPoint x: 1248, startPoint y: 90, endPoint x: 1265, endPoint y: 208, distance: 119.1
click at [1265, 208] on div "[PERSON_NAME] [PERSON_NAME][EMAIL_ADDRESS][PERSON_NAME][DOMAIN_NAME] Payment Se…" at bounding box center [657, 325] width 1217 height 552
click at [1064, 148] on div "Payment Settings" at bounding box center [658, 143] width 955 height 54
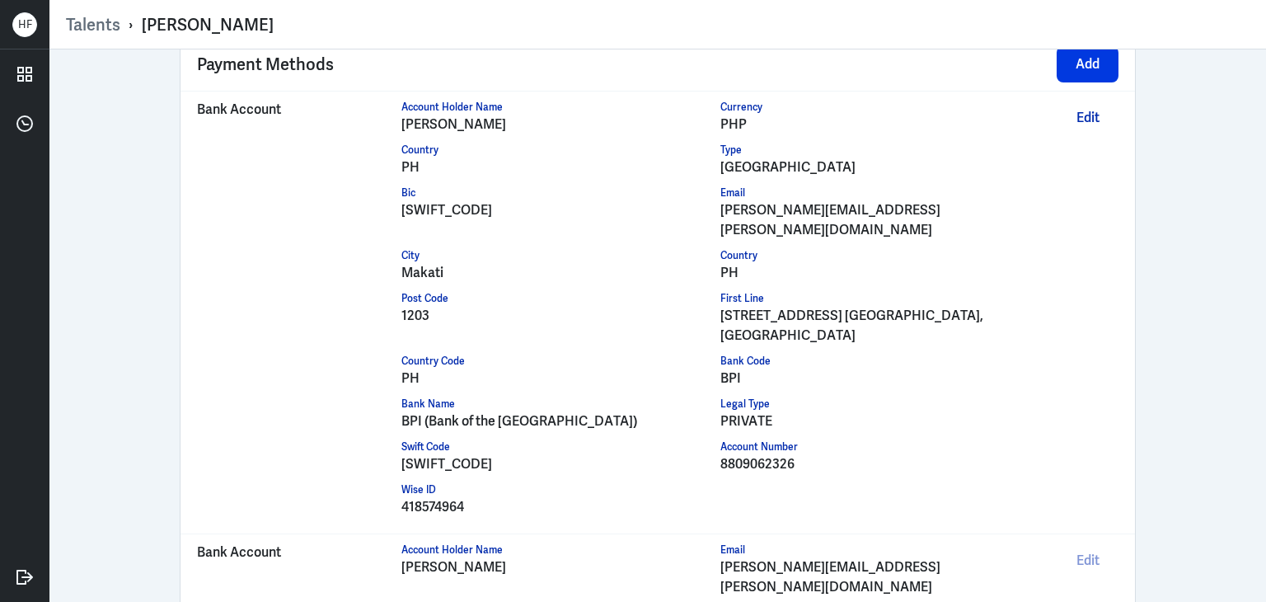
scroll to position [1596, 0]
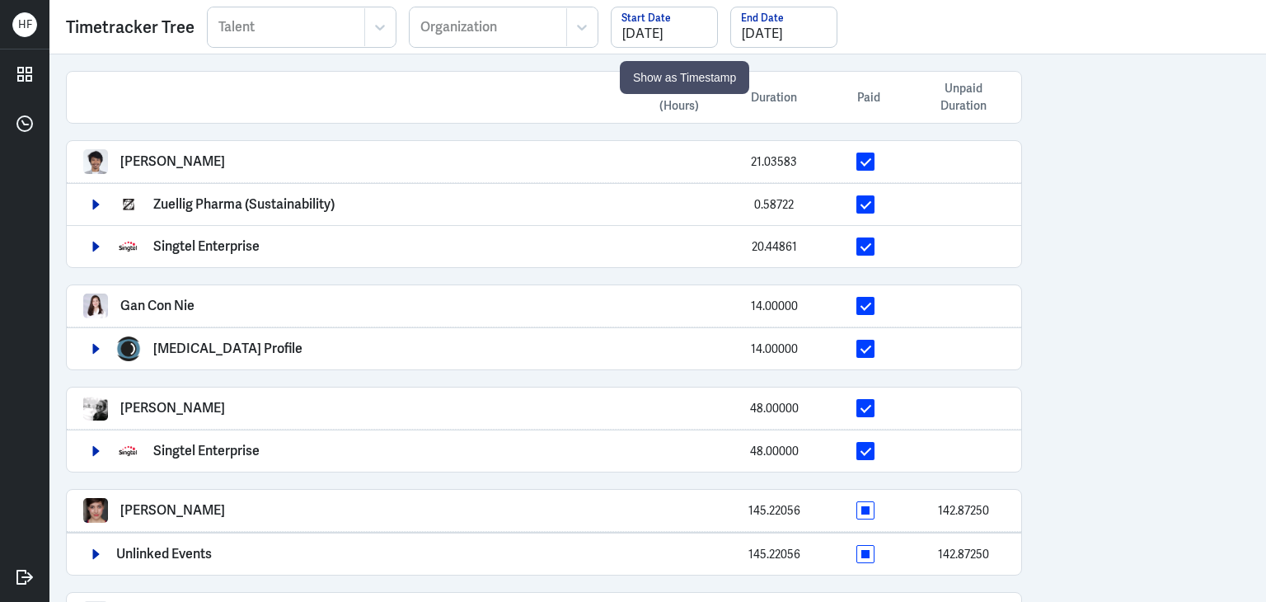
scroll to position [1048, 0]
